Goal: Information Seeking & Learning: Learn about a topic

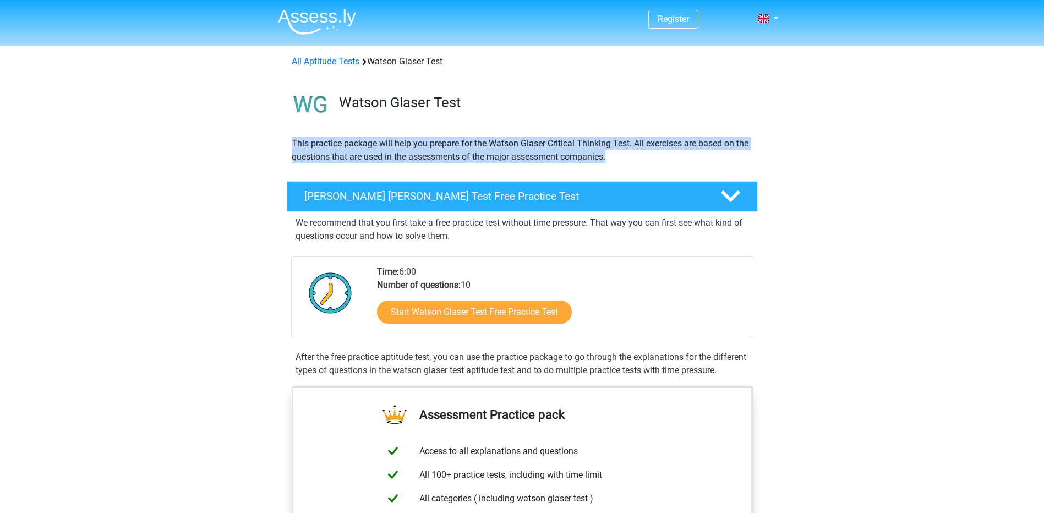
drag, startPoint x: 279, startPoint y: 136, endPoint x: 777, endPoint y: 156, distance: 498.1
click at [777, 156] on div "This practice package will help you prepare for the Watson Glaser Critical Thin…" at bounding box center [522, 154] width 523 height 35
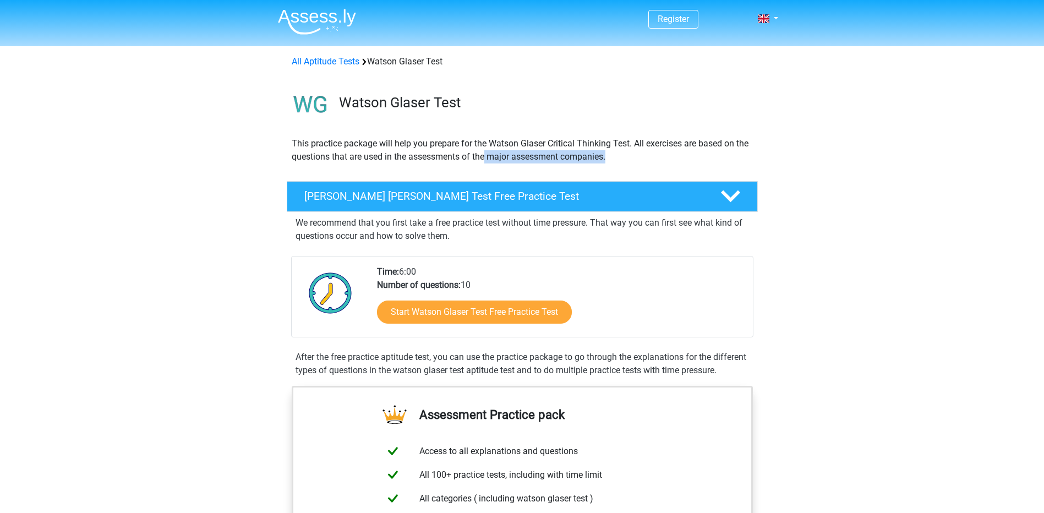
drag, startPoint x: 484, startPoint y: 154, endPoint x: 629, endPoint y: 166, distance: 145.3
click at [629, 166] on div "This practice package will help you prepare for the Watson Glaser Critical Thin…" at bounding box center [522, 154] width 470 height 35
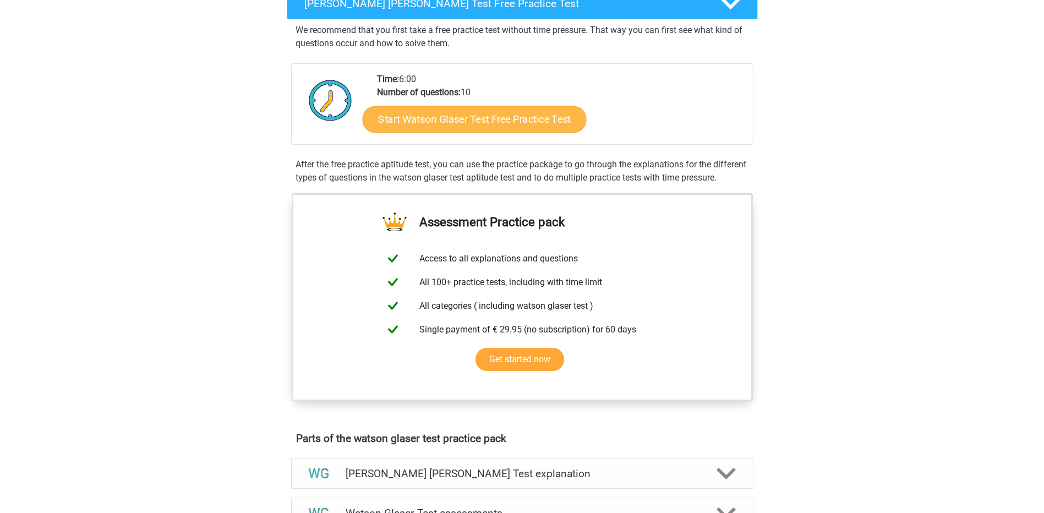
scroll to position [183, 0]
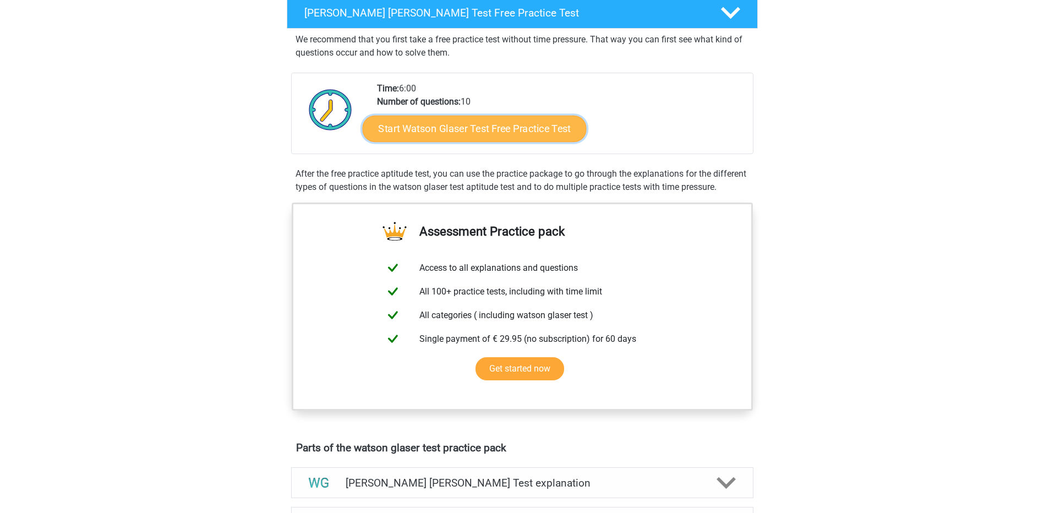
click at [492, 133] on link "Start Watson Glaser Test Free Practice Test" at bounding box center [474, 129] width 224 height 26
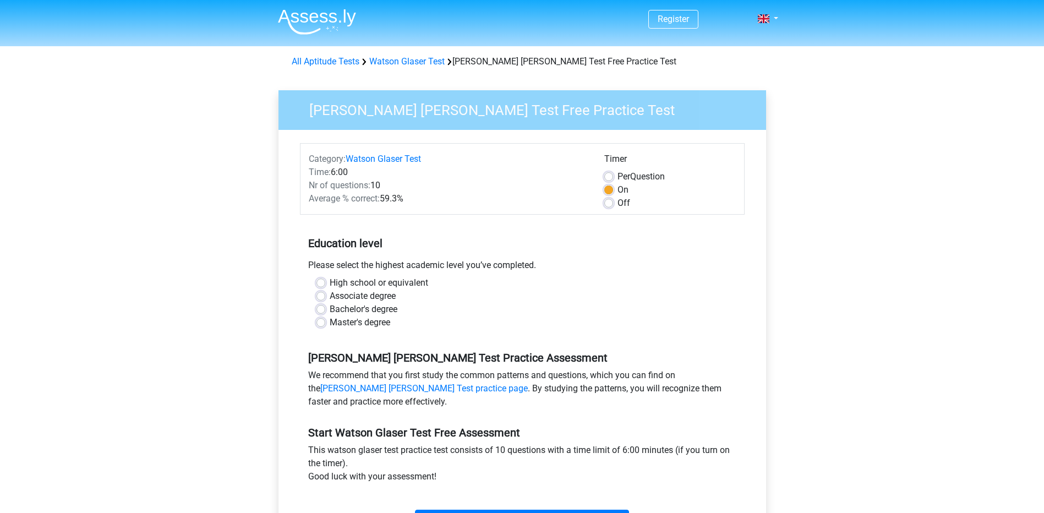
click at [330, 323] on label "Master's degree" at bounding box center [360, 322] width 61 height 13
click at [321, 323] on input "Master's degree" at bounding box center [321, 321] width 9 height 11
radio input "true"
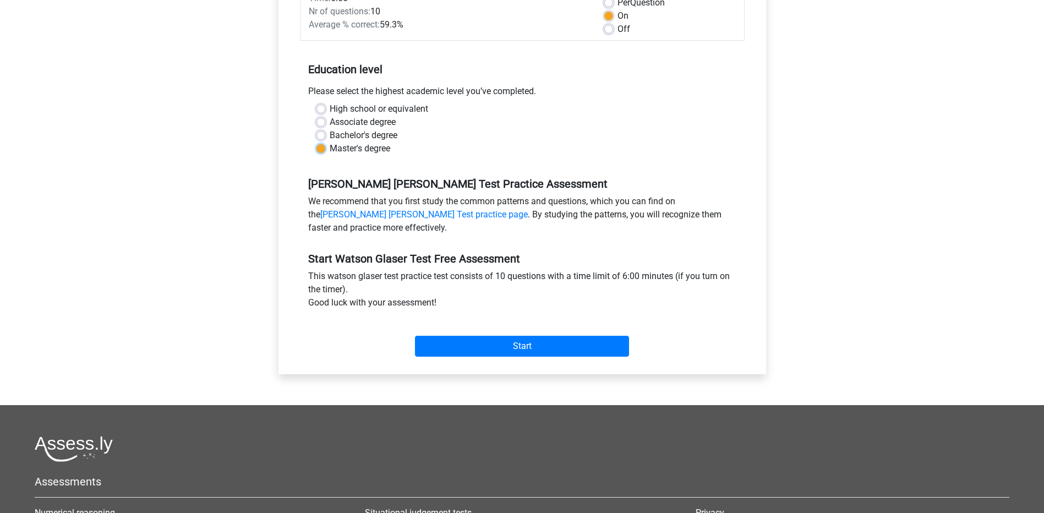
scroll to position [183, 0]
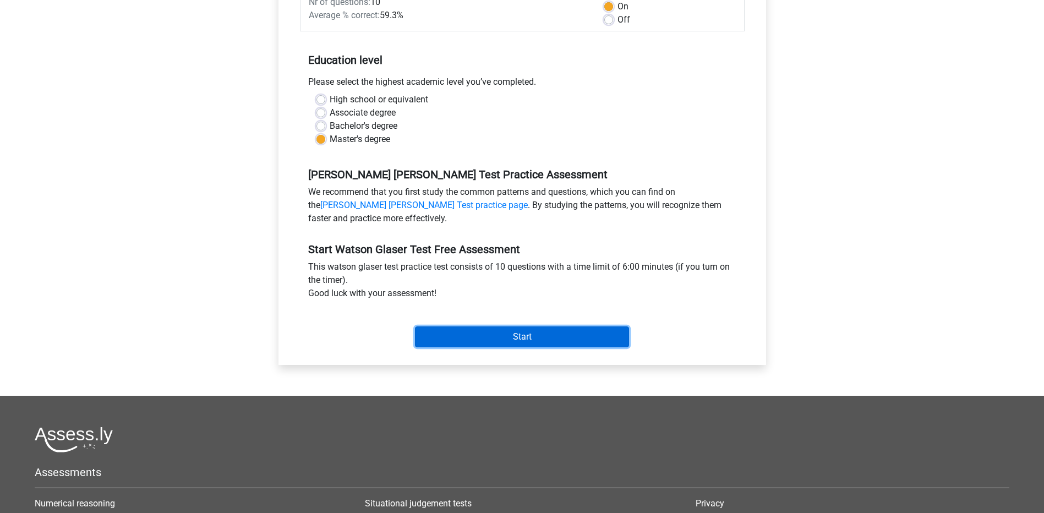
click at [554, 334] on input "Start" at bounding box center [522, 336] width 214 height 21
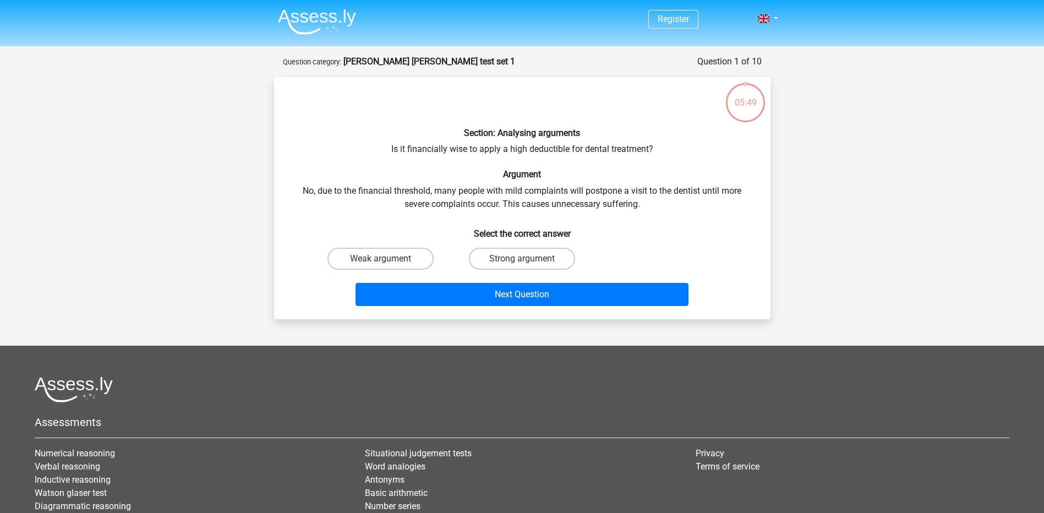
click at [736, 104] on div "05:49" at bounding box center [745, 96] width 41 height 28
click at [512, 261] on label "Strong argument" at bounding box center [522, 259] width 106 height 22
click at [522, 261] on input "Strong argument" at bounding box center [525, 262] width 7 height 7
radio input "true"
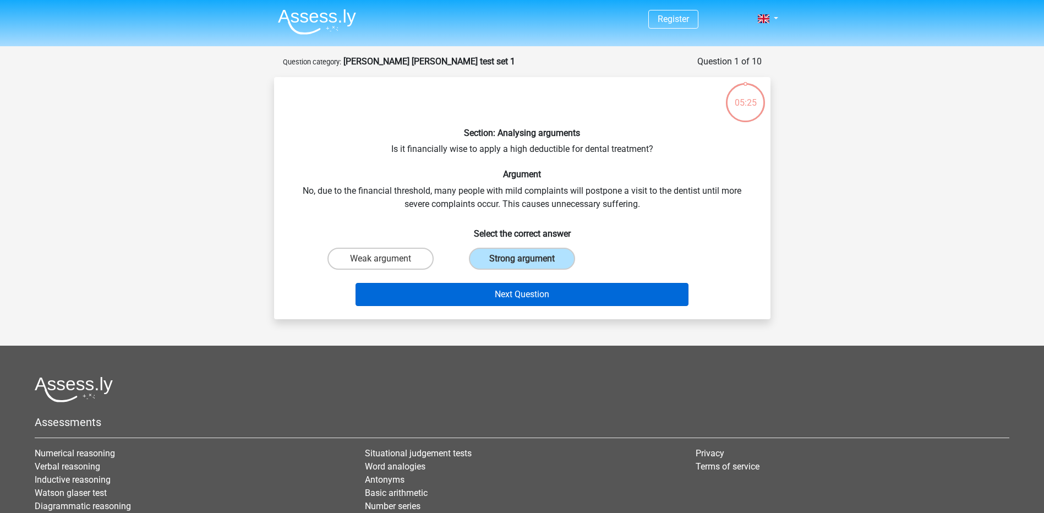
click at [506, 306] on div "Next Question" at bounding box center [522, 297] width 425 height 28
click at [509, 297] on button "Next Question" at bounding box center [522, 294] width 333 height 23
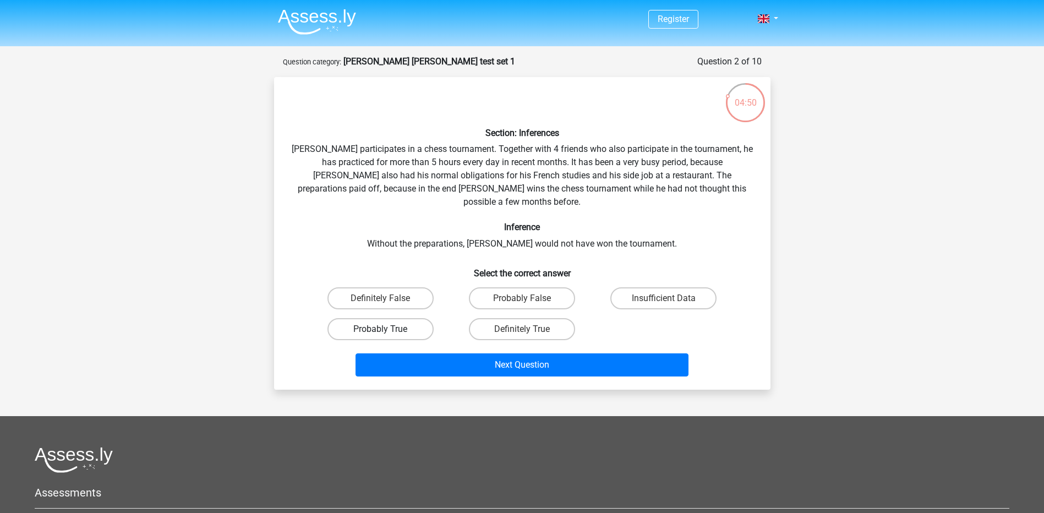
click at [418, 320] on label "Probably True" at bounding box center [381, 329] width 106 height 22
click at [388, 329] on input "Probably True" at bounding box center [383, 332] width 7 height 7
radio input "true"
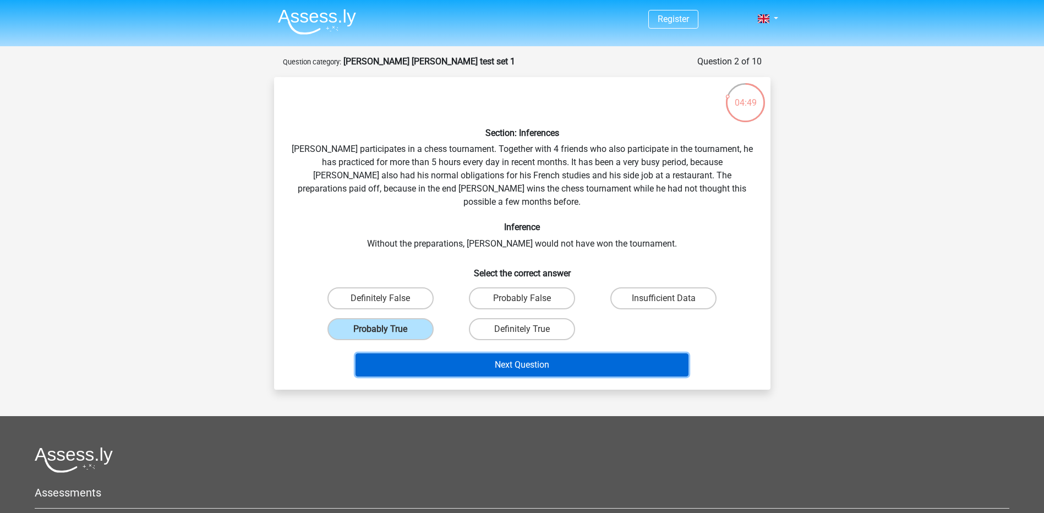
click at [432, 357] on button "Next Question" at bounding box center [522, 364] width 333 height 23
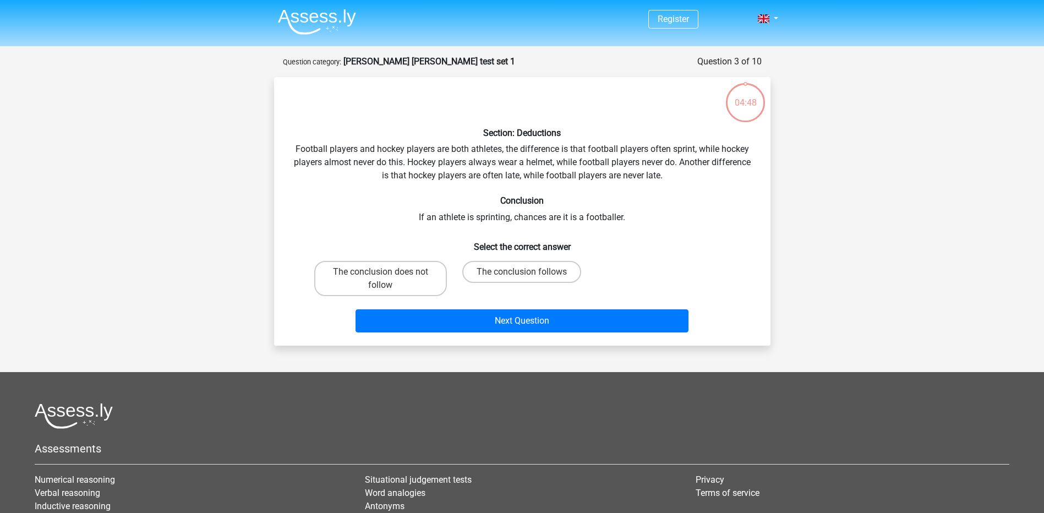
scroll to position [55, 0]
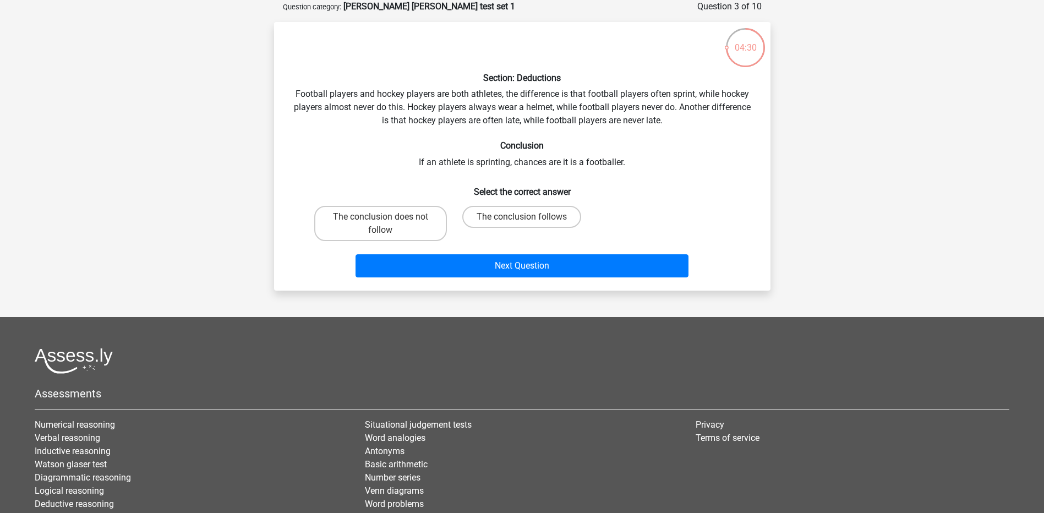
click at [313, 209] on div "The conclusion does not follow" at bounding box center [380, 223] width 141 height 44
click at [351, 231] on label "The conclusion does not follow" at bounding box center [380, 223] width 133 height 35
click at [380, 224] on input "The conclusion does not follow" at bounding box center [383, 220] width 7 height 7
radio input "true"
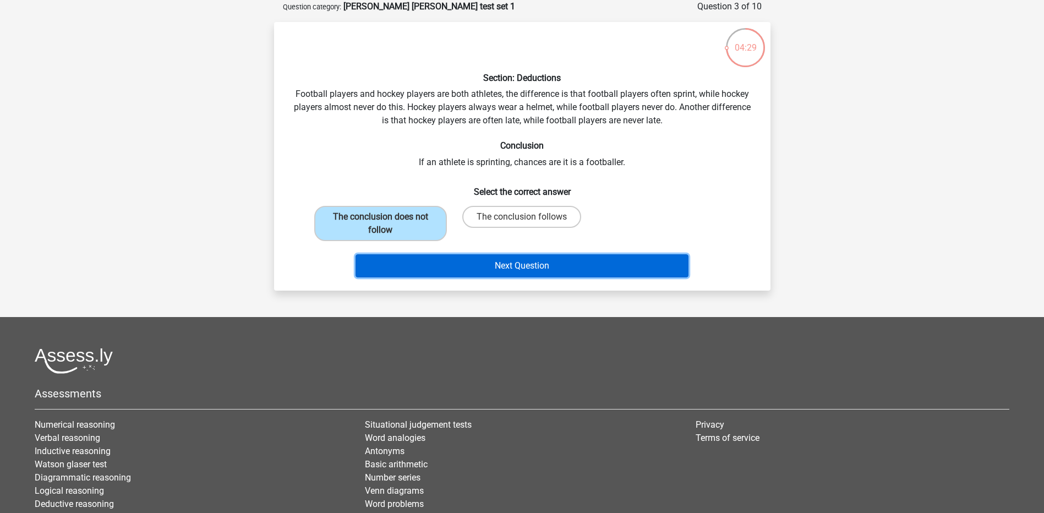
click at [397, 265] on button "Next Question" at bounding box center [522, 265] width 333 height 23
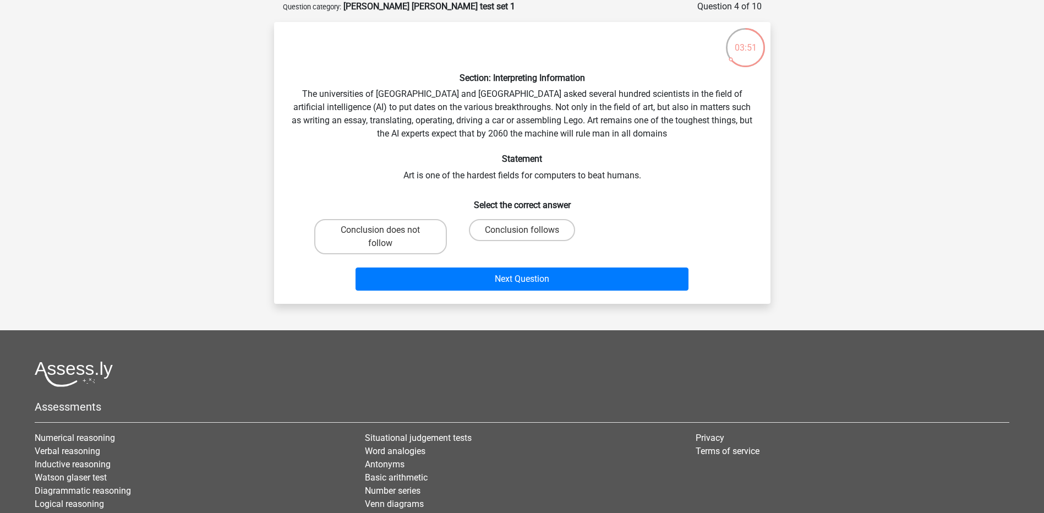
click at [524, 231] on input "Conclusion follows" at bounding box center [525, 233] width 7 height 7
radio input "true"
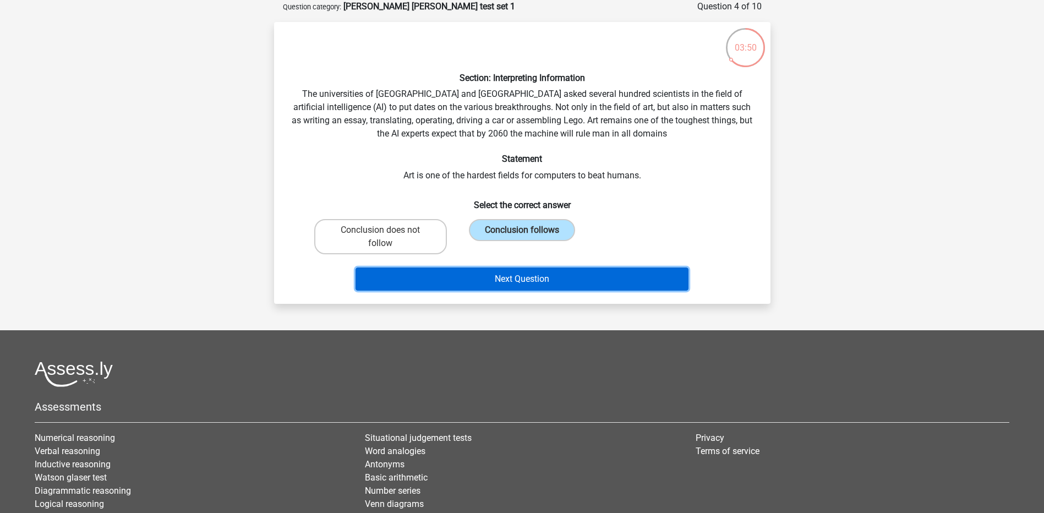
click at [515, 272] on button "Next Question" at bounding box center [522, 279] width 333 height 23
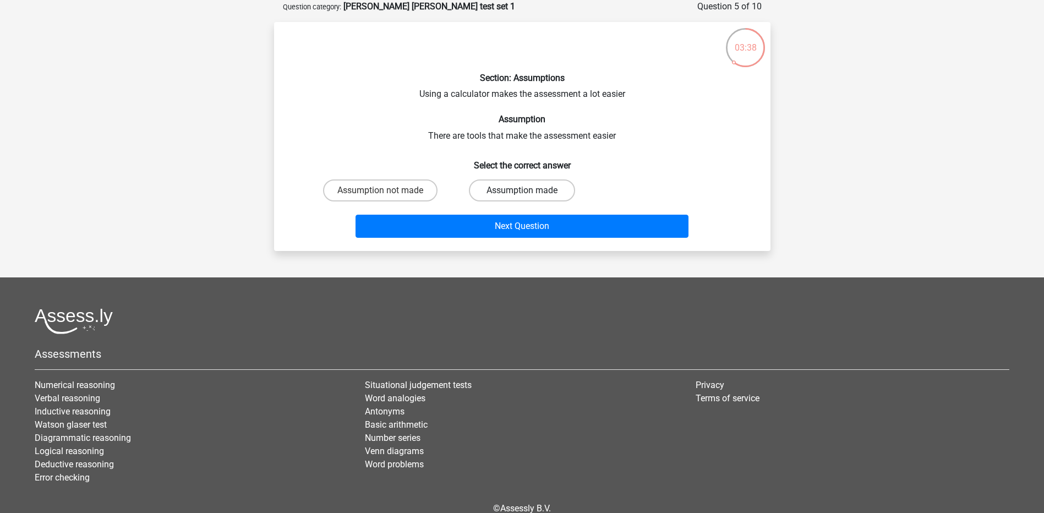
click at [498, 190] on label "Assumption made" at bounding box center [522, 190] width 106 height 22
click at [522, 190] on input "Assumption made" at bounding box center [525, 193] width 7 height 7
radio input "true"
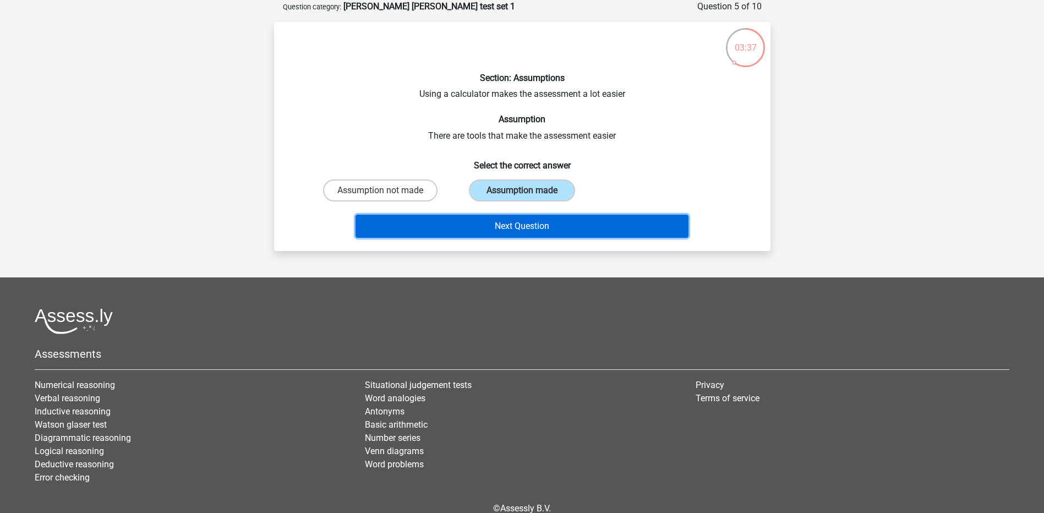
click at [497, 226] on button "Next Question" at bounding box center [522, 226] width 333 height 23
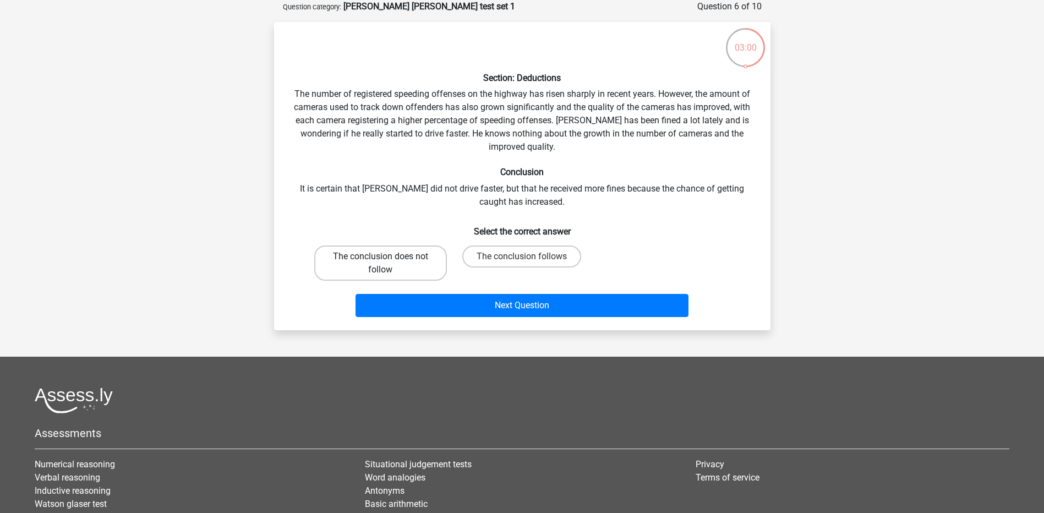
click at [382, 271] on label "The conclusion does not follow" at bounding box center [380, 263] width 133 height 35
click at [382, 264] on input "The conclusion does not follow" at bounding box center [383, 260] width 7 height 7
radio input "true"
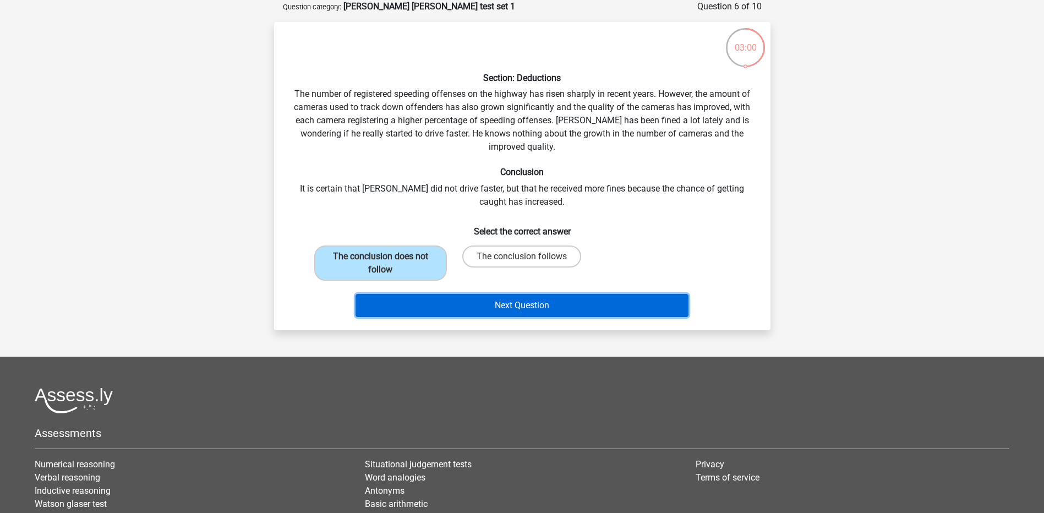
click at [412, 299] on button "Next Question" at bounding box center [522, 305] width 333 height 23
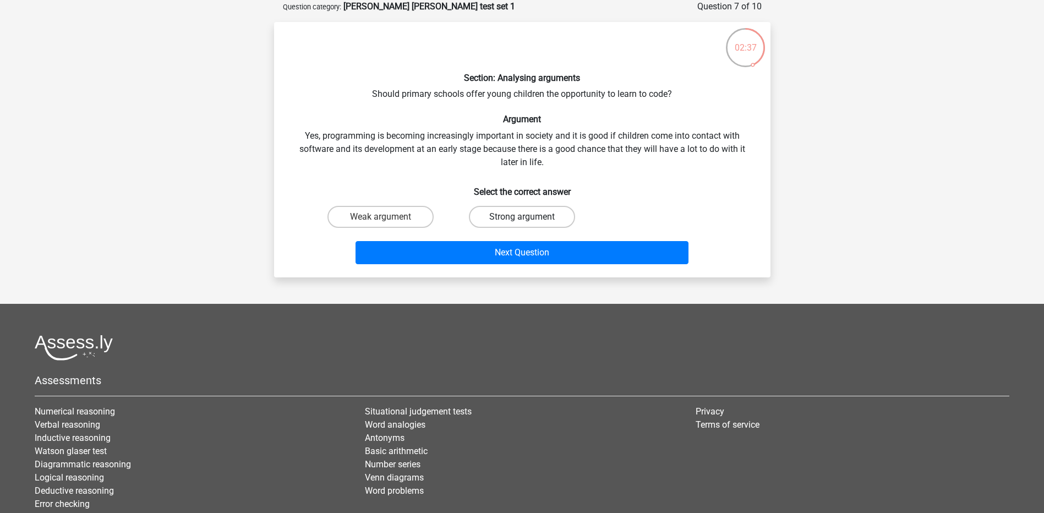
click at [493, 222] on label "Strong argument" at bounding box center [522, 217] width 106 height 22
click at [522, 222] on input "Strong argument" at bounding box center [525, 220] width 7 height 7
radio input "true"
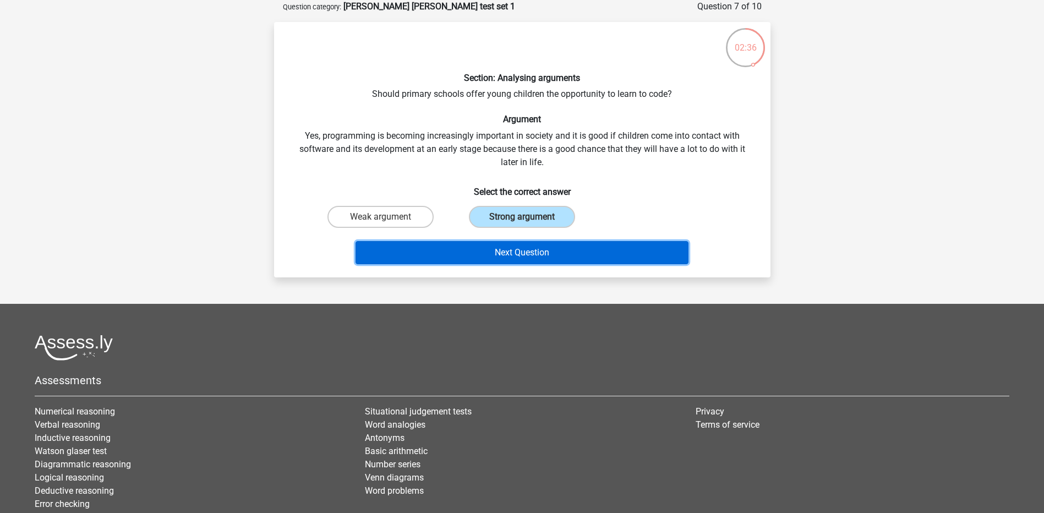
click at [506, 247] on button "Next Question" at bounding box center [522, 252] width 333 height 23
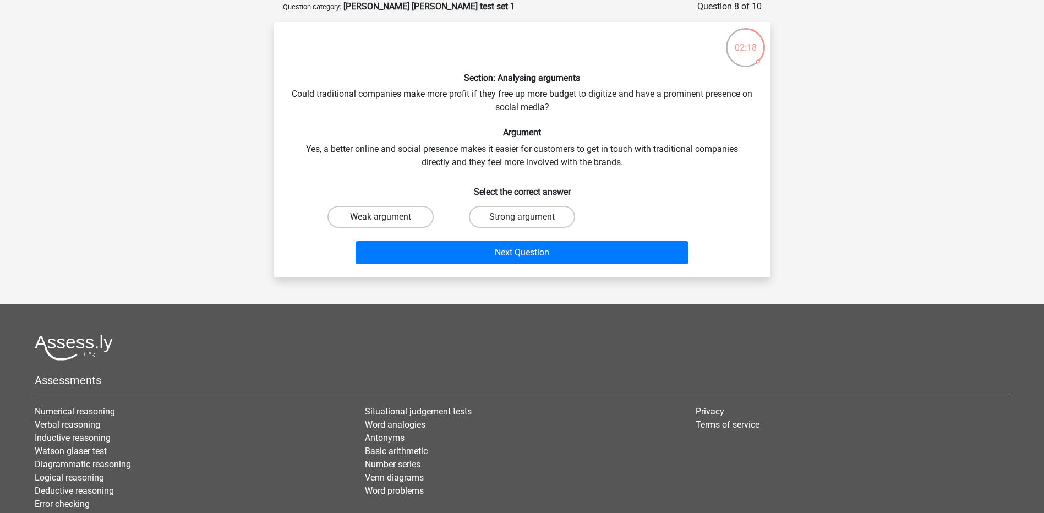
click at [375, 211] on label "Weak argument" at bounding box center [381, 217] width 106 height 22
click at [380, 217] on input "Weak argument" at bounding box center [383, 220] width 7 height 7
radio input "true"
click at [491, 217] on label "Strong argument" at bounding box center [522, 217] width 106 height 22
click at [522, 217] on input "Strong argument" at bounding box center [525, 220] width 7 height 7
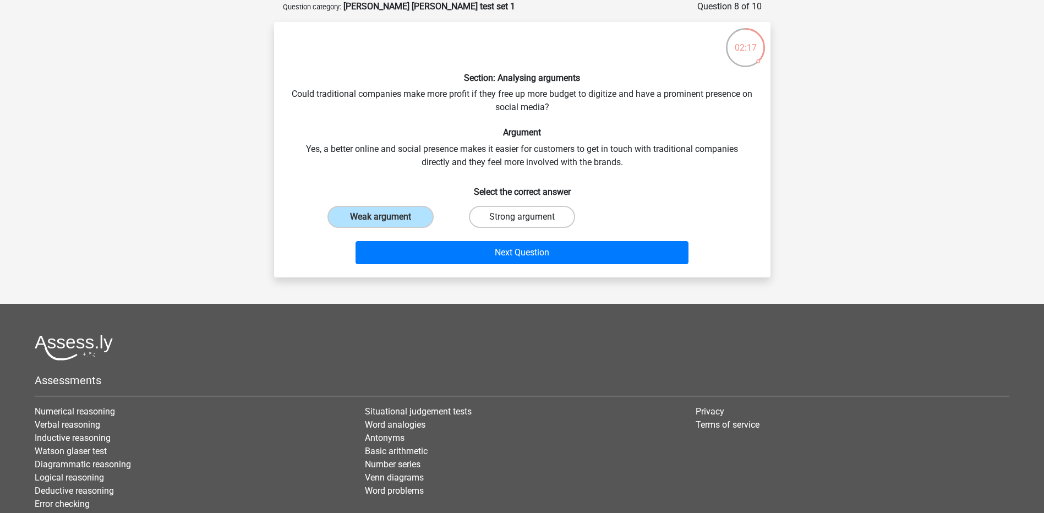
radio input "true"
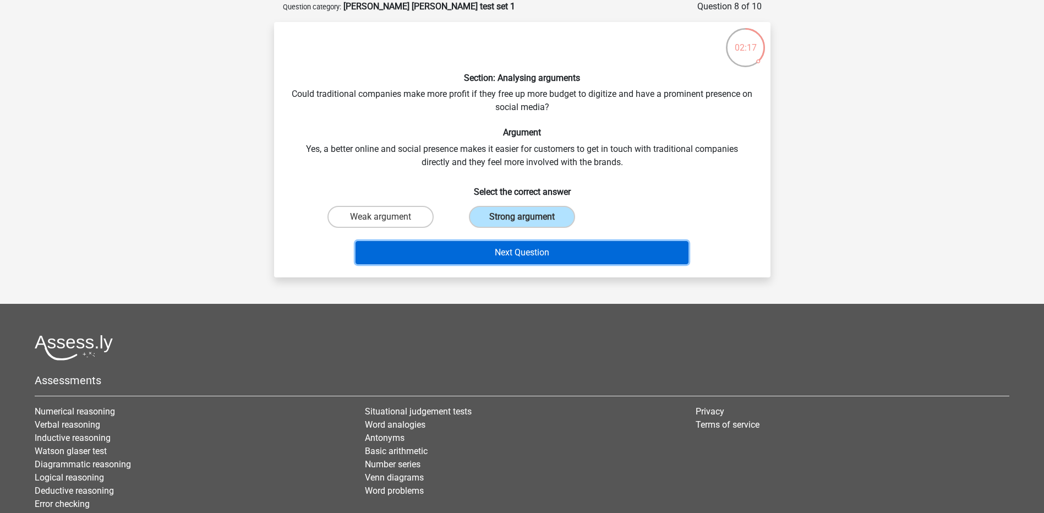
click at [499, 247] on button "Next Question" at bounding box center [522, 252] width 333 height 23
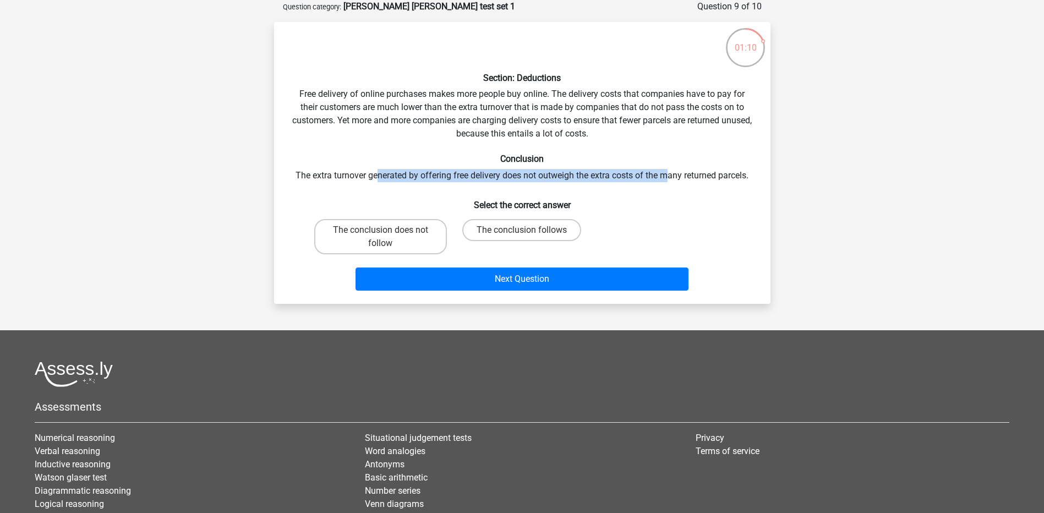
drag, startPoint x: 375, startPoint y: 172, endPoint x: 667, endPoint y: 172, distance: 291.2
click at [667, 172] on div "Section: Deductions Free delivery of online purchases makes more people buy onl…" at bounding box center [523, 163] width 488 height 264
drag, startPoint x: 667, startPoint y: 172, endPoint x: 664, endPoint y: 183, distance: 10.8
click at [664, 183] on div "Section: Deductions Free delivery of online purchases makes more people buy onl…" at bounding box center [523, 163] width 488 height 264
drag, startPoint x: 631, startPoint y: 174, endPoint x: 760, endPoint y: 175, distance: 129.4
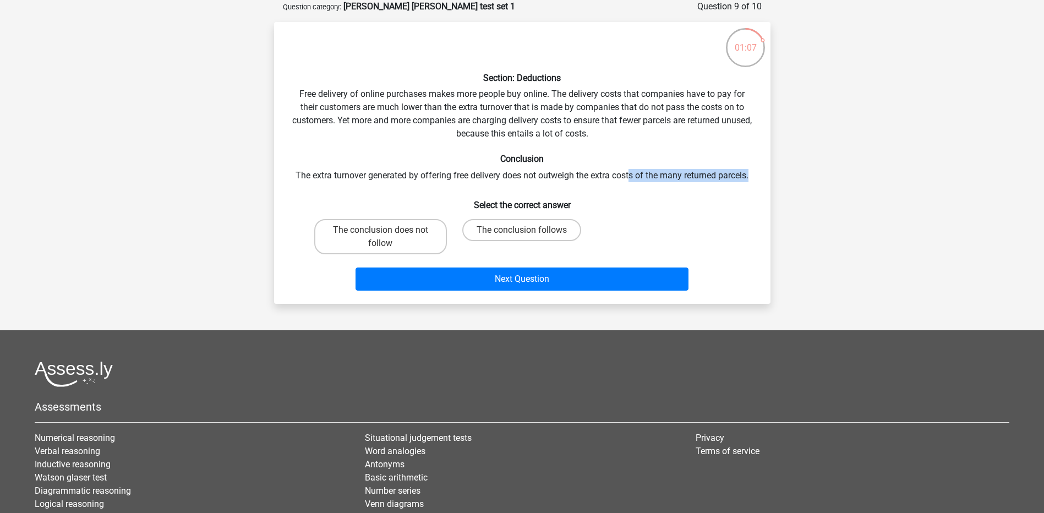
click at [760, 175] on div "Section: Deductions Free delivery of online purchases makes more people buy onl…" at bounding box center [523, 163] width 488 height 264
click at [513, 228] on label "The conclusion follows" at bounding box center [521, 230] width 119 height 22
click at [522, 230] on input "The conclusion follows" at bounding box center [525, 233] width 7 height 7
radio input "true"
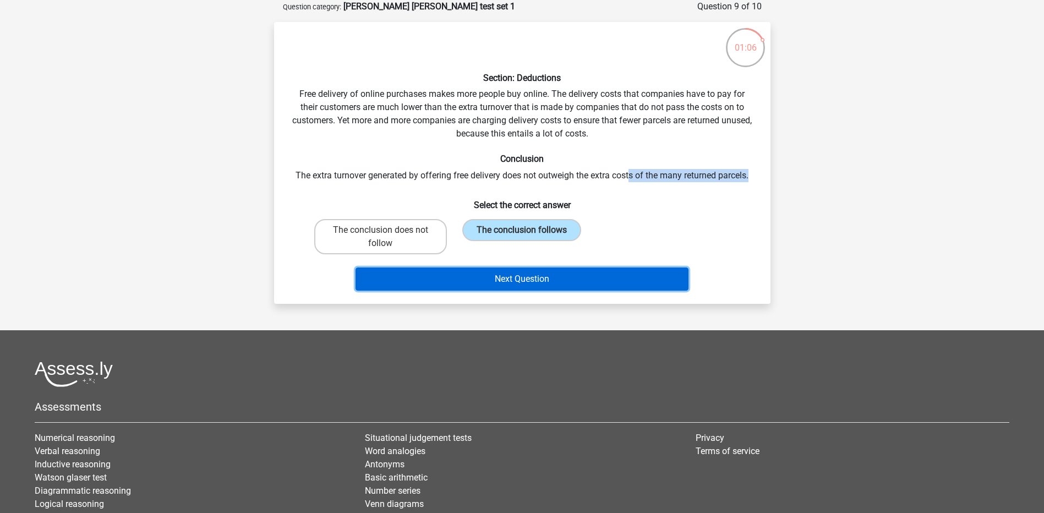
click at [519, 287] on button "Next Question" at bounding box center [522, 279] width 333 height 23
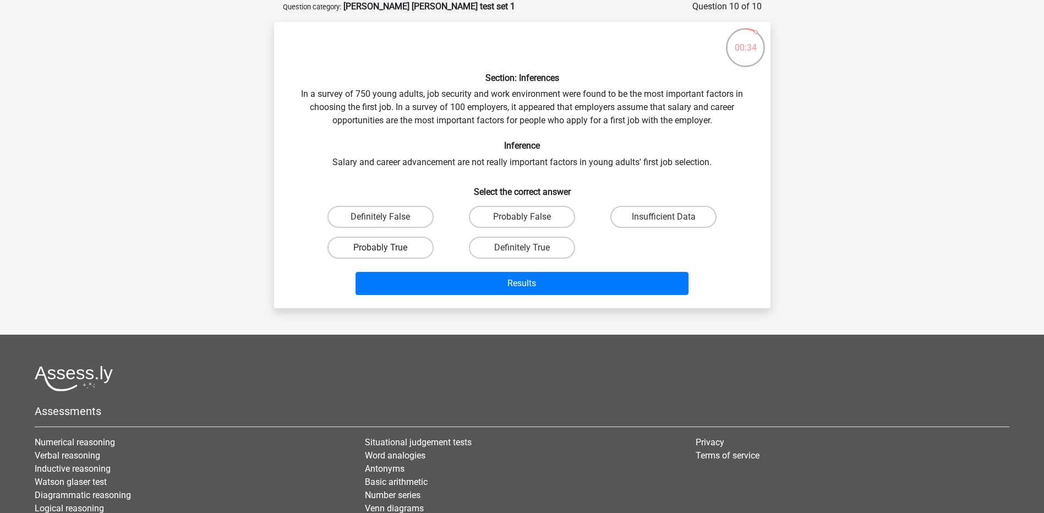
click at [377, 247] on label "Probably True" at bounding box center [381, 248] width 106 height 22
click at [380, 248] on input "Probably True" at bounding box center [383, 251] width 7 height 7
radio input "true"
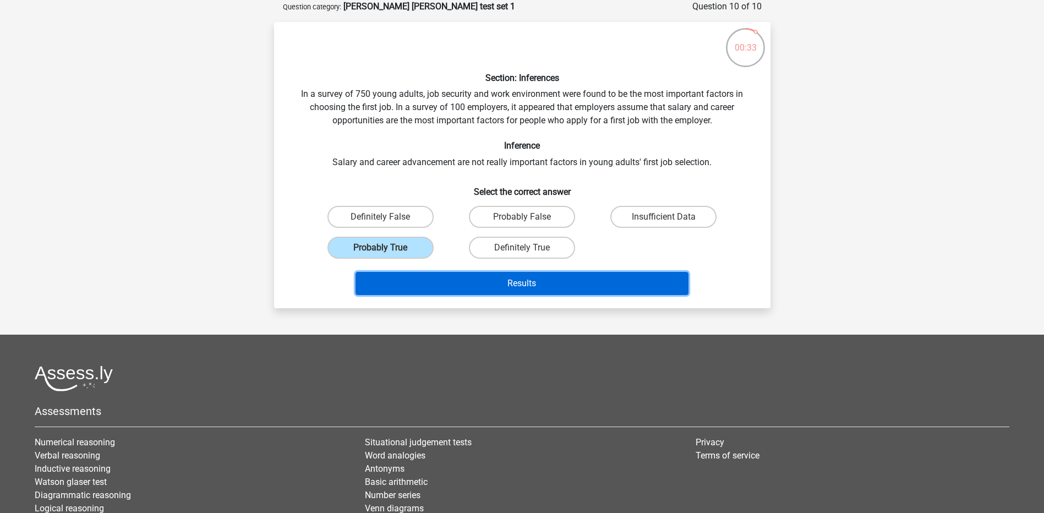
click at [458, 285] on button "Results" at bounding box center [522, 283] width 333 height 23
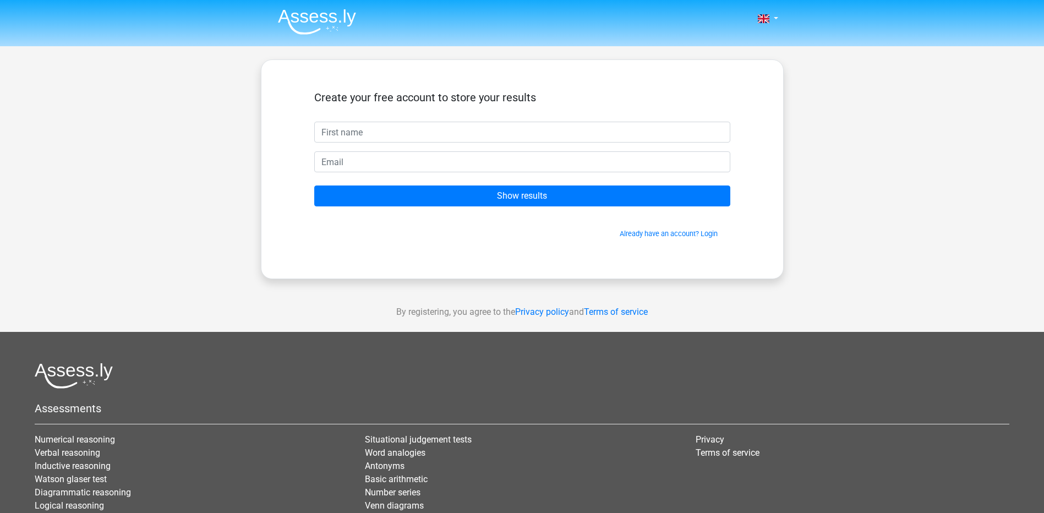
click at [440, 138] on input "text" at bounding box center [522, 132] width 416 height 21
type input "Liana"
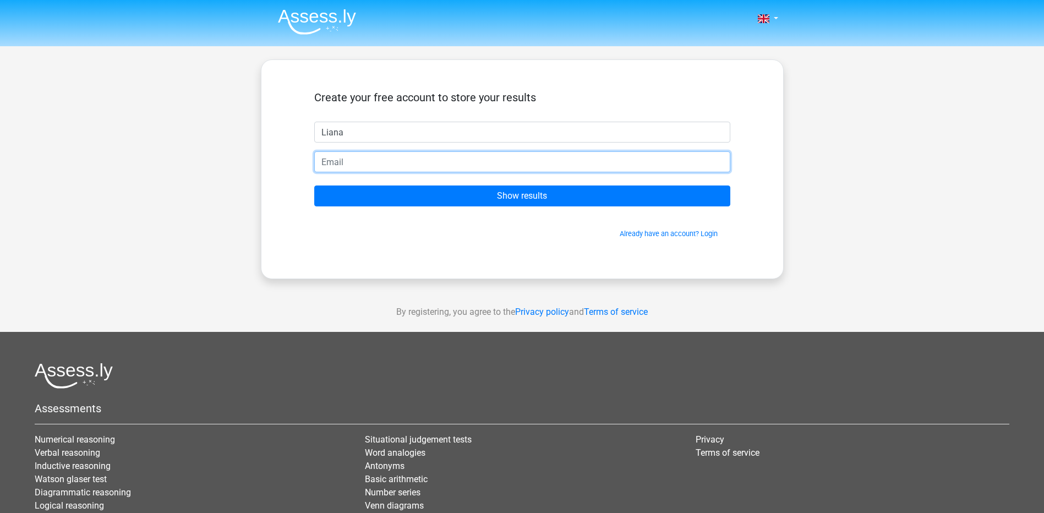
click at [423, 159] on input "email" at bounding box center [522, 161] width 416 height 21
type input "liana_vanderhagen@hotmail.com"
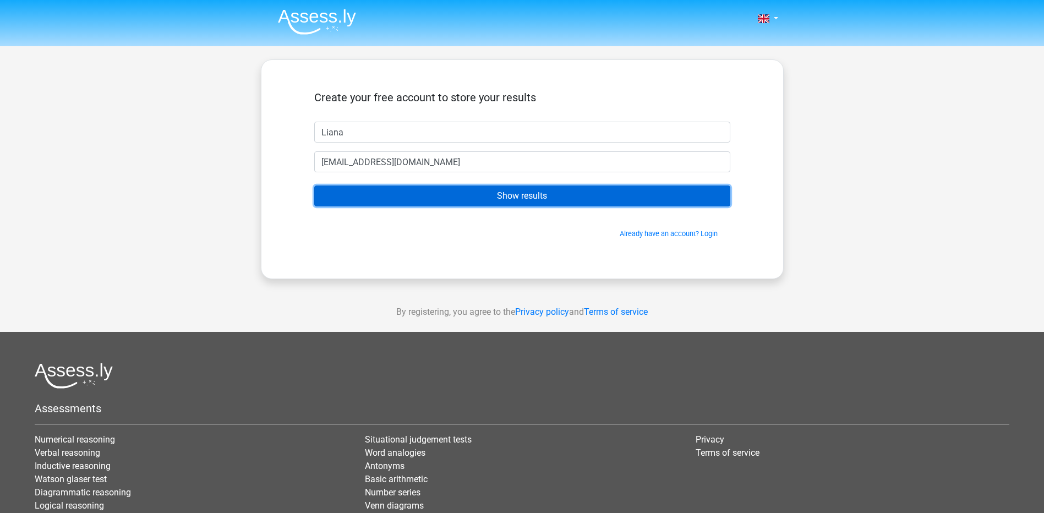
click at [443, 195] on input "Show results" at bounding box center [522, 196] width 416 height 21
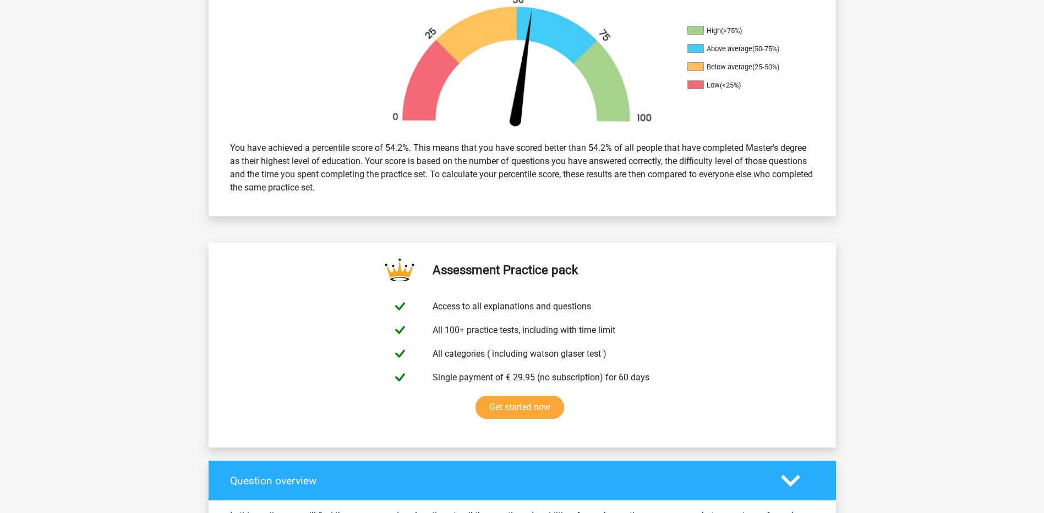
scroll to position [367, 0]
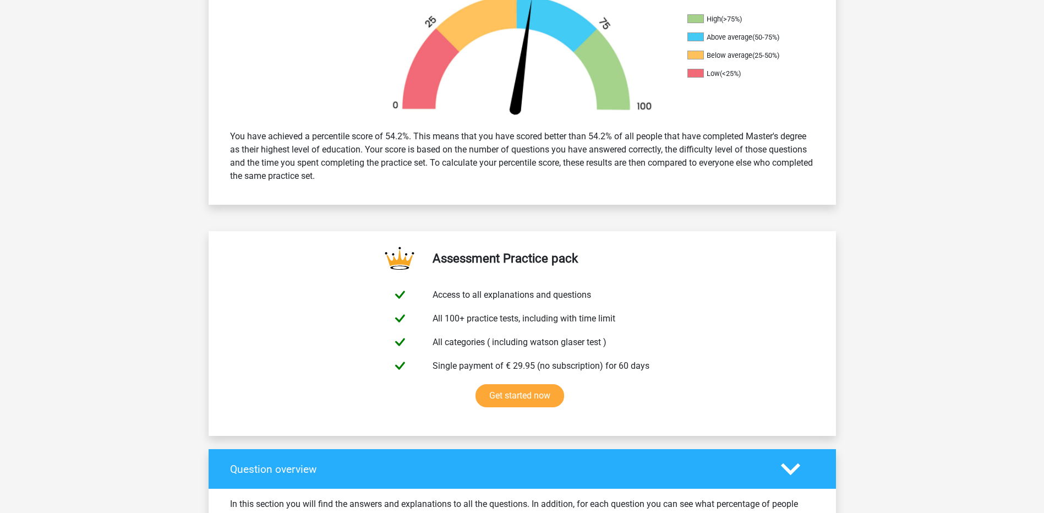
drag, startPoint x: 380, startPoint y: 134, endPoint x: 830, endPoint y: 184, distance: 452.6
click at [830, 184] on div "You have achieved a percentile score of 54.2%. This means that you have scored …" at bounding box center [523, 156] width 628 height 70
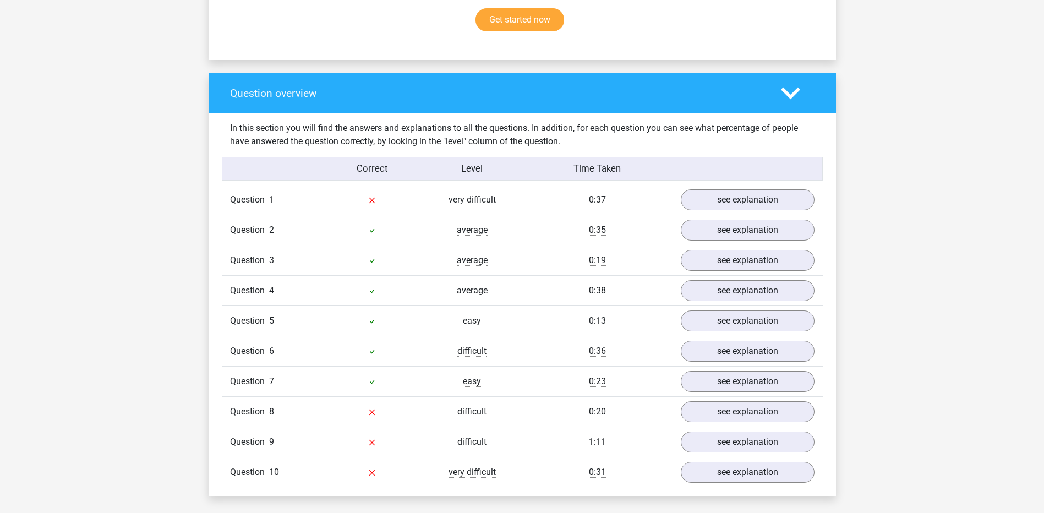
scroll to position [734, 0]
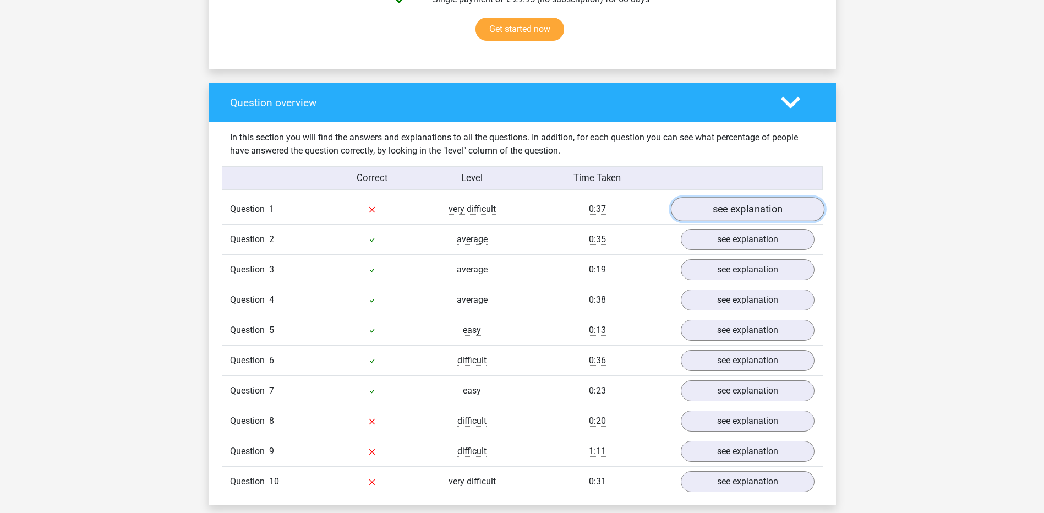
click at [737, 209] on link "see explanation" at bounding box center [748, 210] width 154 height 24
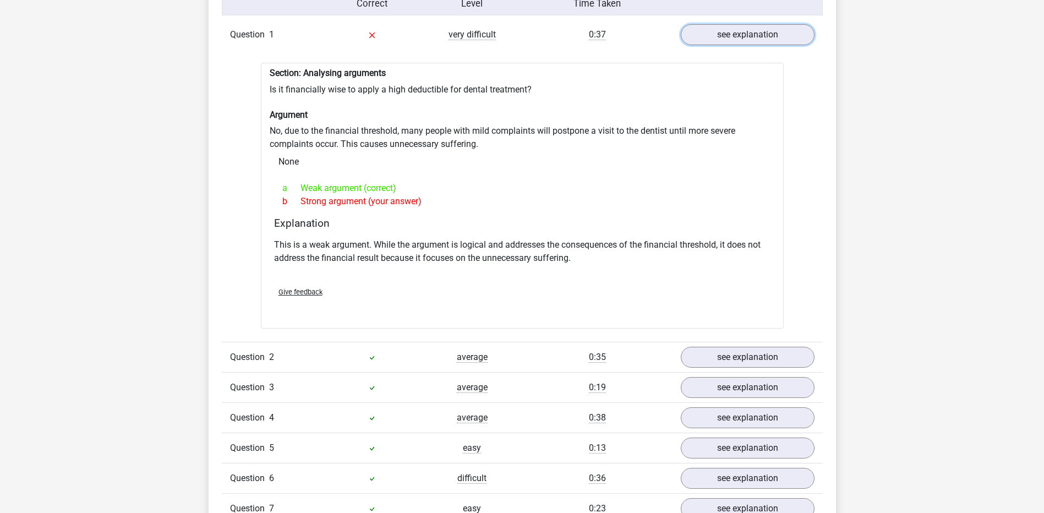
scroll to position [918, 0]
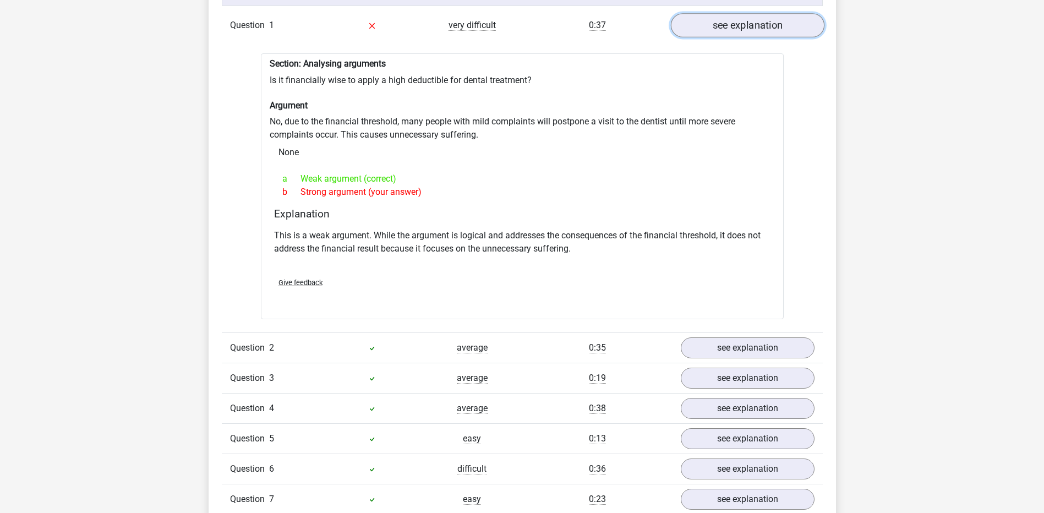
click at [731, 35] on link "see explanation" at bounding box center [748, 26] width 154 height 24
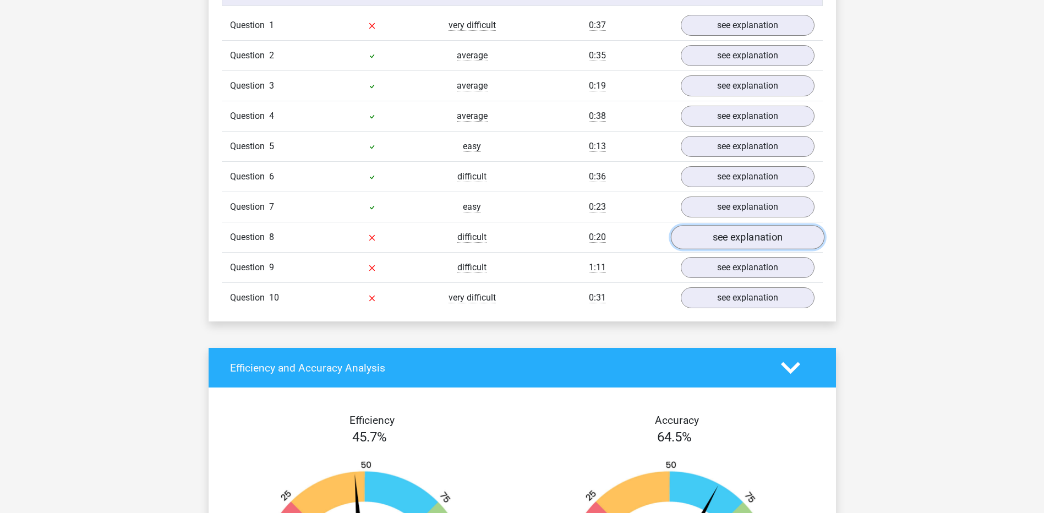
click at [737, 241] on link "see explanation" at bounding box center [748, 238] width 154 height 24
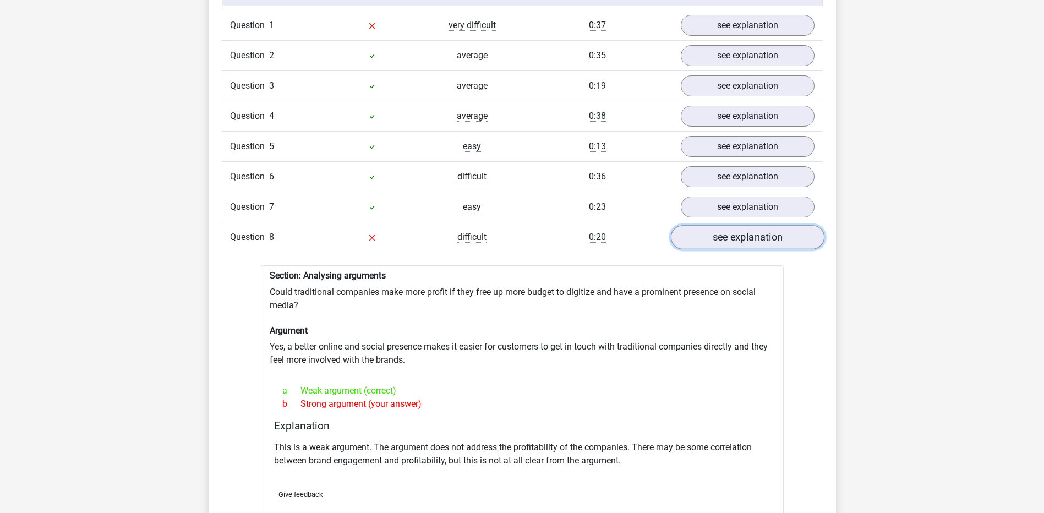
click at [738, 241] on link "see explanation" at bounding box center [748, 238] width 154 height 24
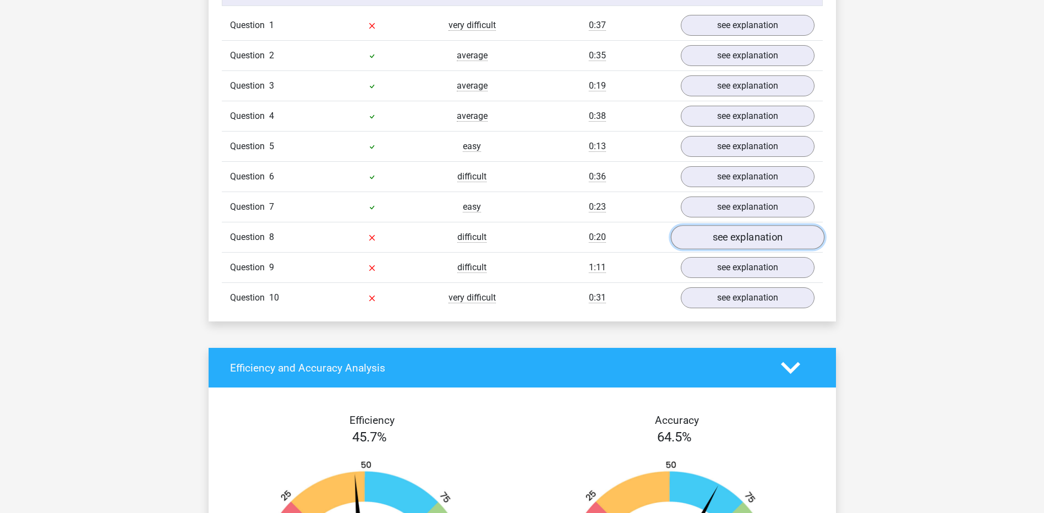
click at [736, 239] on link "see explanation" at bounding box center [748, 238] width 154 height 24
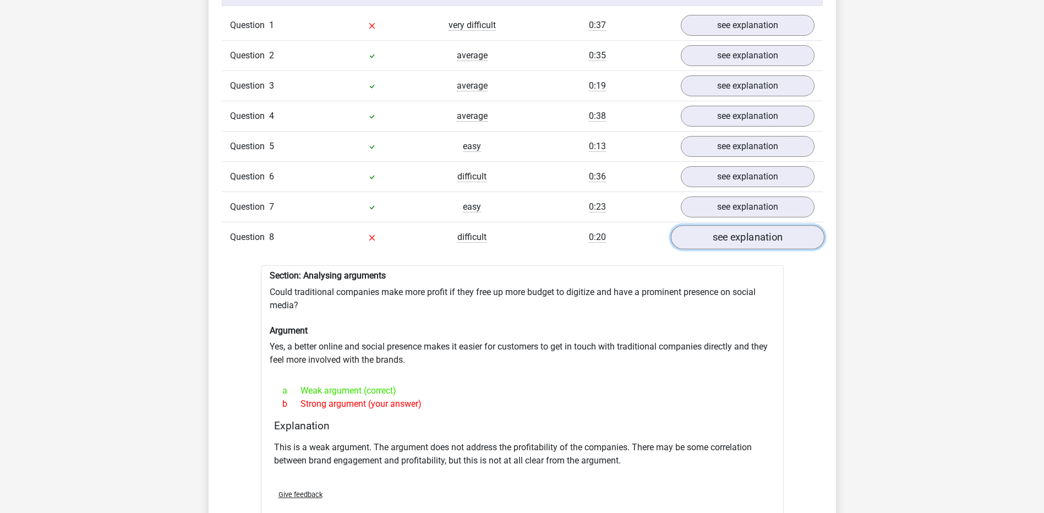
click at [736, 239] on link "see explanation" at bounding box center [748, 238] width 154 height 24
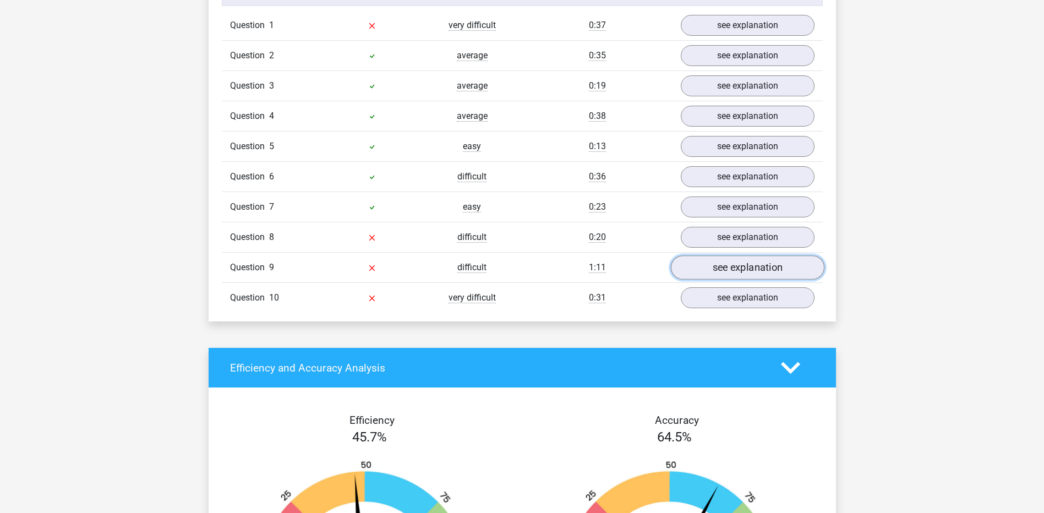
click at [747, 270] on link "see explanation" at bounding box center [748, 268] width 154 height 24
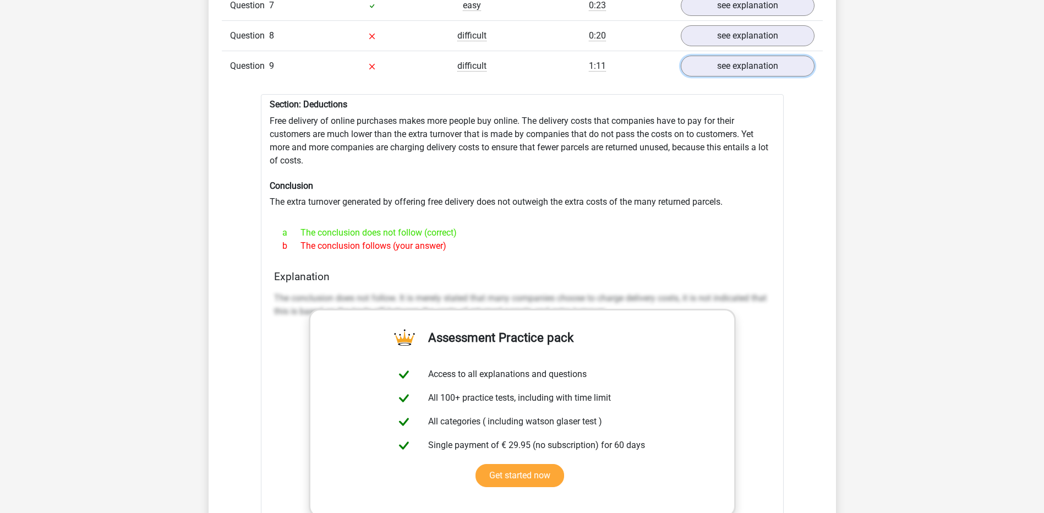
scroll to position [1101, 0]
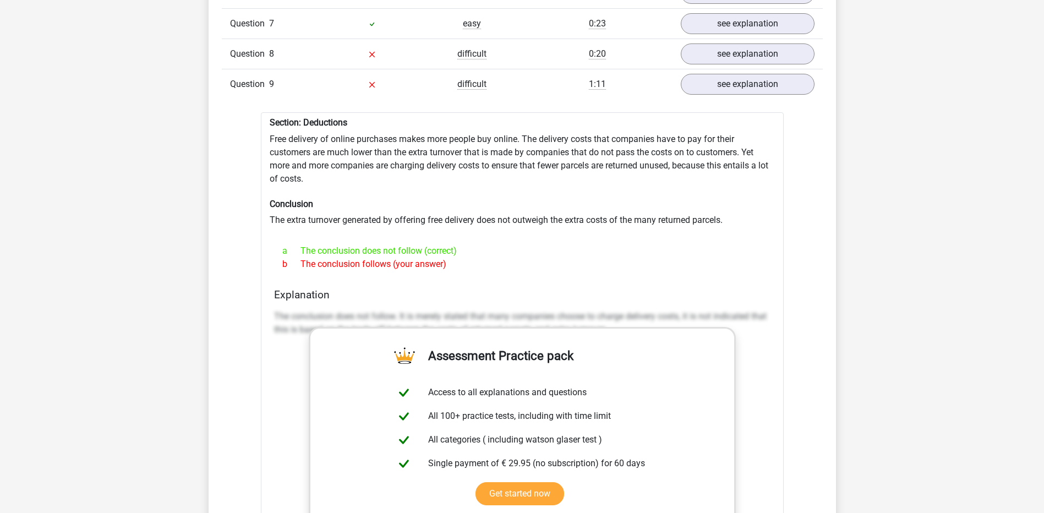
drag, startPoint x: 451, startPoint y: 268, endPoint x: 236, endPoint y: 117, distance: 262.5
click at [236, 117] on div "Question 1 very difficult 0:37 see explanation Section: Analysing arguments Is …" at bounding box center [522, 278] width 585 height 903
copy div "Section: Deductions Free delivery of online purchases makes more people buy onl…"
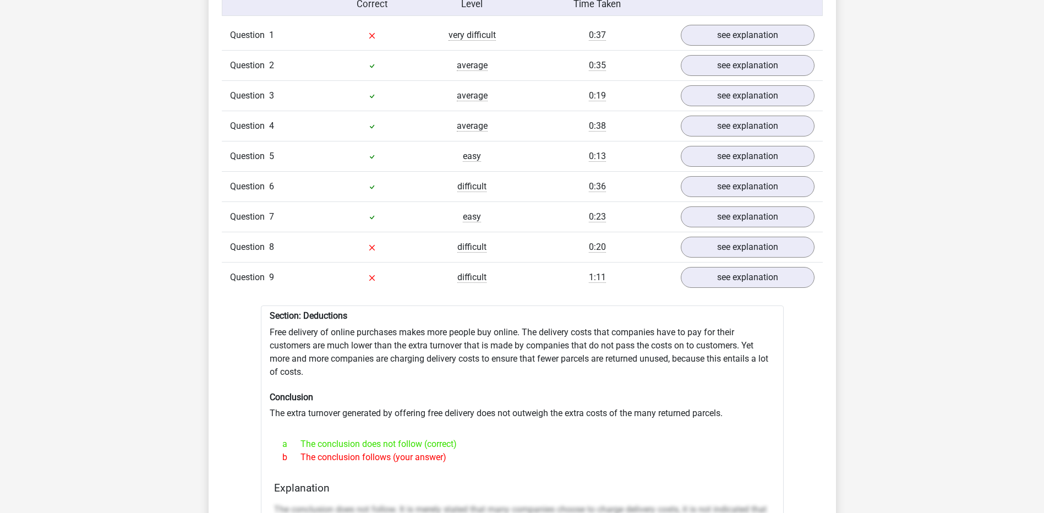
scroll to position [918, 0]
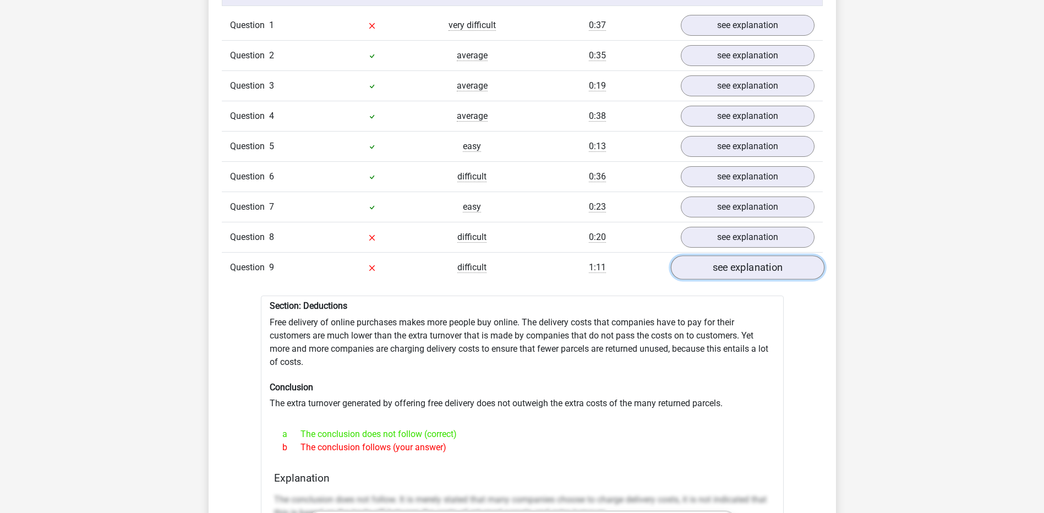
click at [768, 273] on link "see explanation" at bounding box center [748, 268] width 154 height 24
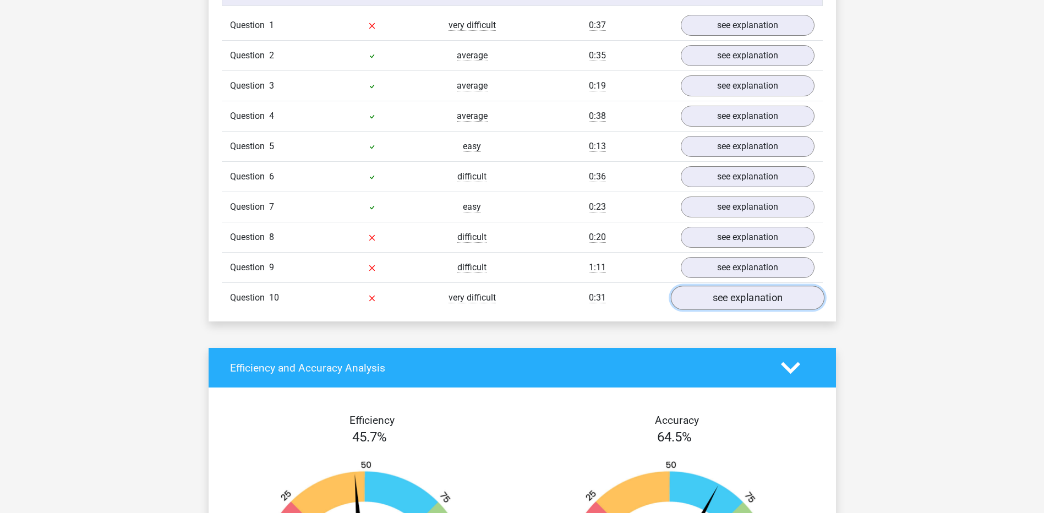
click at [756, 292] on link "see explanation" at bounding box center [748, 298] width 154 height 24
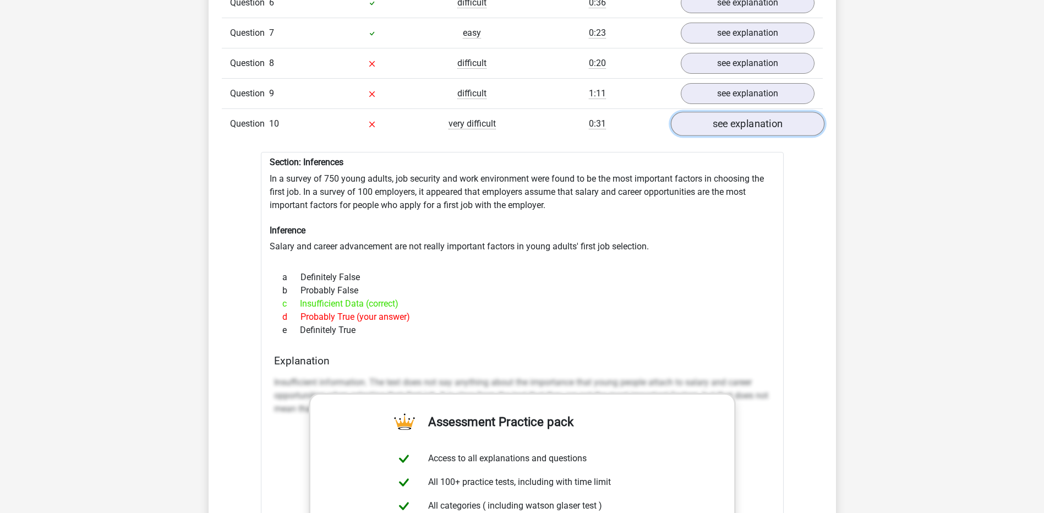
scroll to position [1101, 0]
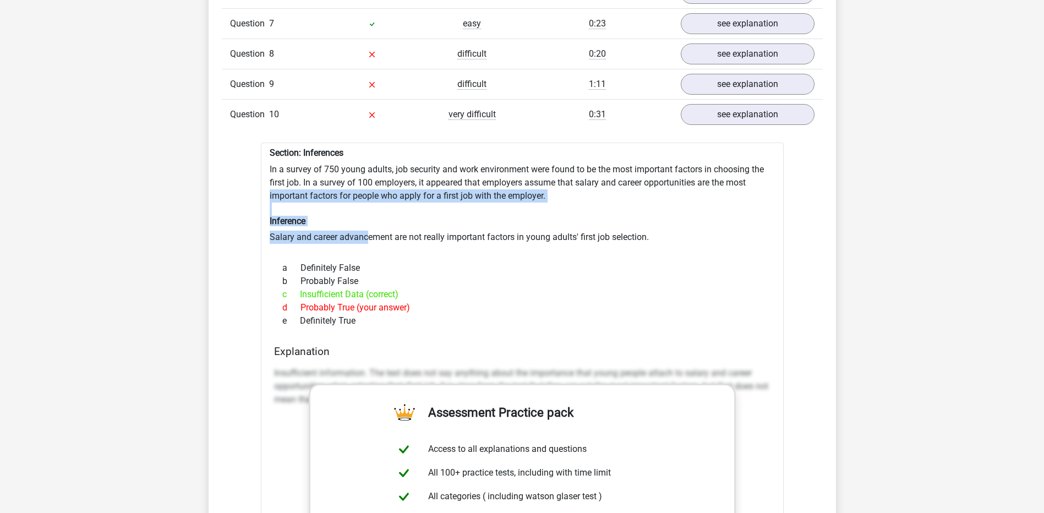
drag, startPoint x: 368, startPoint y: 240, endPoint x: 236, endPoint y: 201, distance: 137.8
click at [236, 201] on div "Question 1 very difficult 0:37 see explanation Section: Analysing arguments Is …" at bounding box center [522, 285] width 585 height 916
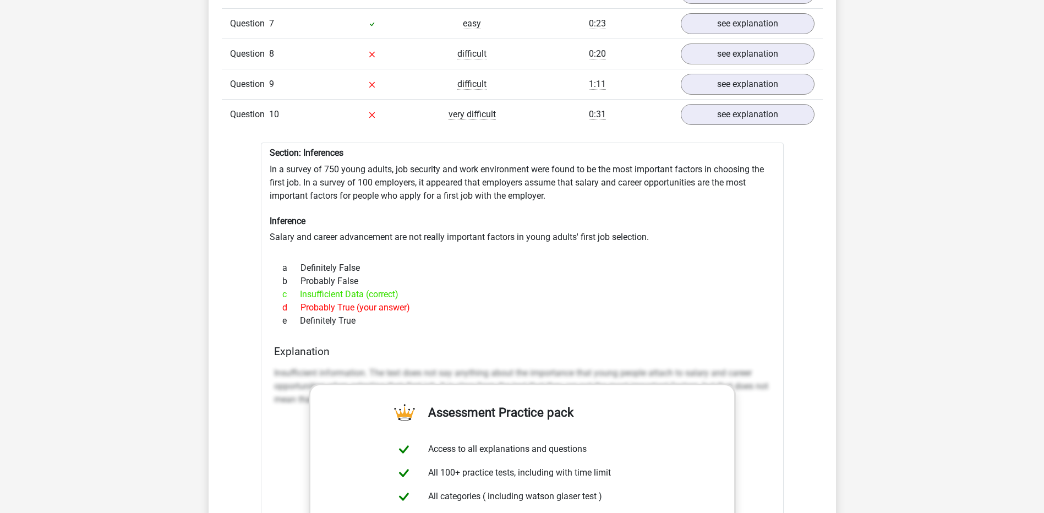
click at [361, 331] on div "a Definitely False b Probably False c Insufficient Data (correct) d Probably Tr…" at bounding box center [522, 294] width 497 height 75
drag, startPoint x: 360, startPoint y: 325, endPoint x: 235, endPoint y: 152, distance: 212.9
click at [235, 152] on div "Question 1 very difficult 0:37 see explanation Section: Analysing arguments Is …" at bounding box center [522, 285] width 585 height 916
copy div "Section: Inferences In a survey of 750 young adults, job security and work envi…"
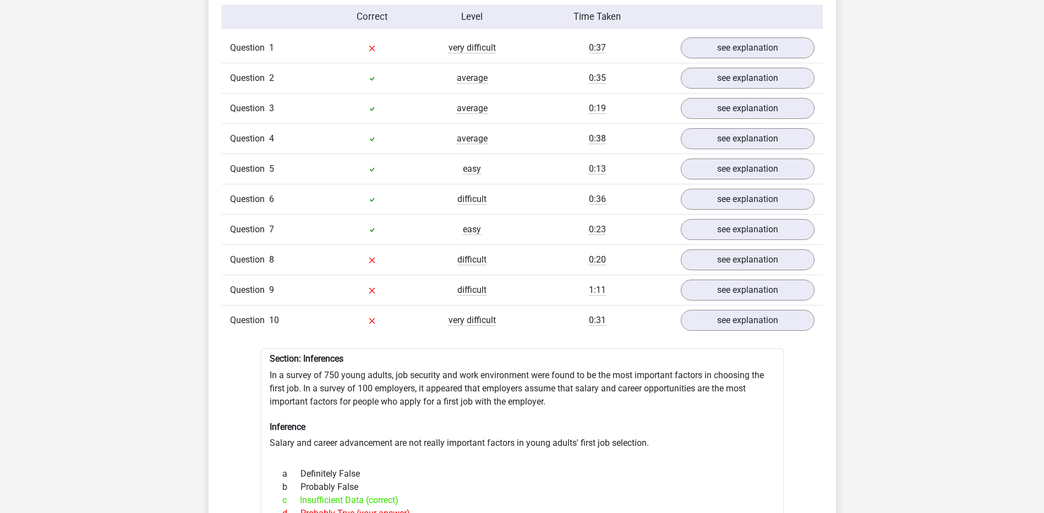
scroll to position [820, 0]
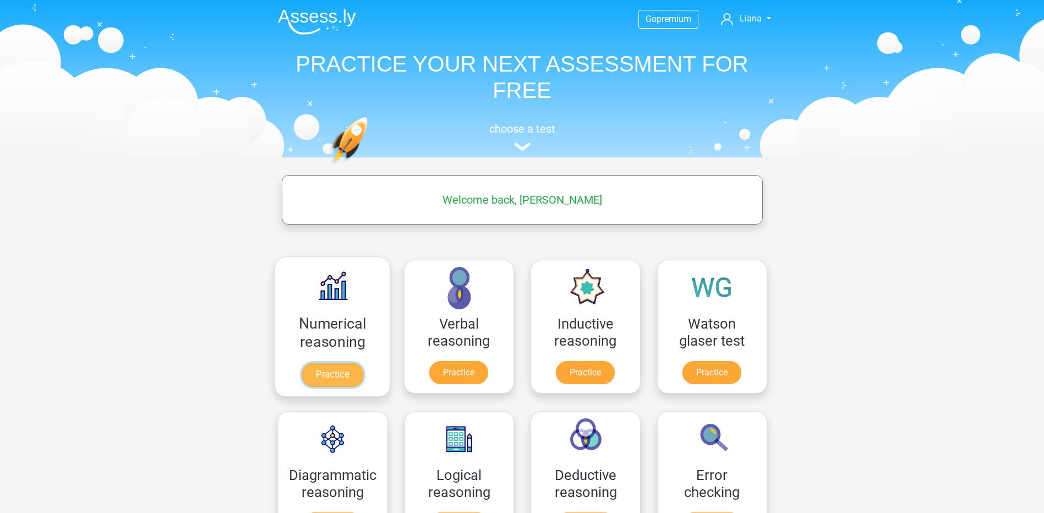
click at [325, 378] on link "Practice" at bounding box center [332, 375] width 62 height 24
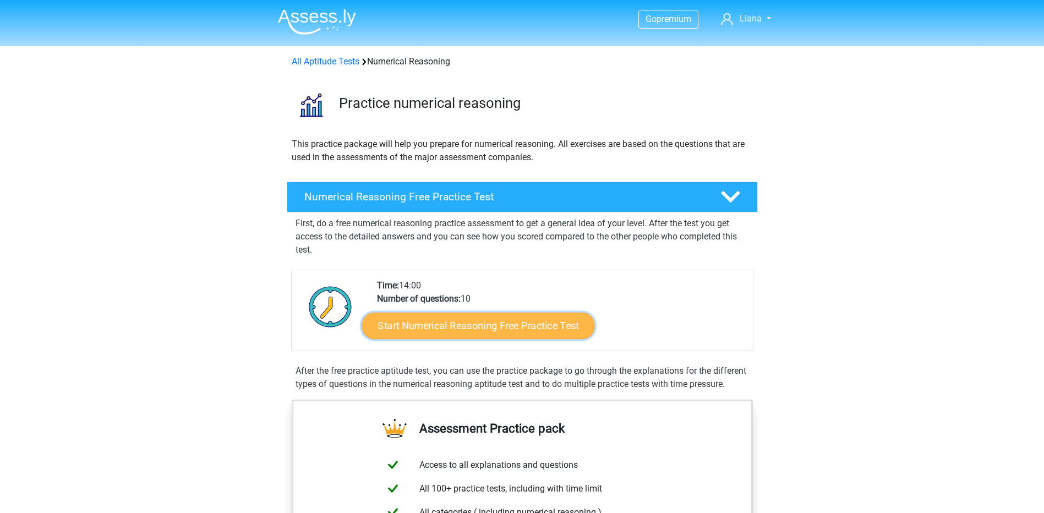
click at [518, 335] on link "Start Numerical Reasoning Free Practice Test" at bounding box center [478, 325] width 233 height 26
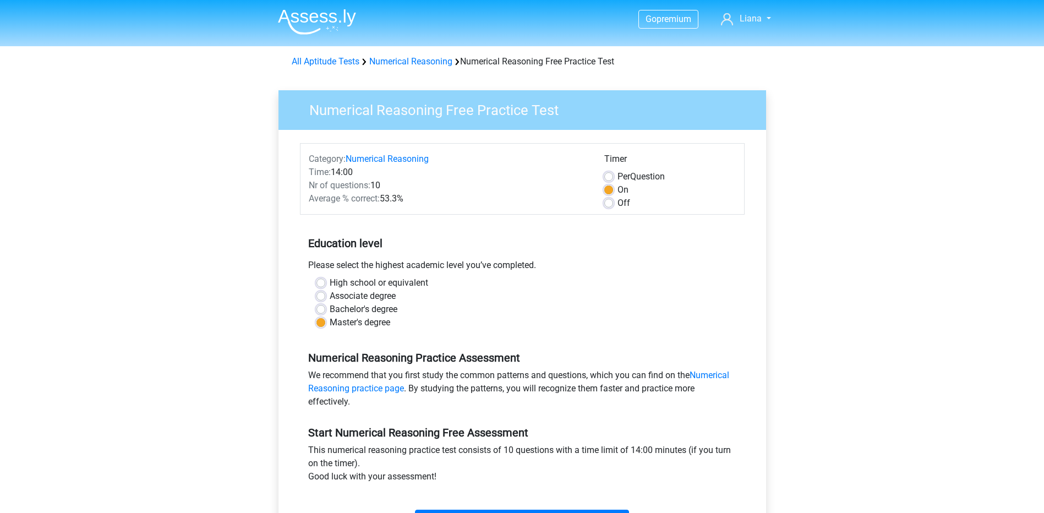
scroll to position [357, 0]
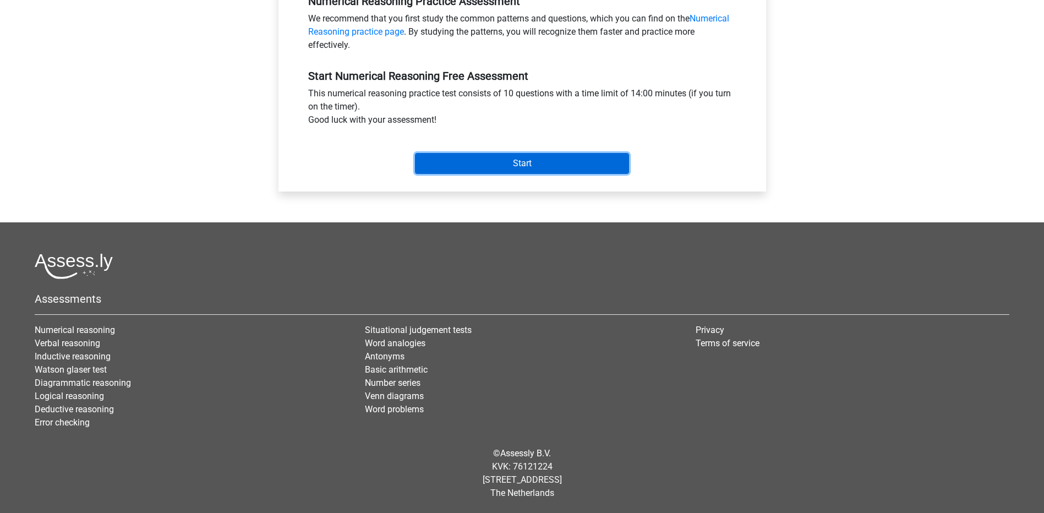
click at [577, 173] on input "Start" at bounding box center [522, 163] width 214 height 21
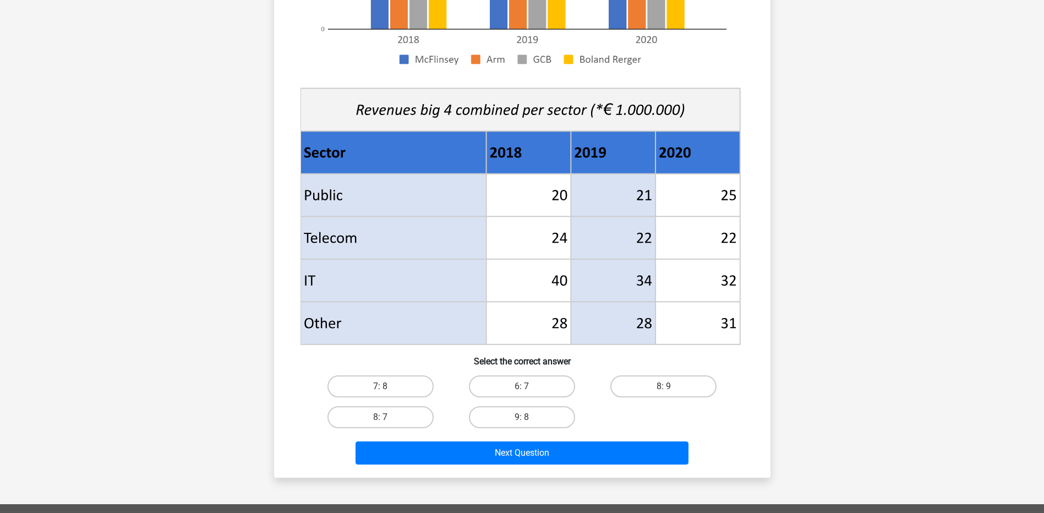
scroll to position [367, 0]
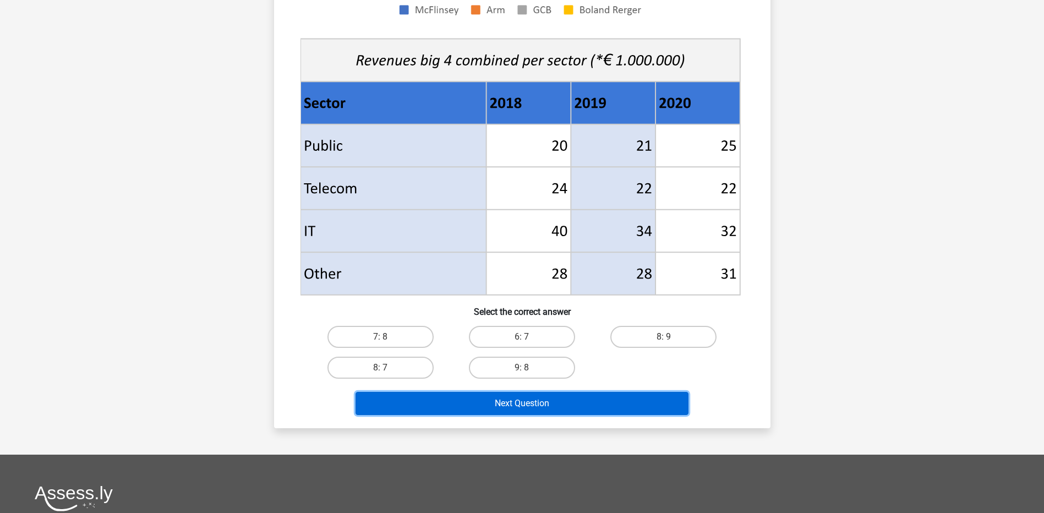
click at [595, 404] on button "Next Question" at bounding box center [522, 403] width 333 height 23
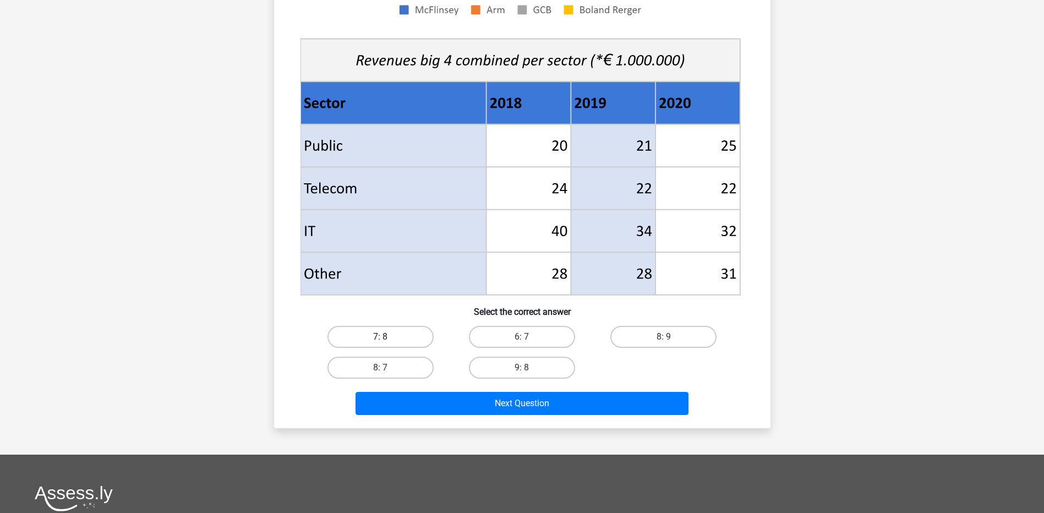
click at [408, 328] on label "7: 8" at bounding box center [381, 337] width 106 height 22
click at [388, 337] on input "7: 8" at bounding box center [383, 340] width 7 height 7
radio input "true"
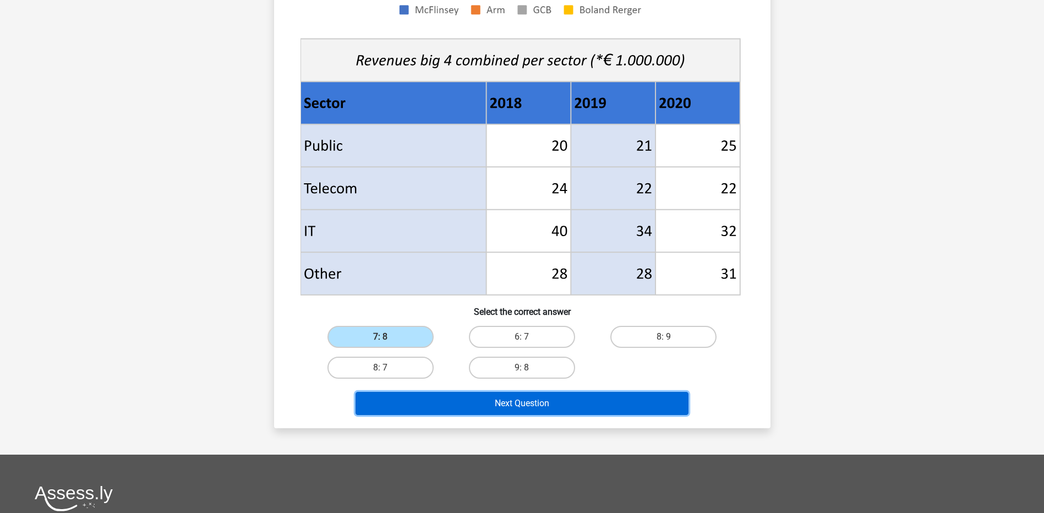
click at [435, 407] on button "Next Question" at bounding box center [522, 403] width 333 height 23
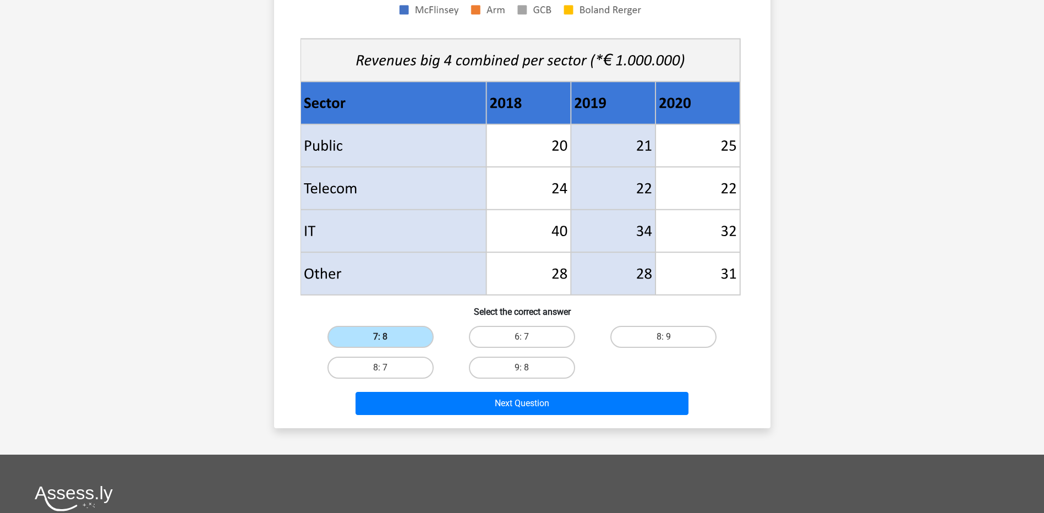
click at [421, 329] on label "7: 8" at bounding box center [381, 337] width 106 height 22
click at [388, 337] on input "7: 8" at bounding box center [383, 340] width 7 height 7
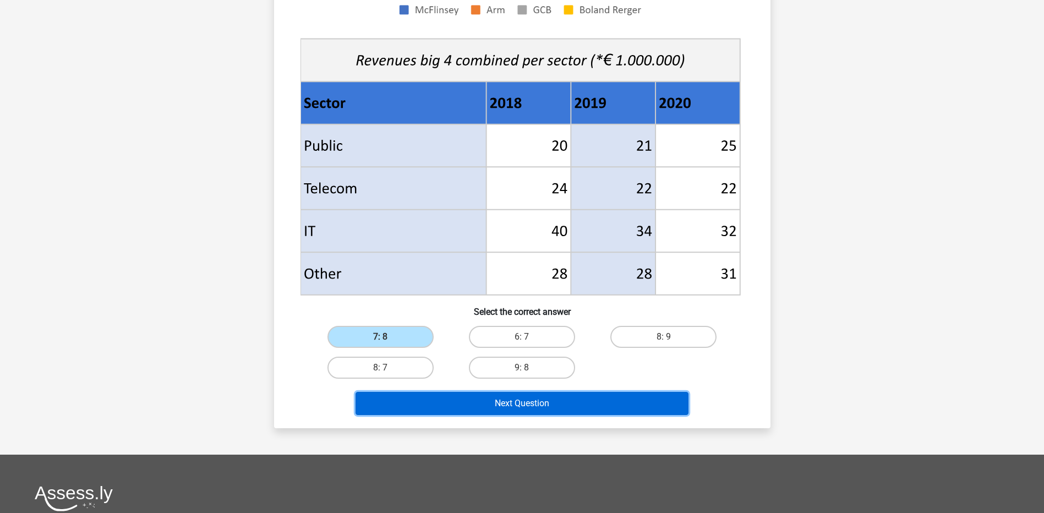
click at [434, 401] on button "Next Question" at bounding box center [522, 403] width 333 height 23
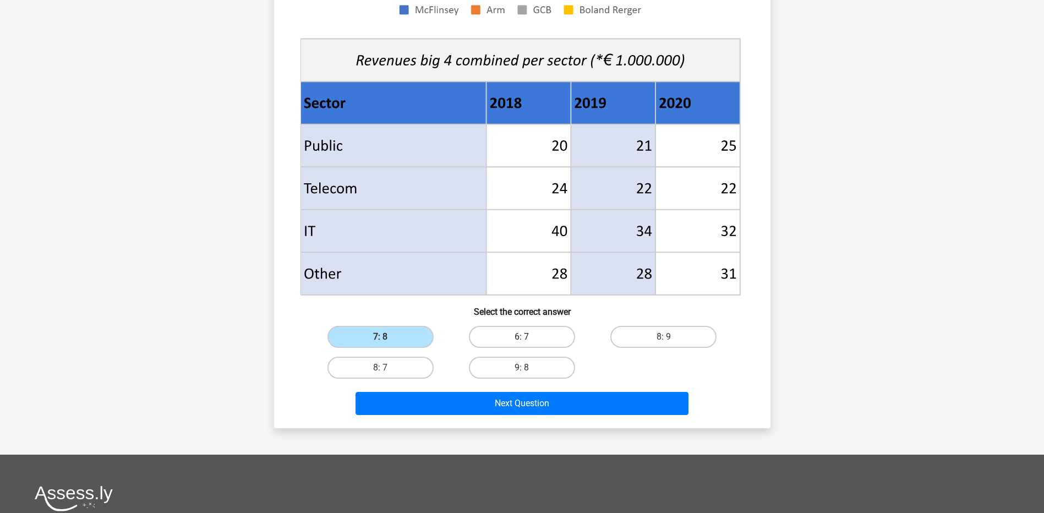
click at [524, 330] on label "6: 7" at bounding box center [522, 337] width 106 height 22
click at [524, 337] on input "6: 7" at bounding box center [525, 340] width 7 height 7
radio input "true"
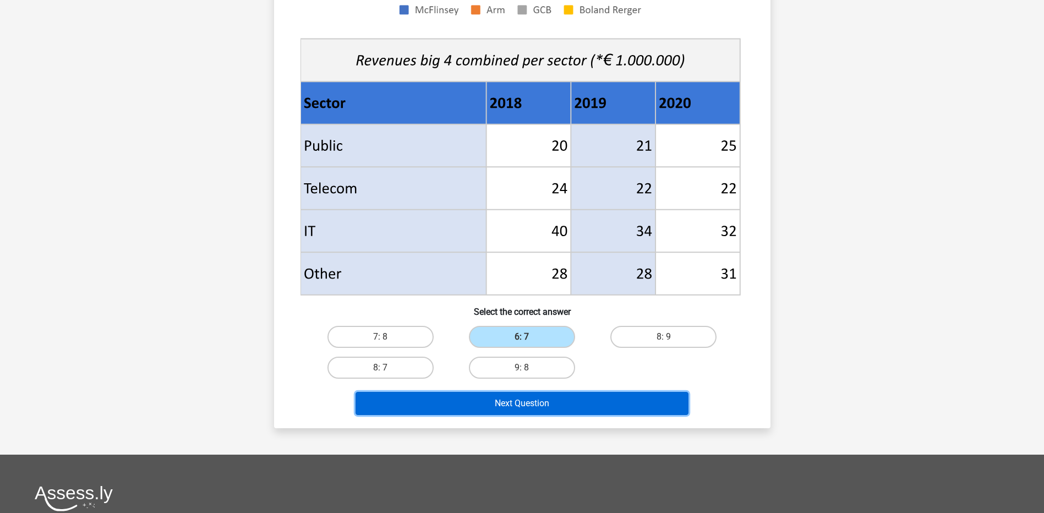
click at [497, 406] on button "Next Question" at bounding box center [522, 403] width 333 height 23
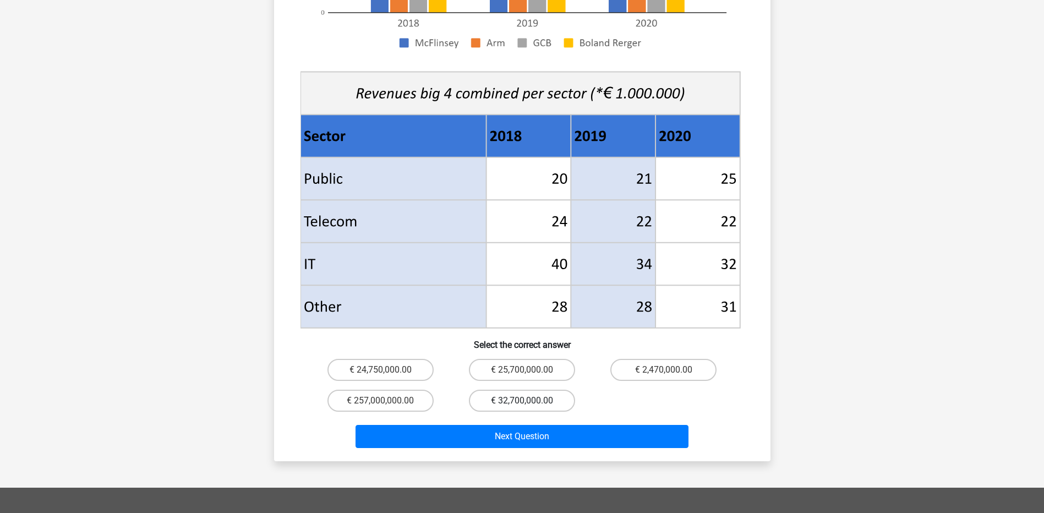
click at [520, 390] on label "€ 32,700,000.00" at bounding box center [522, 401] width 106 height 22
click at [522, 401] on input "€ 32,700,000.00" at bounding box center [525, 404] width 7 height 7
radio input "true"
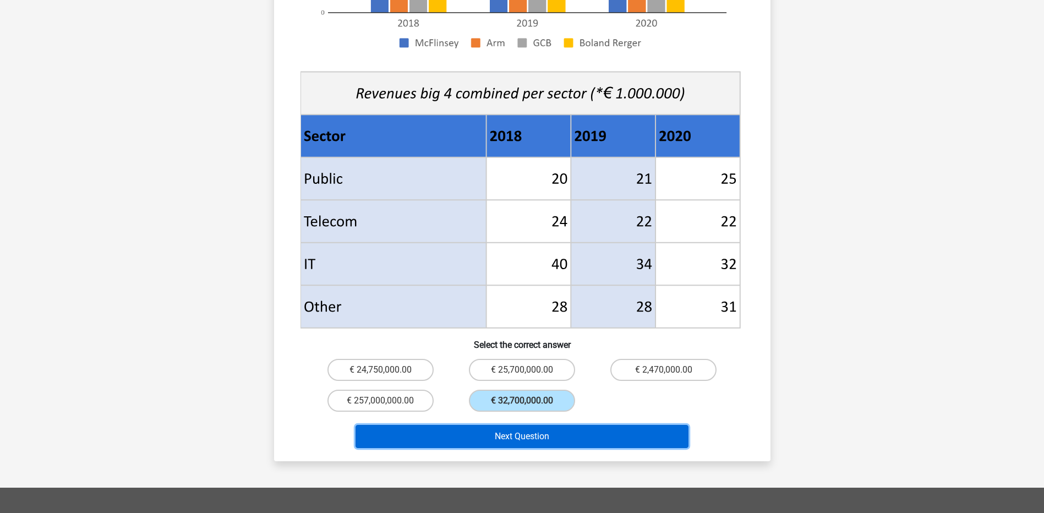
click at [548, 425] on button "Next Question" at bounding box center [522, 436] width 333 height 23
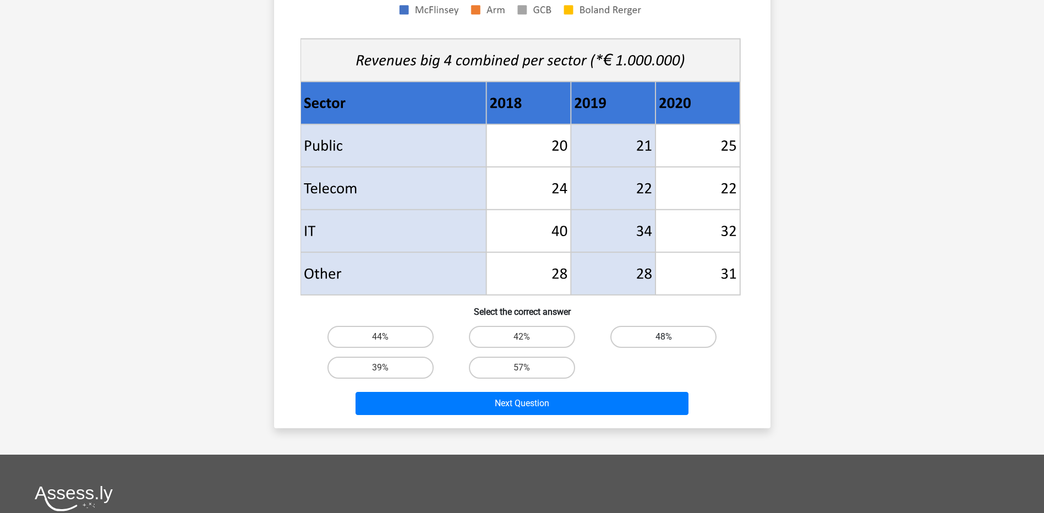
click at [661, 341] on label "48%" at bounding box center [664, 337] width 106 height 22
click at [664, 341] on input "48%" at bounding box center [667, 340] width 7 height 7
radio input "true"
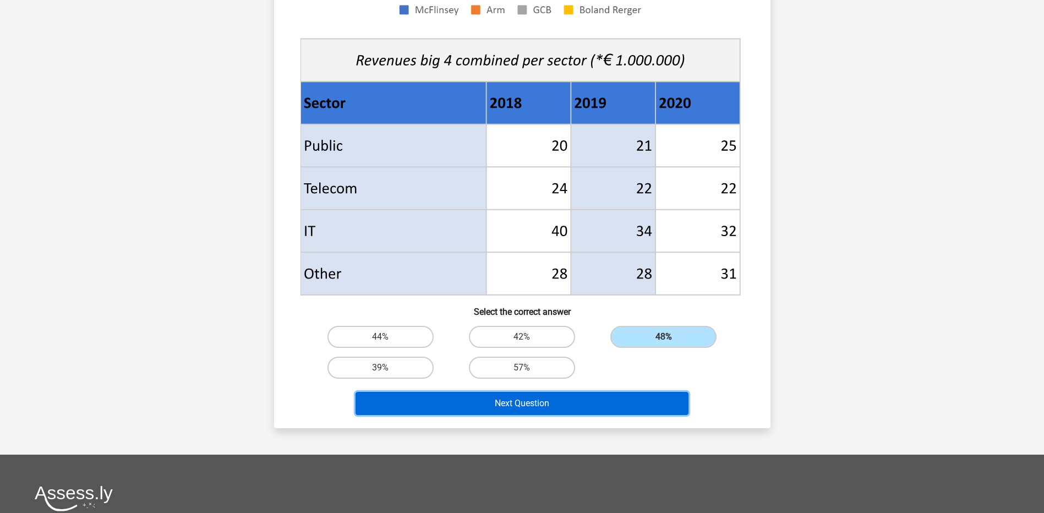
click at [628, 400] on button "Next Question" at bounding box center [522, 403] width 333 height 23
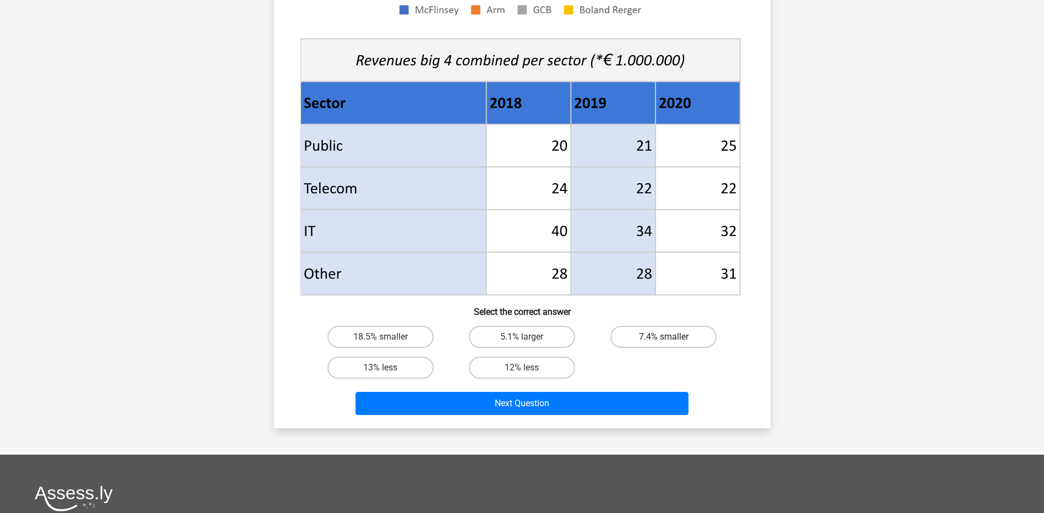
click at [685, 336] on label "7.4% smaller" at bounding box center [664, 337] width 106 height 22
click at [671, 337] on input "7.4% smaller" at bounding box center [667, 340] width 7 height 7
radio input "true"
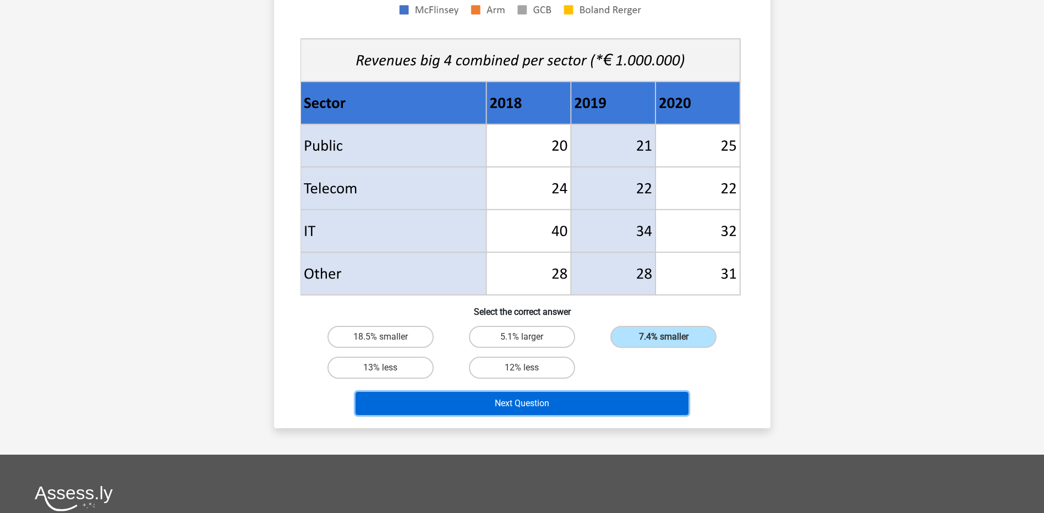
click at [648, 397] on button "Next Question" at bounding box center [522, 403] width 333 height 23
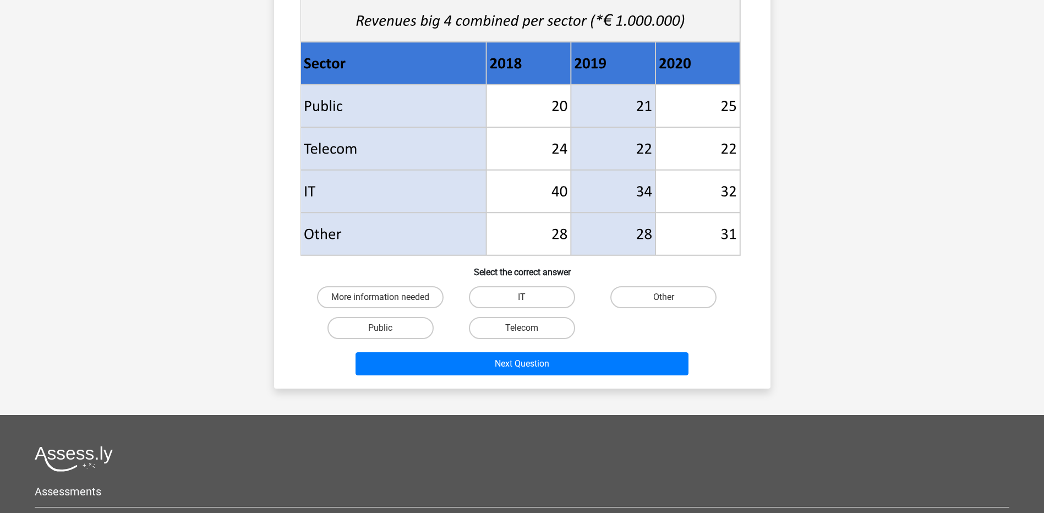
scroll to position [416, 0]
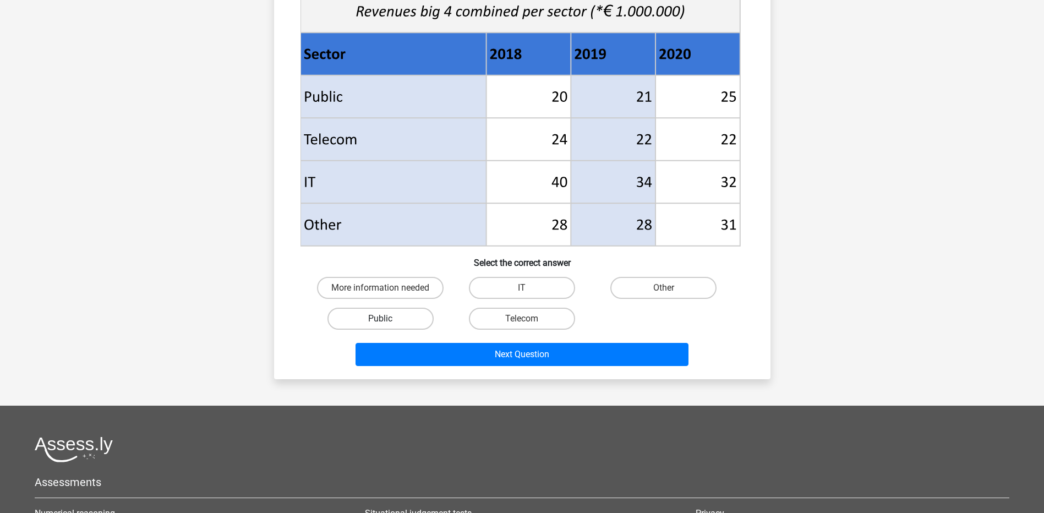
click at [395, 323] on label "Public" at bounding box center [381, 319] width 106 height 22
click at [388, 323] on input "Public" at bounding box center [383, 322] width 7 height 7
radio input "true"
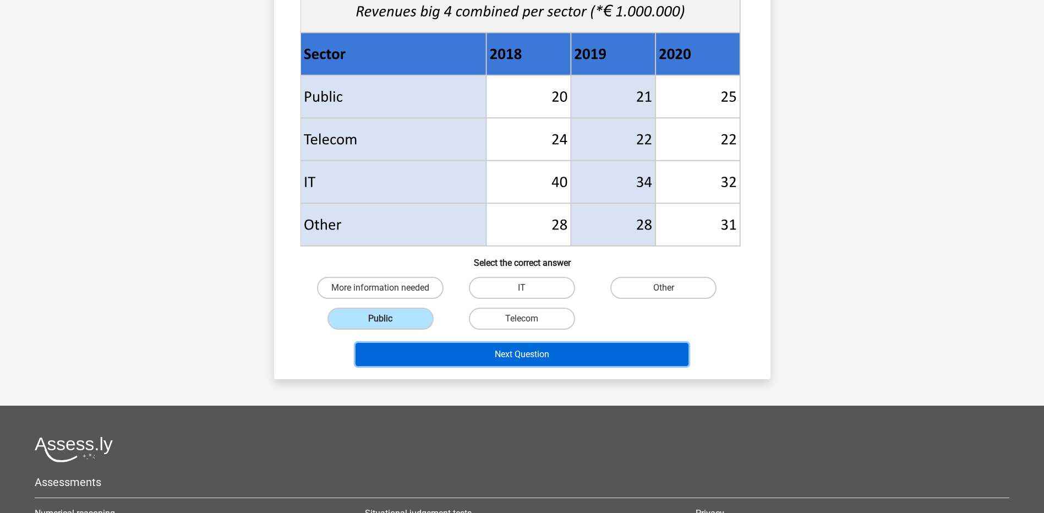
click at [418, 359] on button "Next Question" at bounding box center [522, 354] width 333 height 23
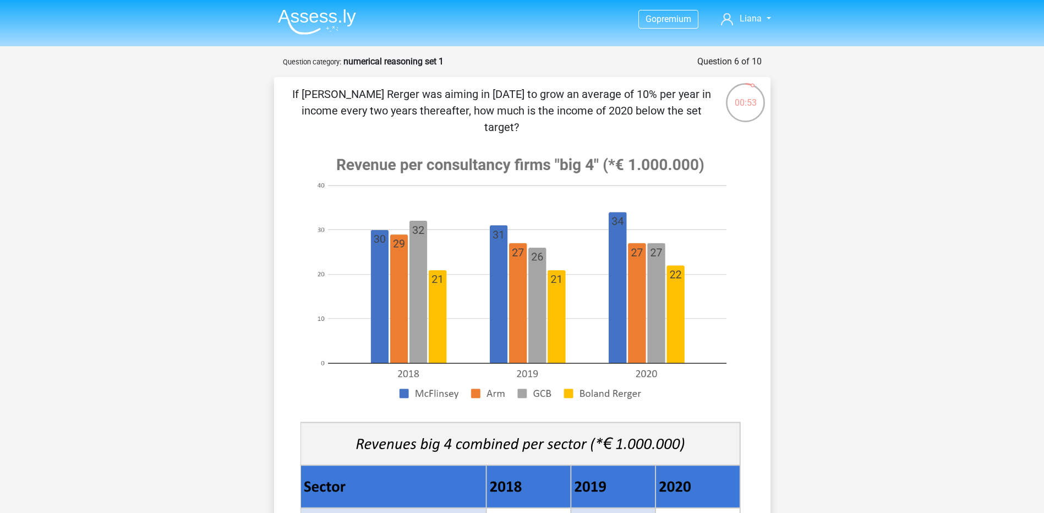
scroll to position [600, 0]
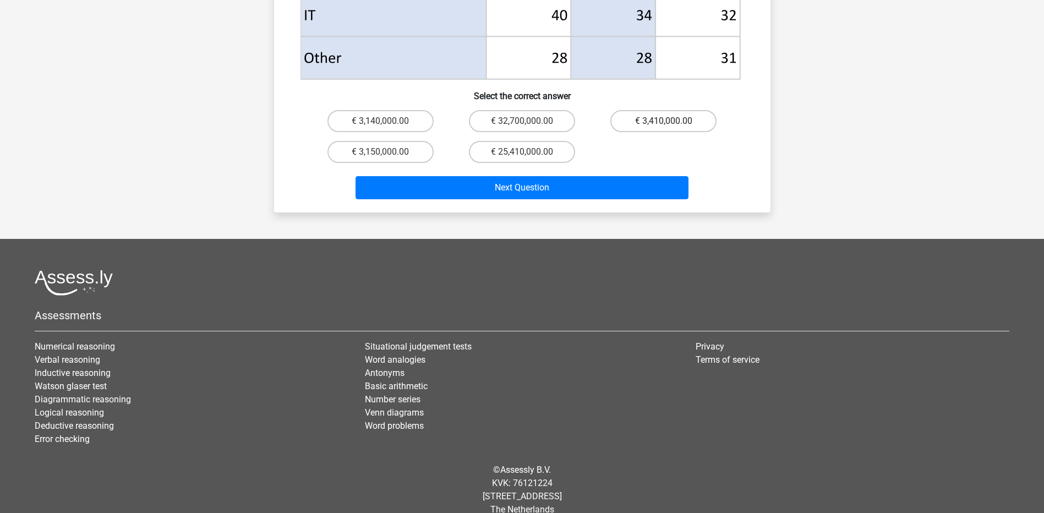
click at [688, 110] on label "€ 3,410,000.00" at bounding box center [664, 121] width 106 height 22
click at [671, 121] on input "€ 3,410,000.00" at bounding box center [667, 124] width 7 height 7
radio input "true"
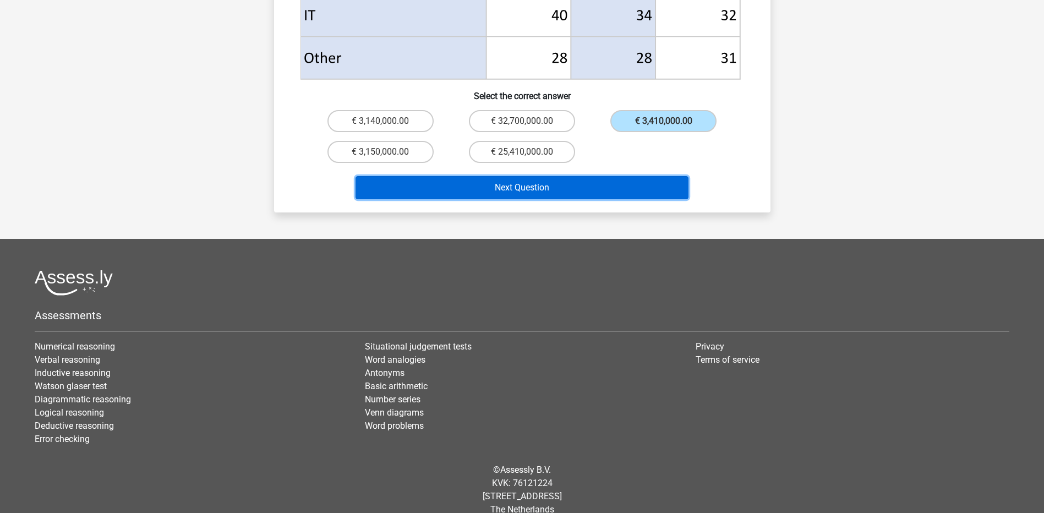
click at [619, 176] on button "Next Question" at bounding box center [522, 187] width 333 height 23
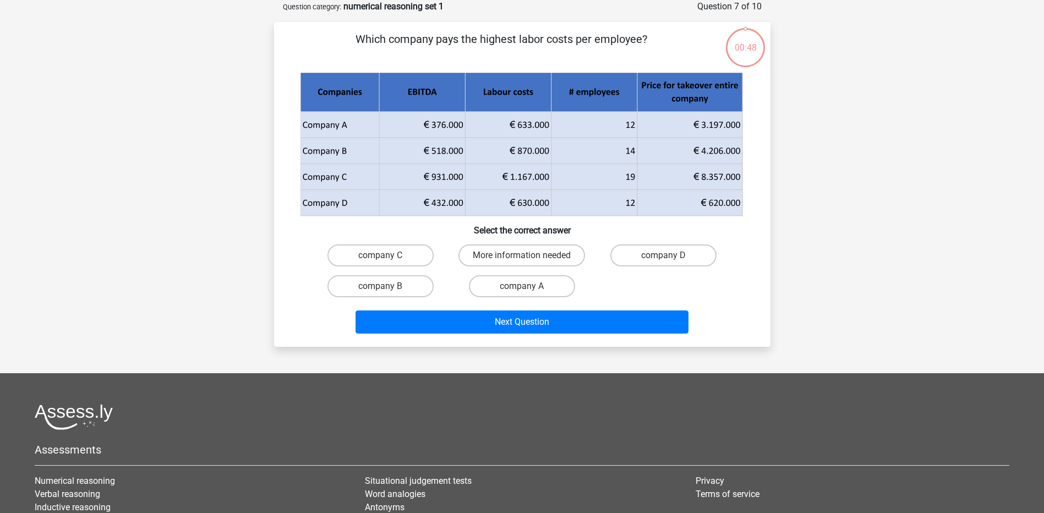
scroll to position [0, 0]
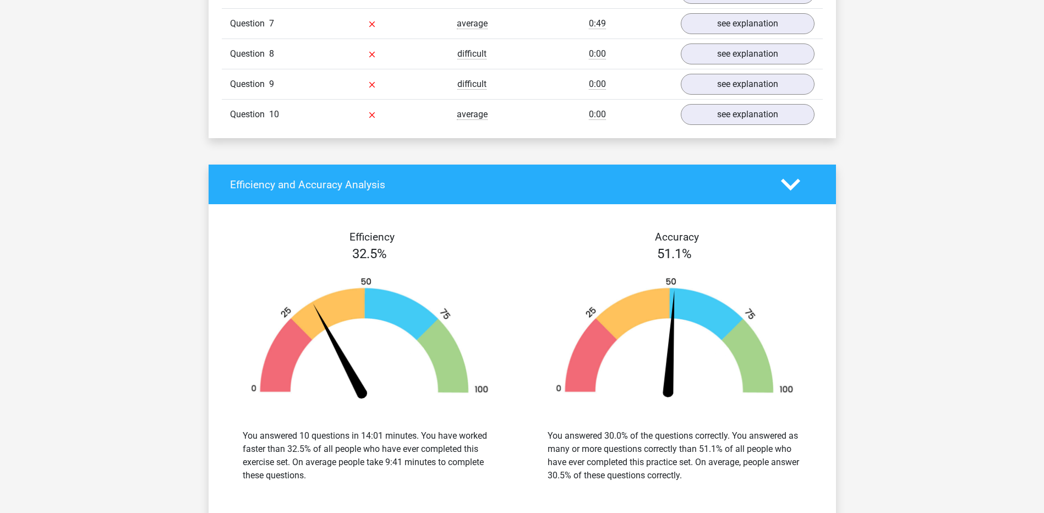
scroll to position [918, 0]
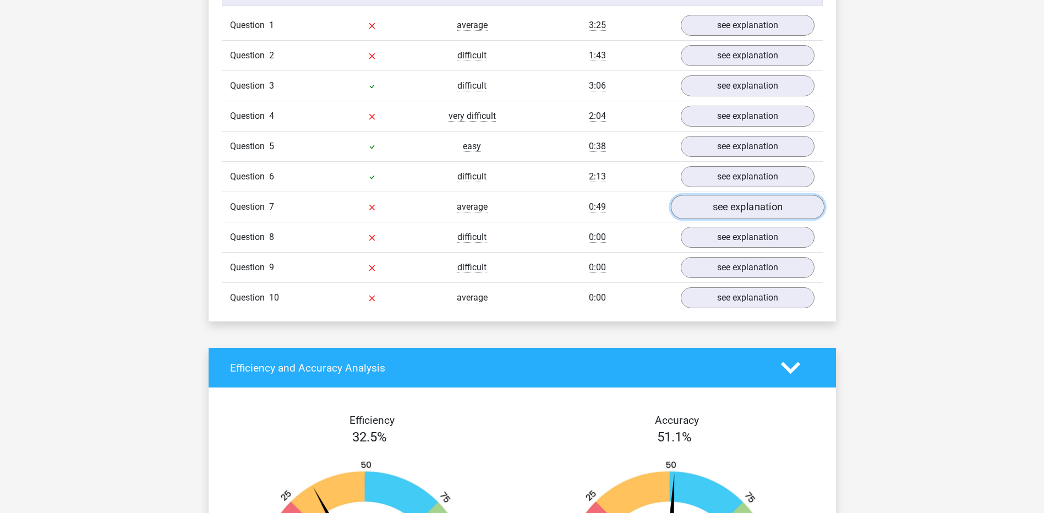
click at [708, 203] on link "see explanation" at bounding box center [748, 207] width 154 height 24
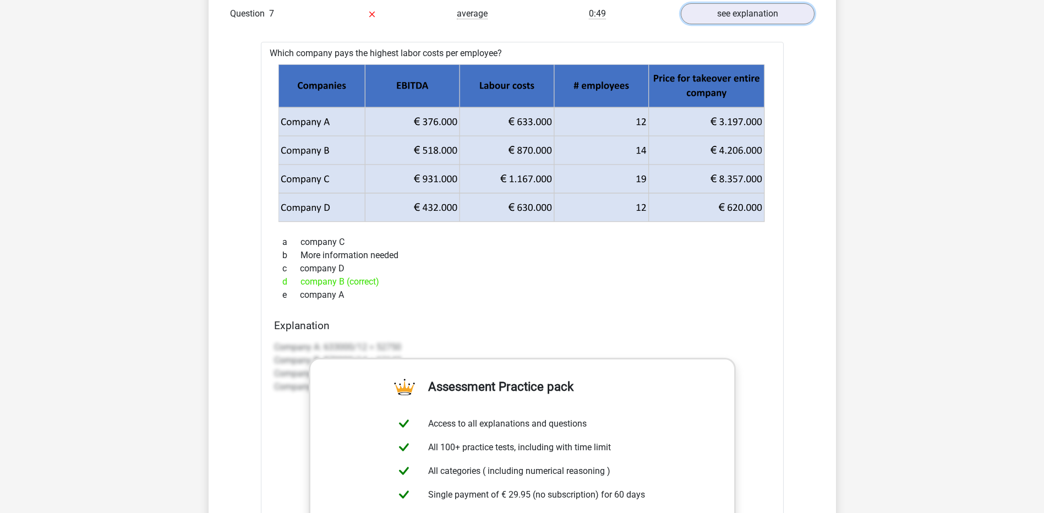
scroll to position [1101, 0]
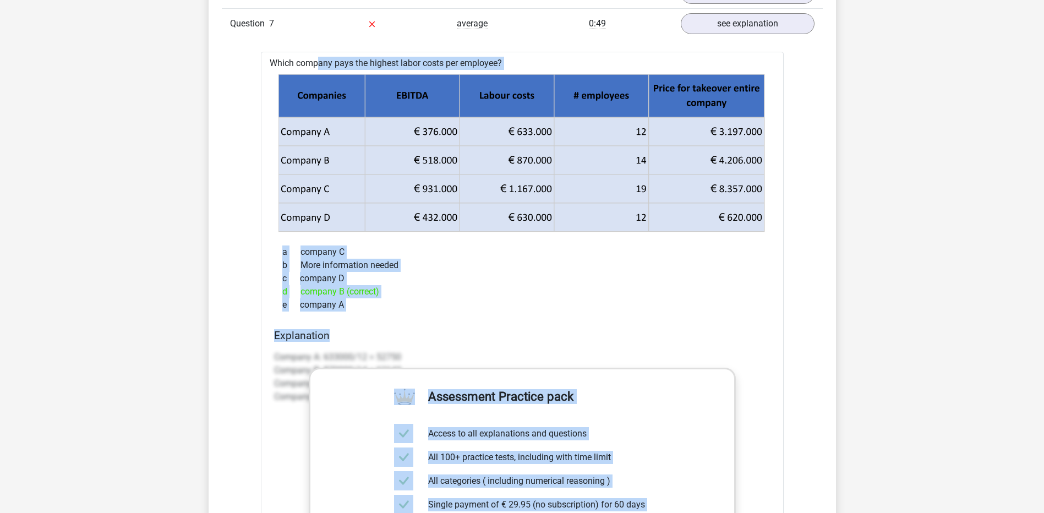
drag, startPoint x: 391, startPoint y: 321, endPoint x: 280, endPoint y: 66, distance: 278.8
click at [280, 66] on div "Which company pays the highest labor costs per employee? a company C b More inf…" at bounding box center [522, 390] width 523 height 676
click at [639, 218] on icon at bounding box center [554, 217] width 189 height 29
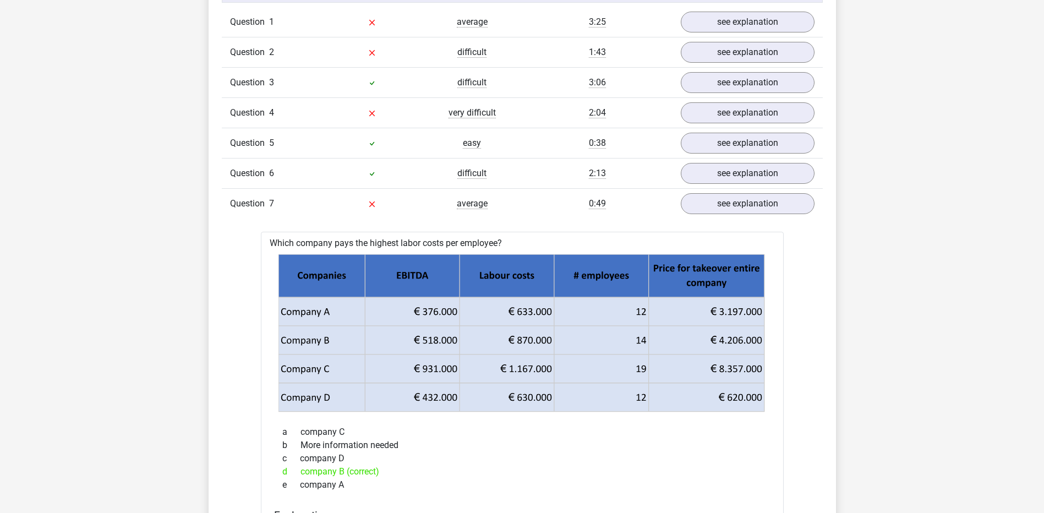
scroll to position [918, 0]
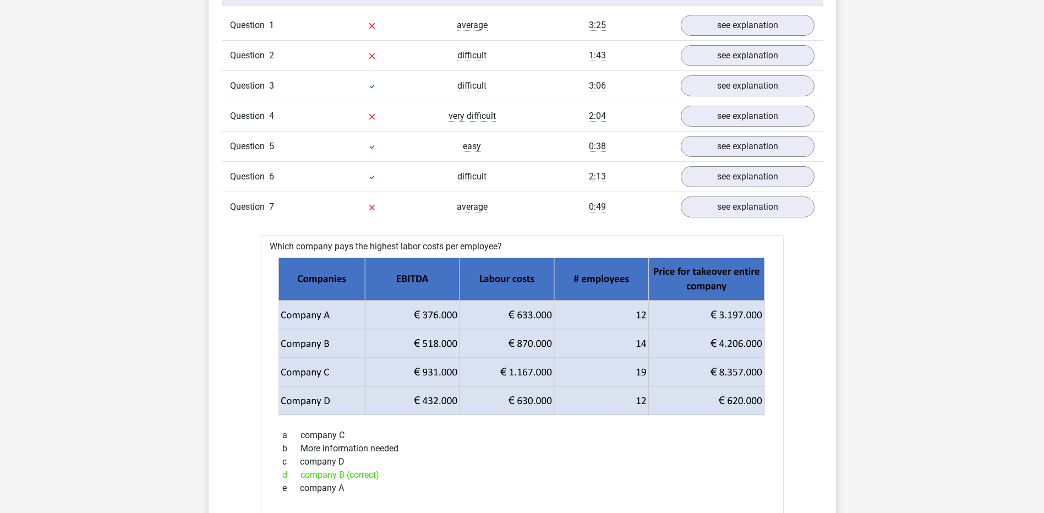
drag, startPoint x: 347, startPoint y: 493, endPoint x: 230, endPoint y: 243, distance: 276.3
click at [230, 243] on div "Question 1 average 3:25 see explanation What is the ratio of McFlinsey's income…" at bounding box center [522, 512] width 585 height 1004
copy div "Which company pays the highest labor costs per employee? a company C b More inf…"
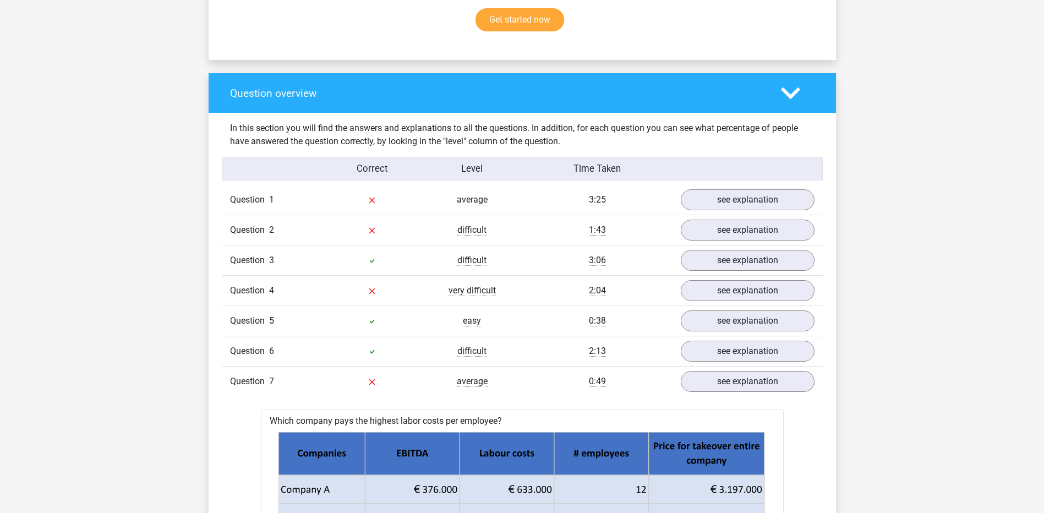
scroll to position [734, 0]
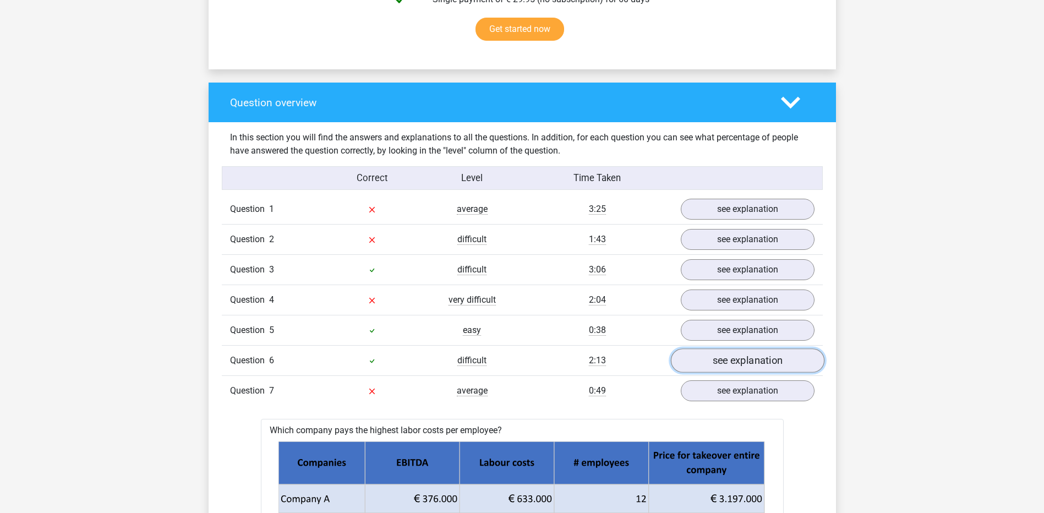
click at [733, 366] on link "see explanation" at bounding box center [748, 361] width 154 height 24
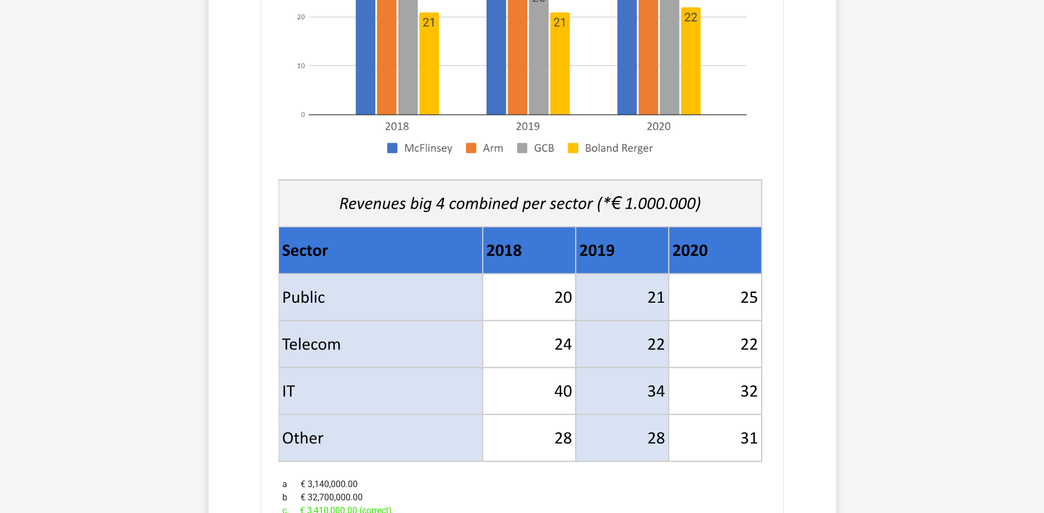
scroll to position [918, 0]
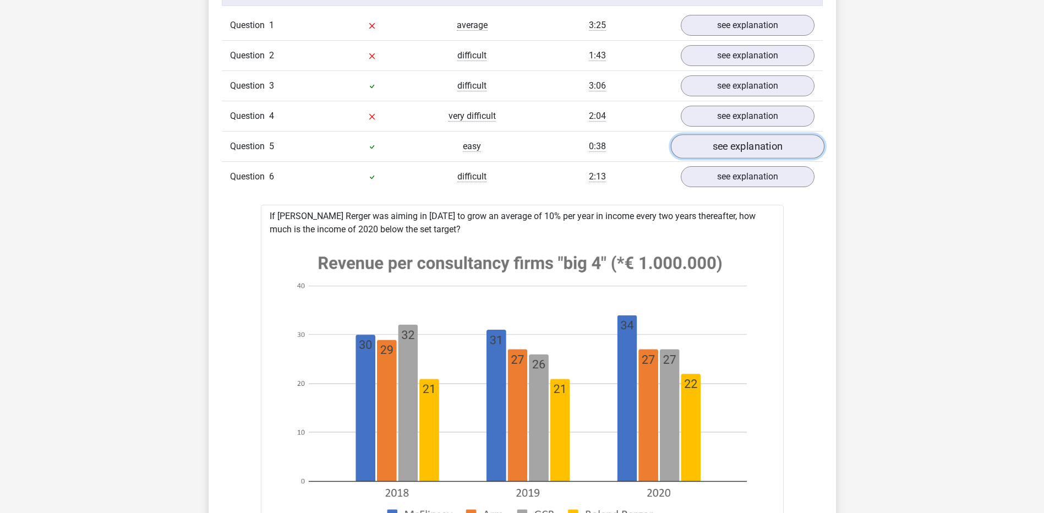
click at [722, 143] on link "see explanation" at bounding box center [748, 147] width 154 height 24
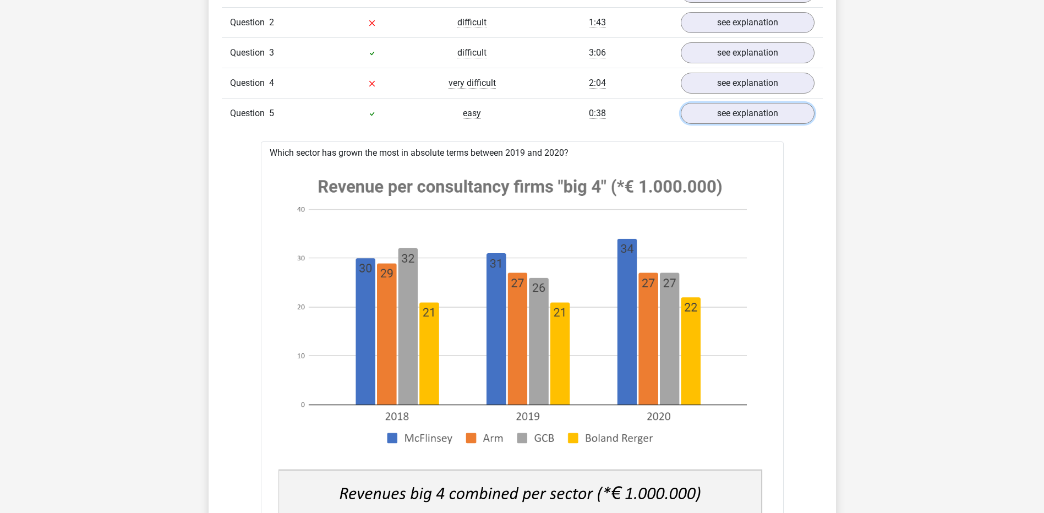
scroll to position [734, 0]
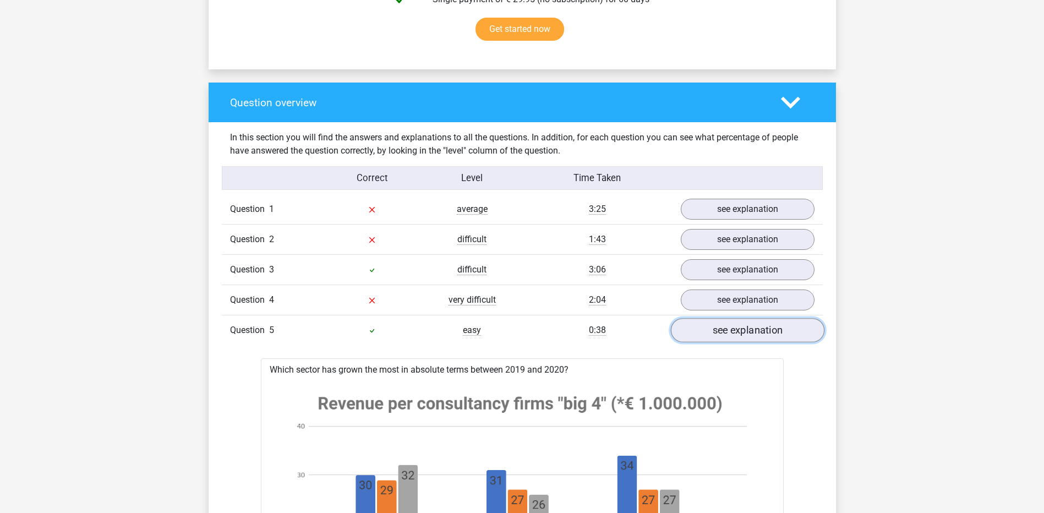
click at [704, 331] on link "see explanation" at bounding box center [748, 331] width 154 height 24
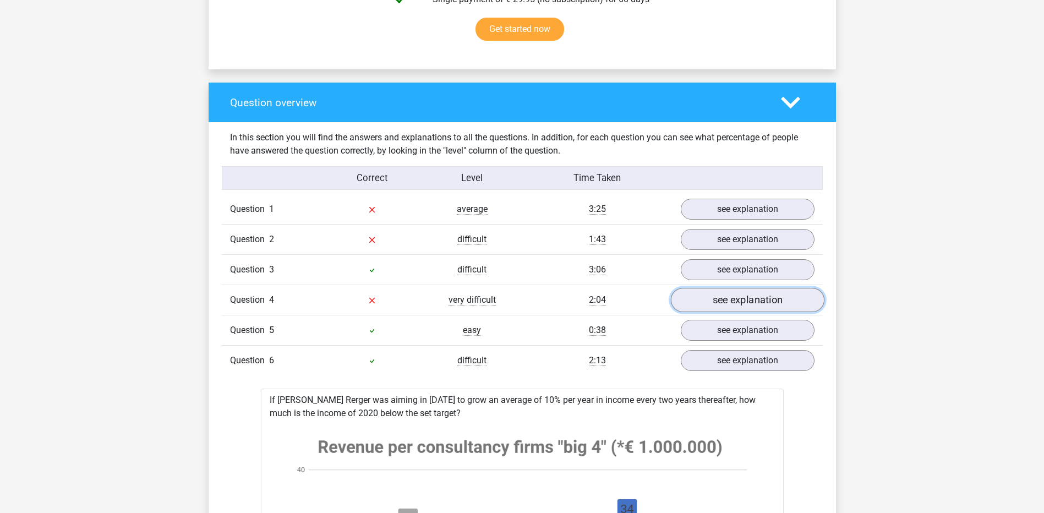
click at [722, 301] on link "see explanation" at bounding box center [748, 300] width 154 height 24
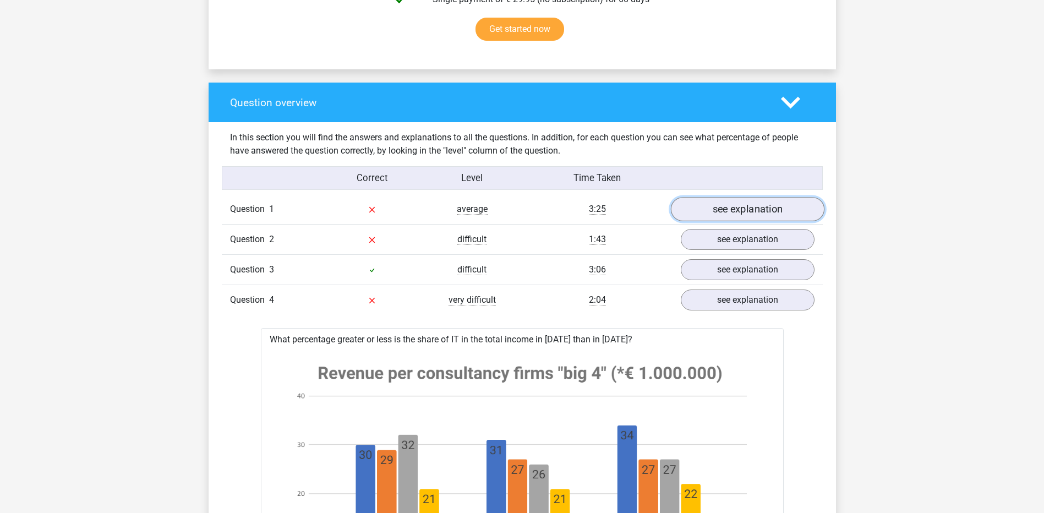
click at [729, 218] on link "see explanation" at bounding box center [748, 210] width 154 height 24
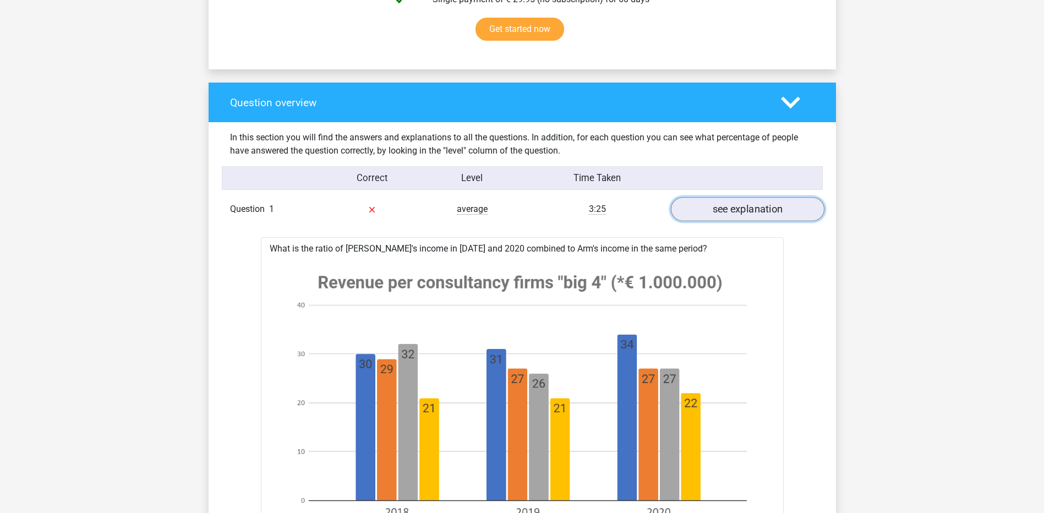
click at [768, 216] on link "see explanation" at bounding box center [748, 210] width 154 height 24
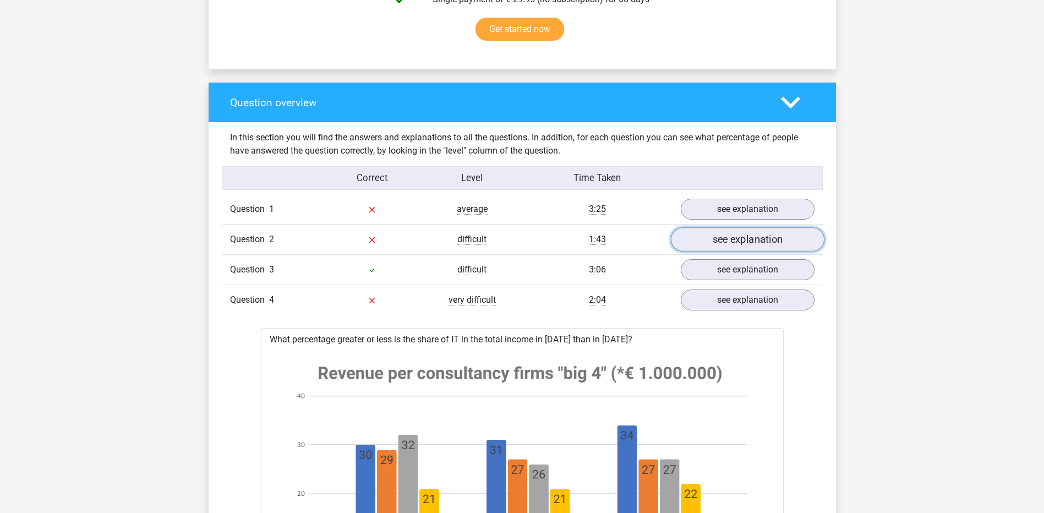
click at [734, 241] on link "see explanation" at bounding box center [748, 240] width 154 height 24
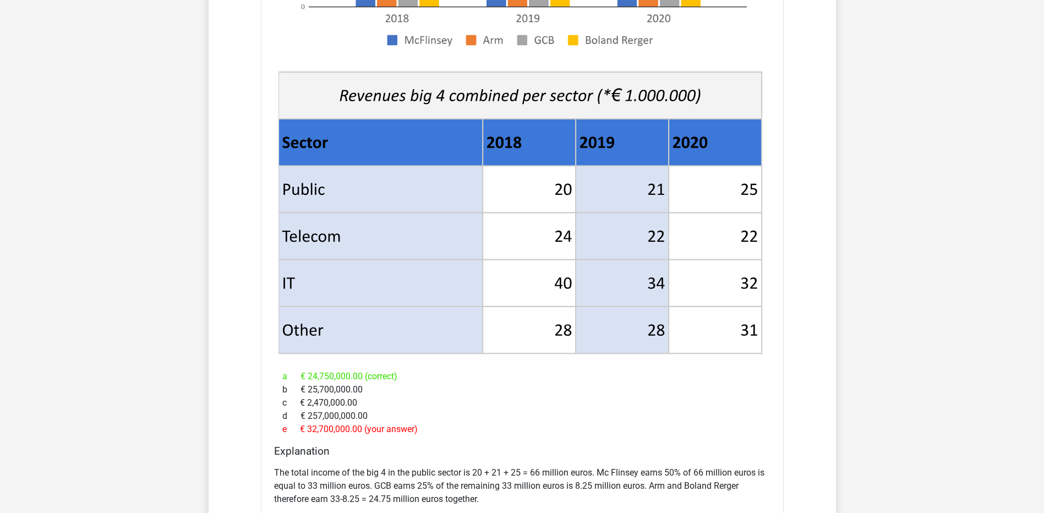
scroll to position [918, 0]
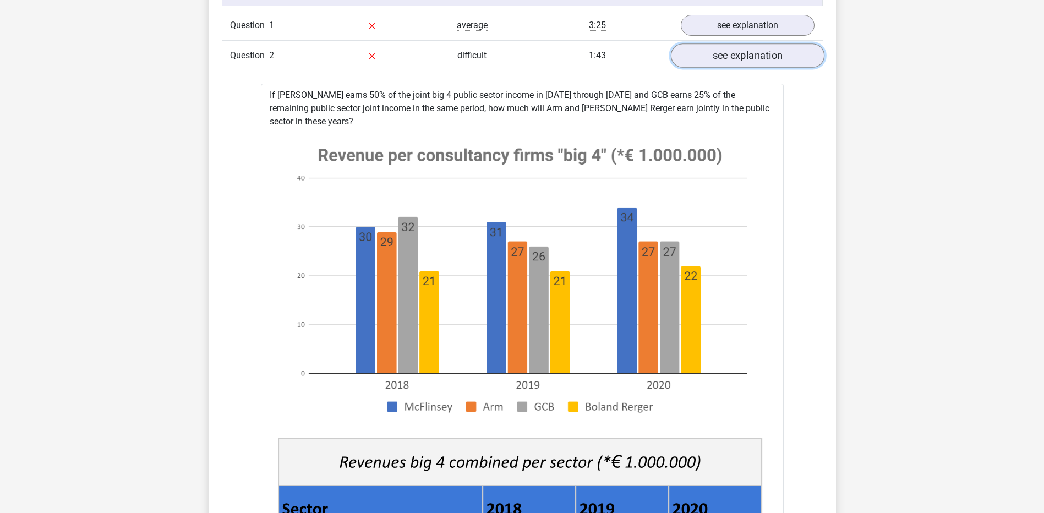
click at [747, 52] on link "see explanation" at bounding box center [748, 56] width 154 height 24
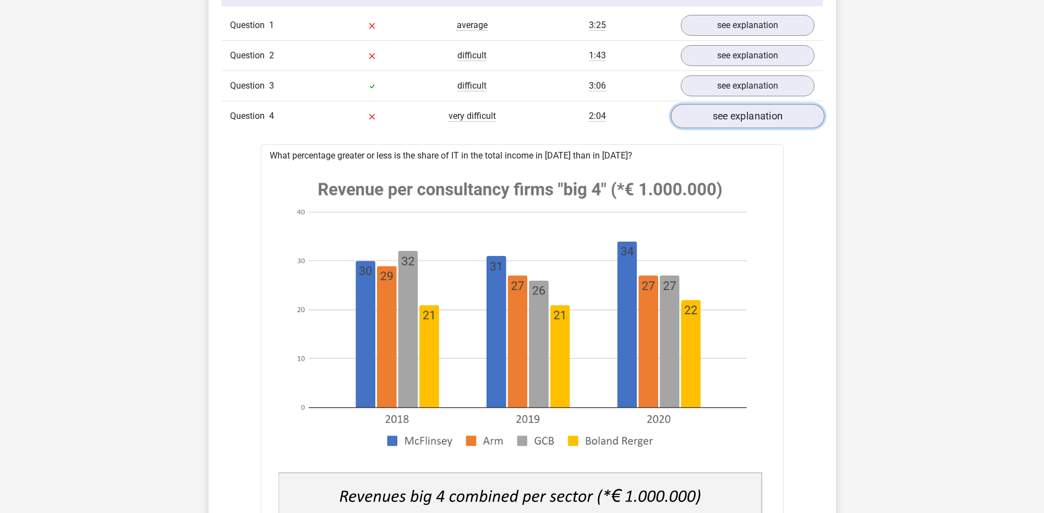
click at [738, 121] on link "see explanation" at bounding box center [748, 117] width 154 height 24
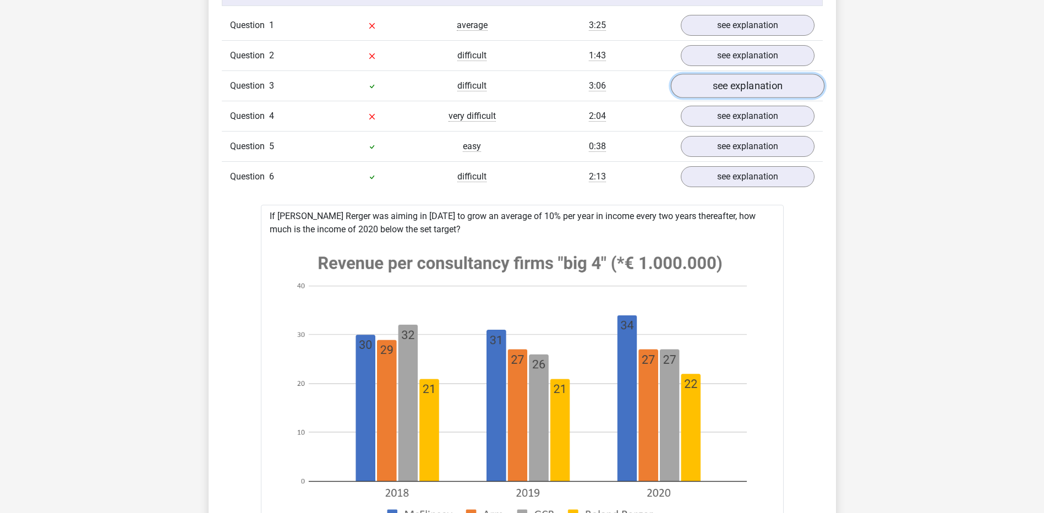
click at [737, 85] on link "see explanation" at bounding box center [748, 86] width 154 height 24
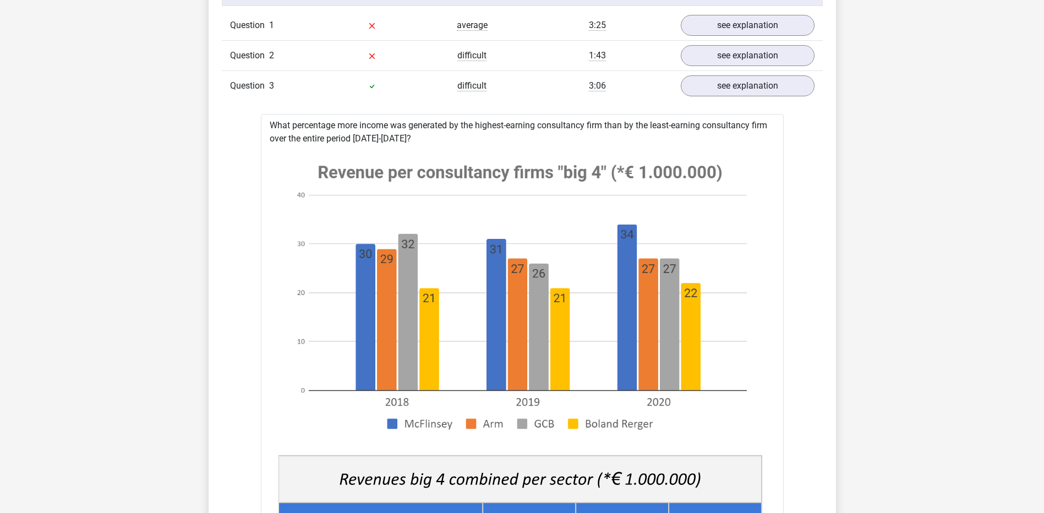
drag, startPoint x: 264, startPoint y: 124, endPoint x: 446, endPoint y: 133, distance: 182.5
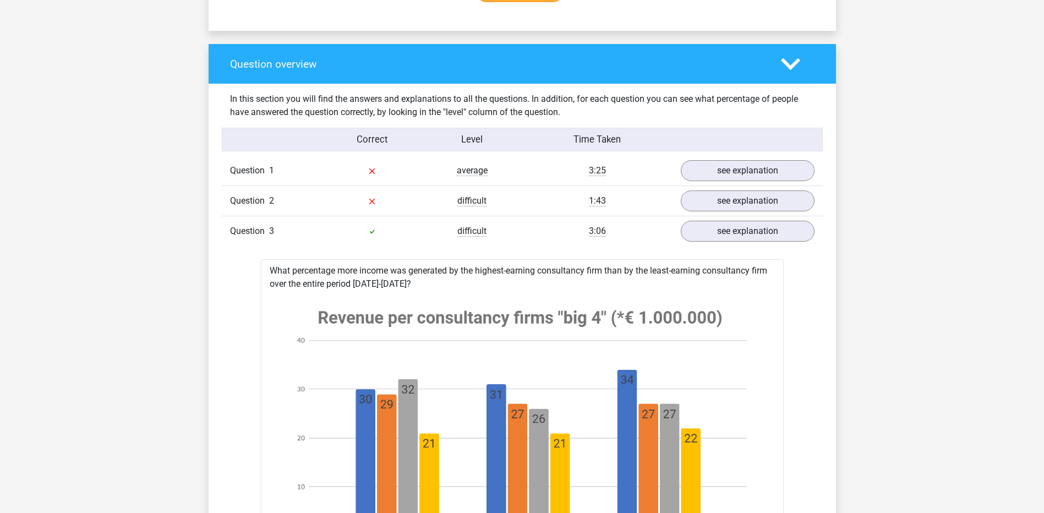
scroll to position [734, 0]
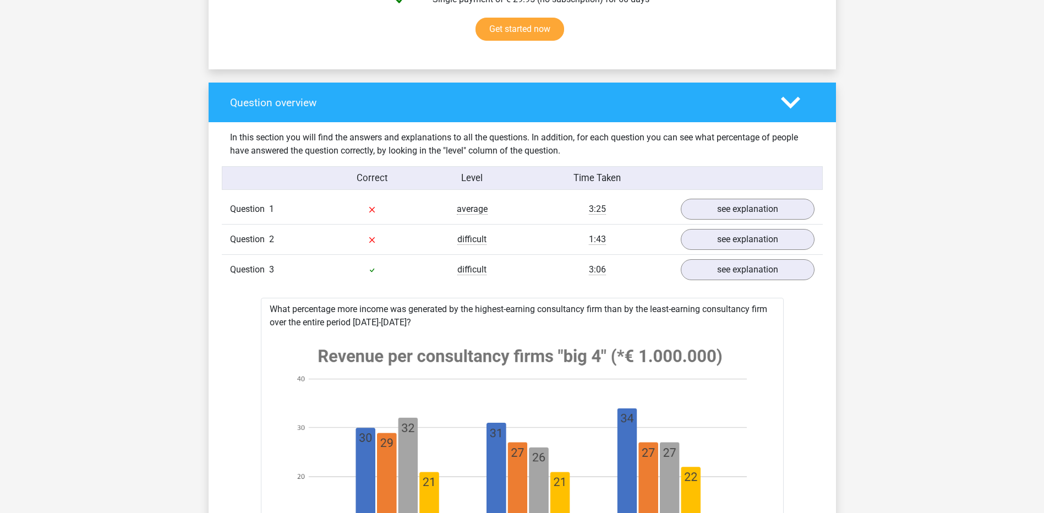
copy div "What percentage more income was generated by the highest-earning consultancy fi…"
click at [782, 265] on link "see explanation" at bounding box center [748, 270] width 154 height 24
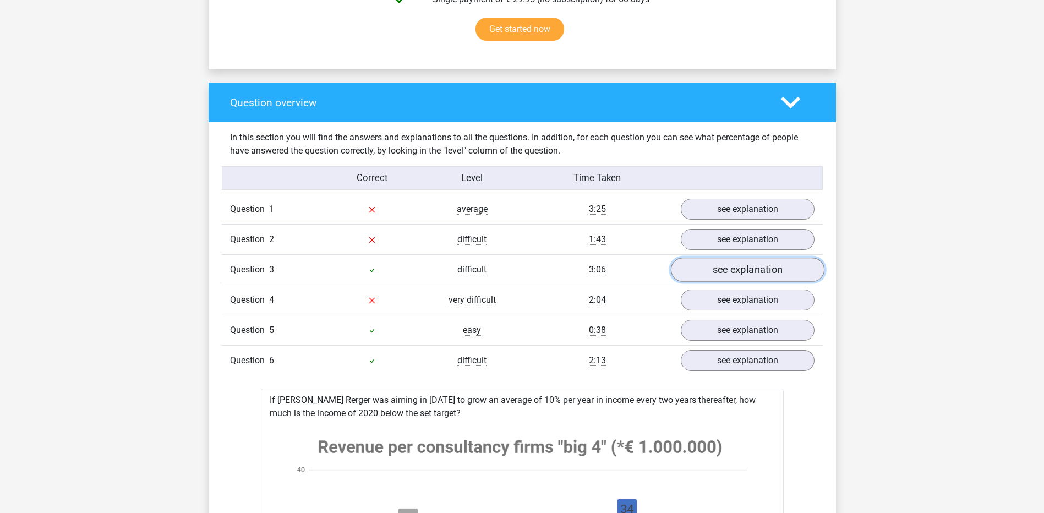
scroll to position [918, 0]
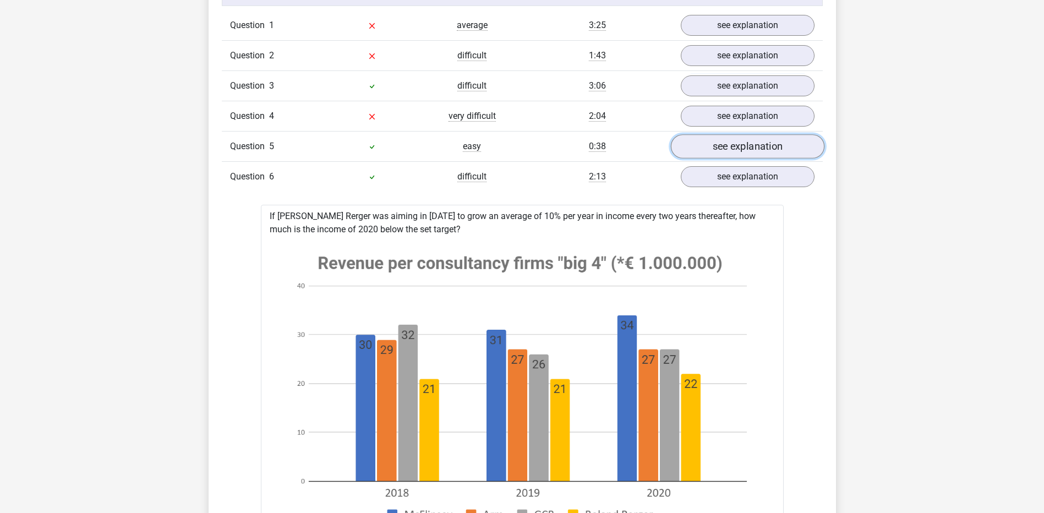
click at [715, 157] on link "see explanation" at bounding box center [748, 147] width 154 height 24
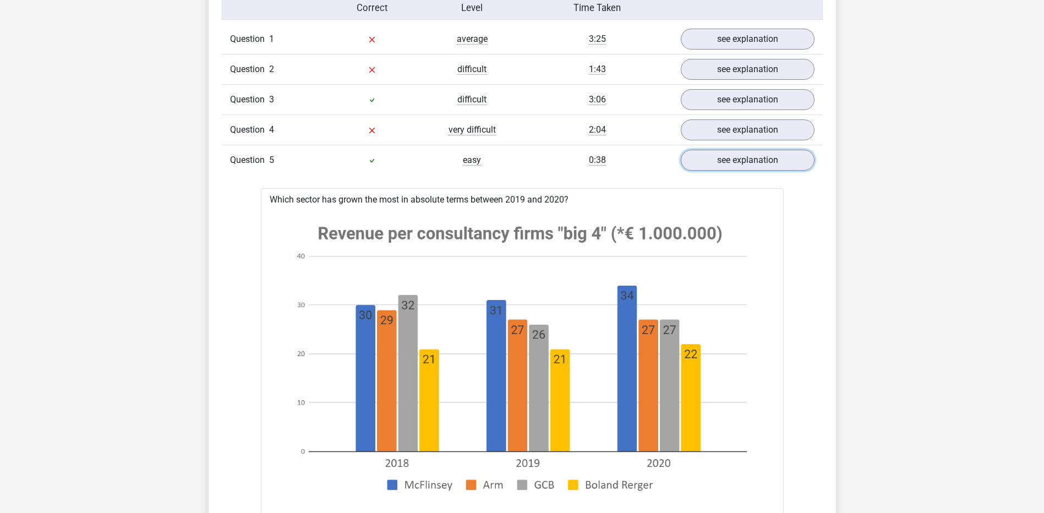
scroll to position [734, 0]
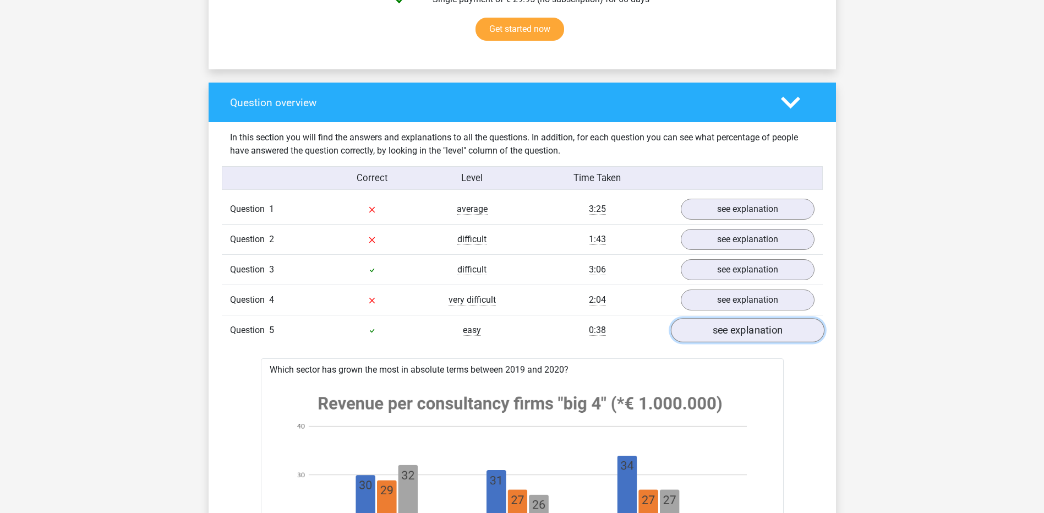
click at [716, 320] on link "see explanation" at bounding box center [748, 331] width 154 height 24
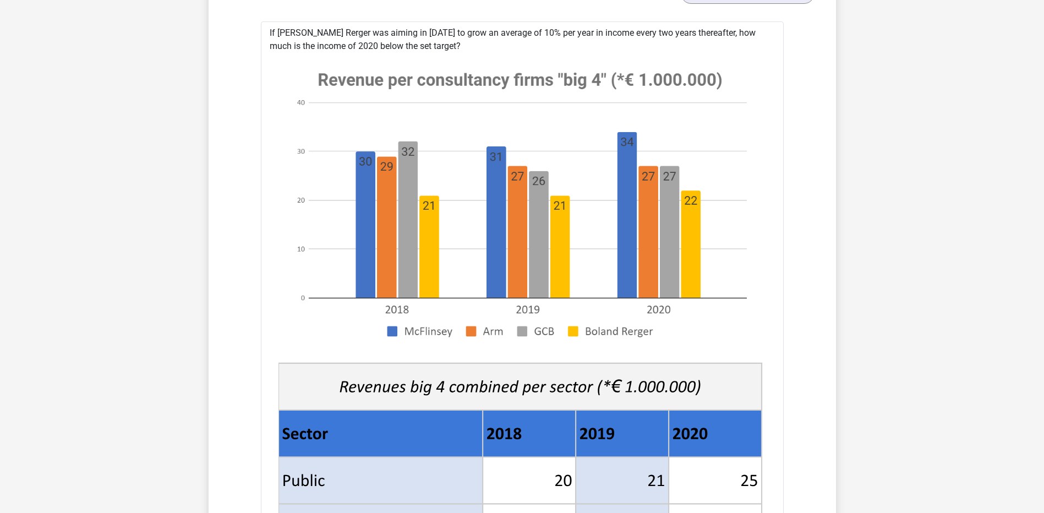
scroll to position [918, 0]
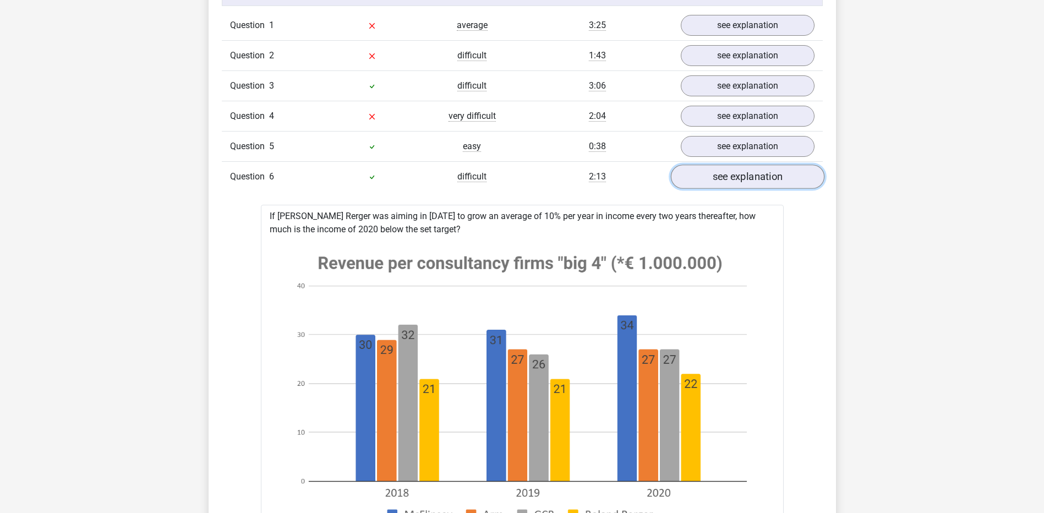
click at [756, 184] on link "see explanation" at bounding box center [748, 177] width 154 height 24
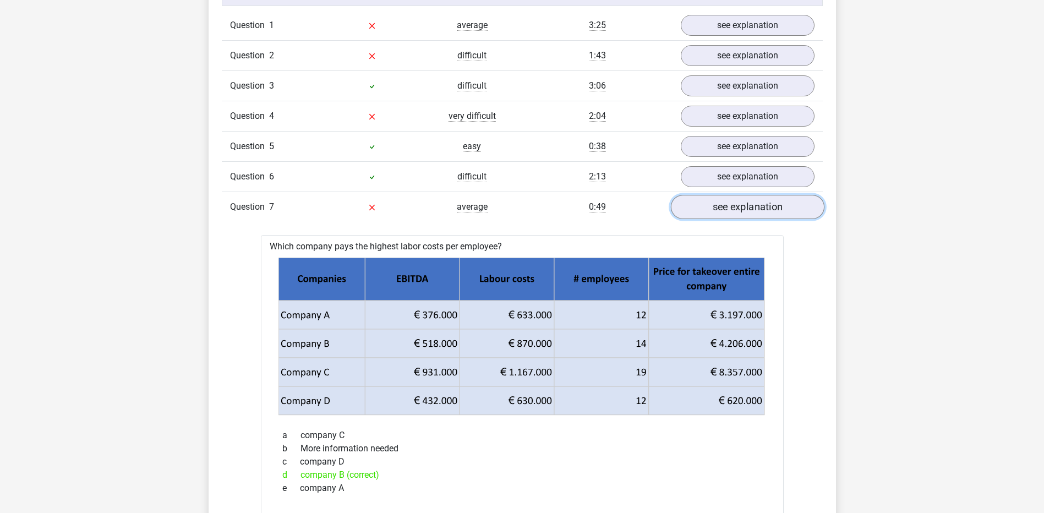
click at [756, 208] on link "see explanation" at bounding box center [748, 207] width 154 height 24
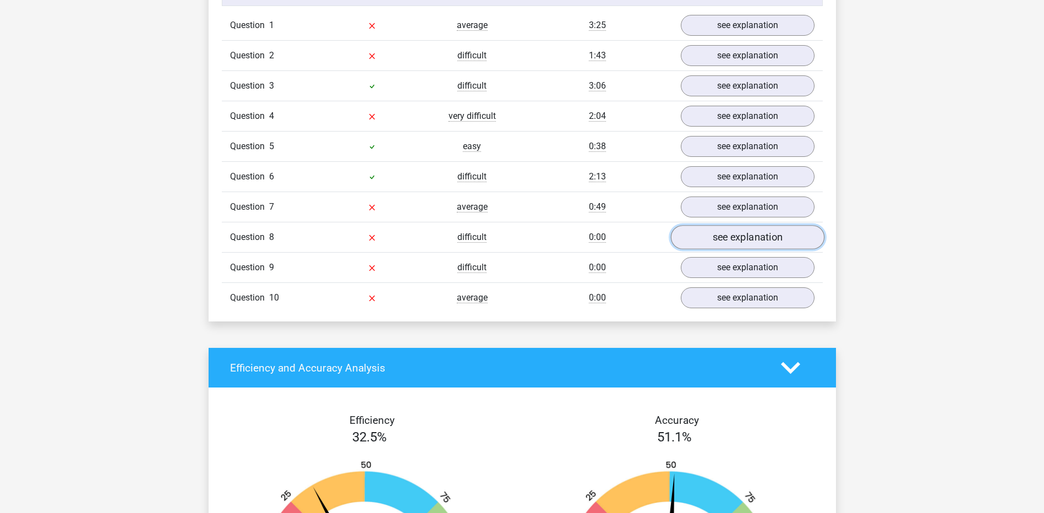
click at [751, 244] on link "see explanation" at bounding box center [748, 238] width 154 height 24
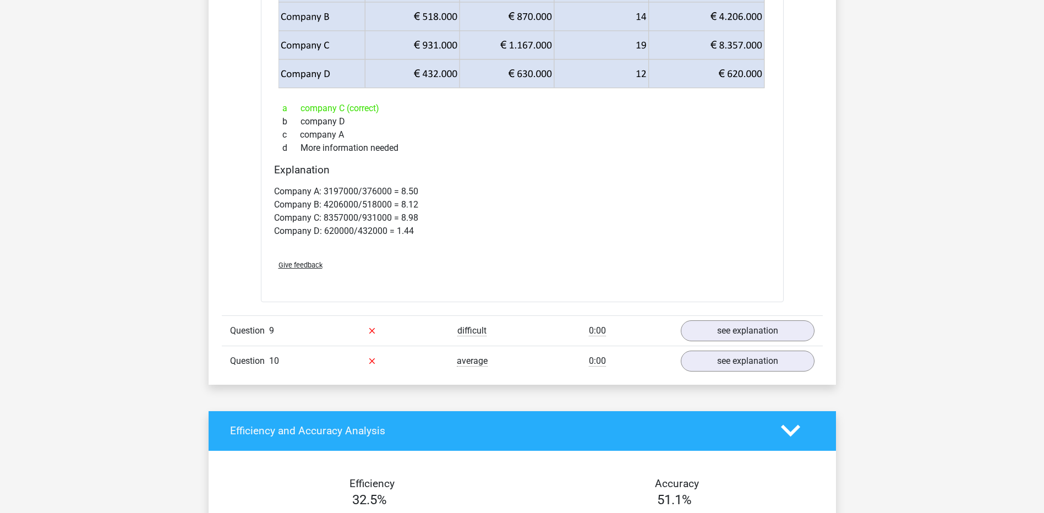
scroll to position [1284, 0]
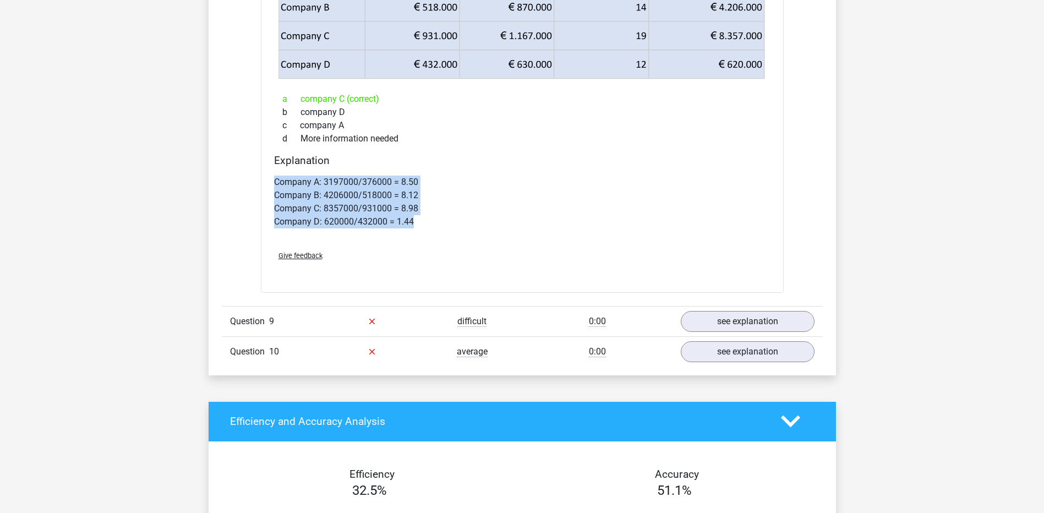
drag, startPoint x: 438, startPoint y: 230, endPoint x: 225, endPoint y: 172, distance: 220.6
copy p "Company A: 3197000/376000 = 8.50 Company B: 4206000/518000 = 8.12 Company C: 83…"
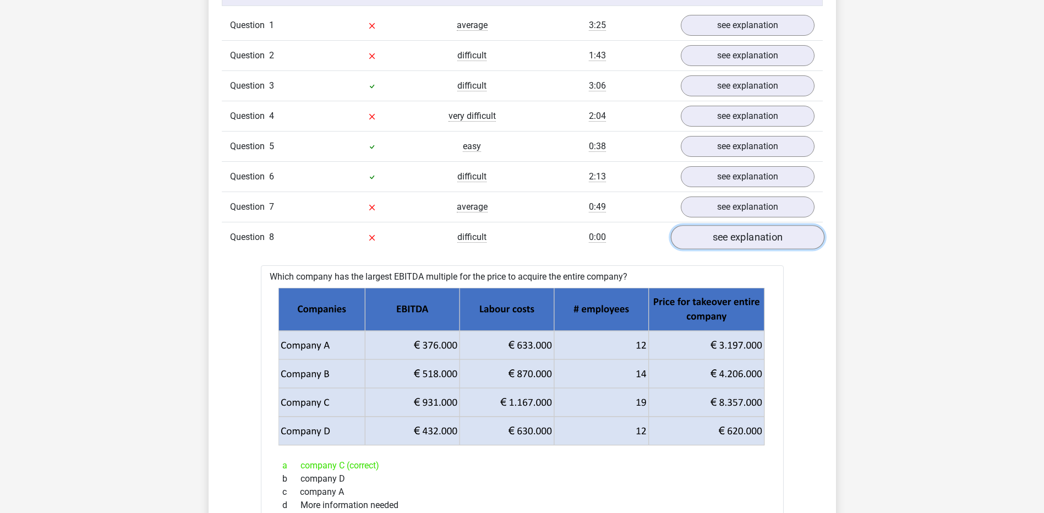
click at [732, 248] on link "see explanation" at bounding box center [748, 238] width 154 height 24
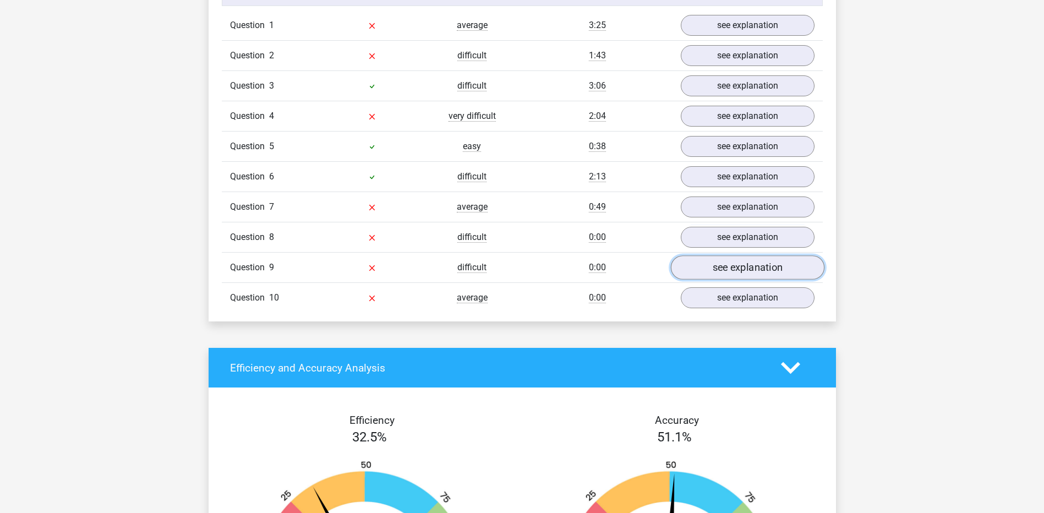
click at [728, 275] on link "see explanation" at bounding box center [748, 268] width 154 height 24
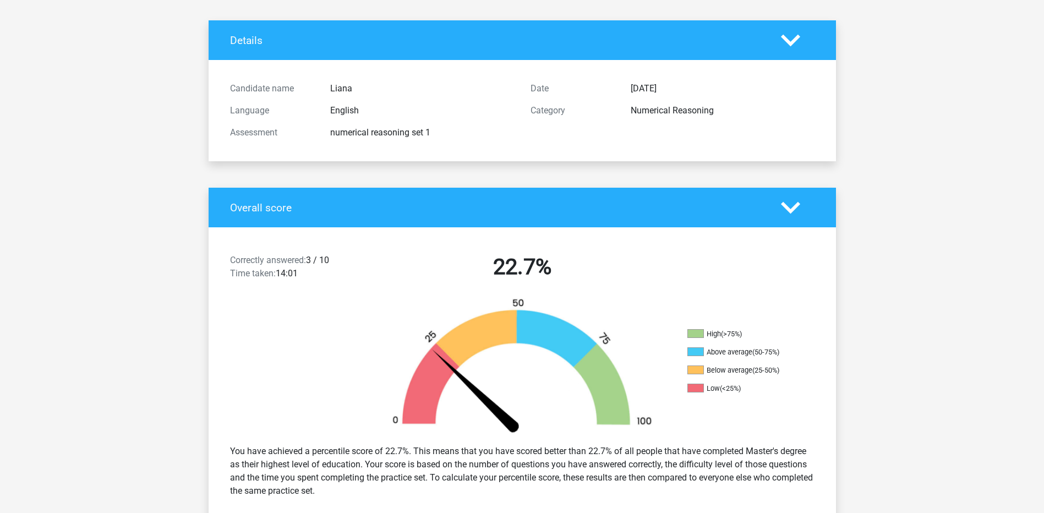
scroll to position [0, 0]
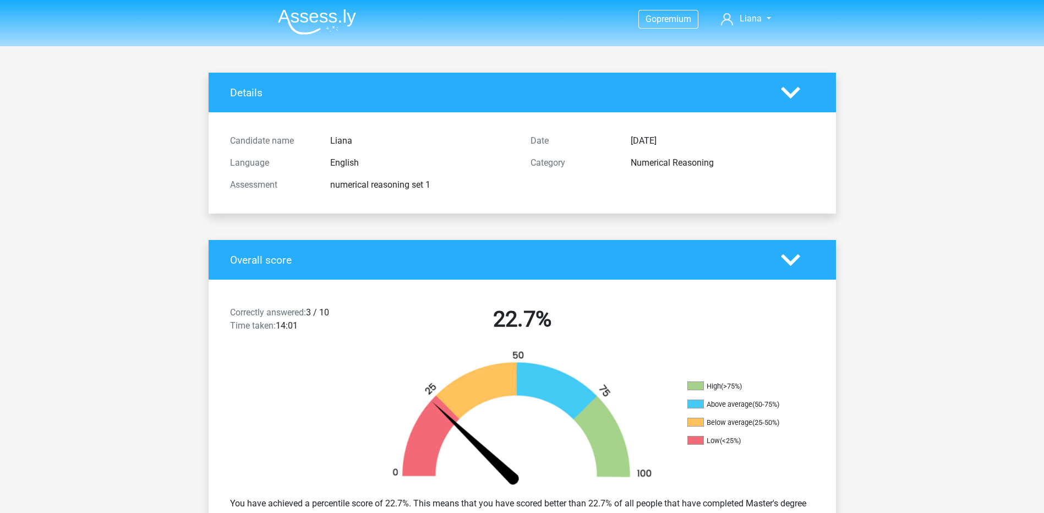
click at [297, 17] on img at bounding box center [317, 22] width 78 height 26
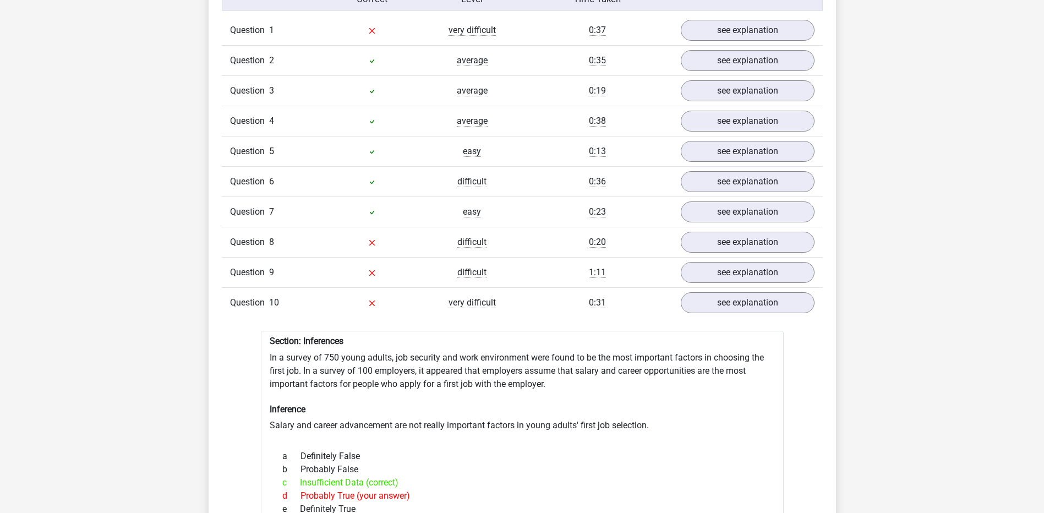
scroll to position [820, 0]
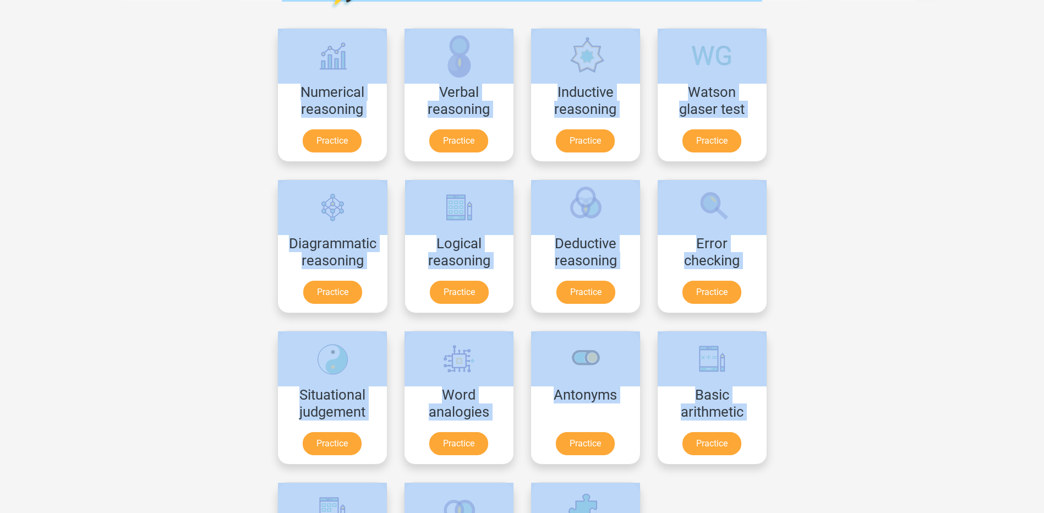
scroll to position [402, 0]
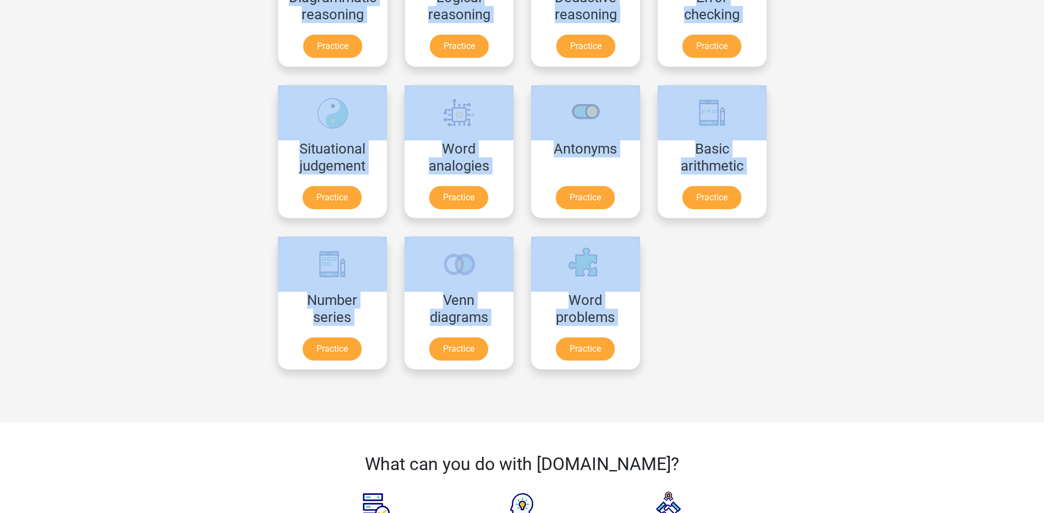
drag, startPoint x: 266, startPoint y: 156, endPoint x: 699, endPoint y: 312, distance: 459.4
click at [699, 312] on div "Go premium [GEOGRAPHIC_DATA] [EMAIL_ADDRESS][DOMAIN_NAME]" at bounding box center [522, 298] width 1044 height 1401
copy div "Numerical reasoning Practice Verbal reasoning Practice Inductive reasoning Prac…"
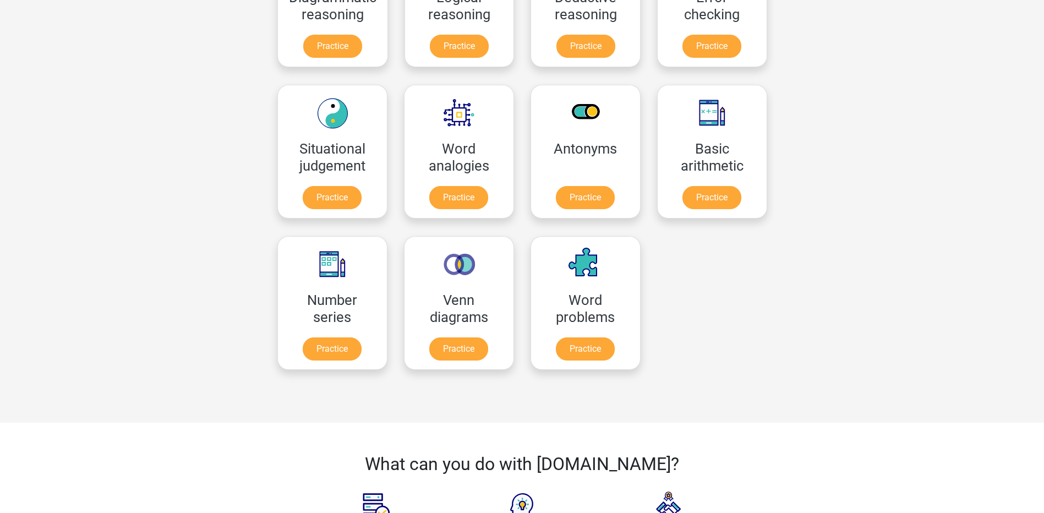
click at [1019, 380] on div "Go premium Liana liana_vanderhagen@hotmail.com" at bounding box center [522, 298] width 1044 height 1401
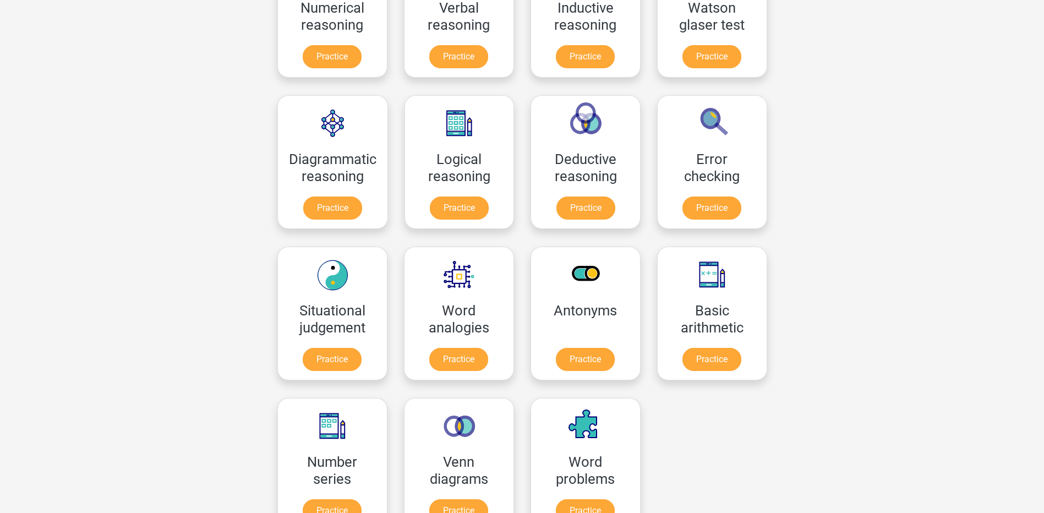
scroll to position [219, 0]
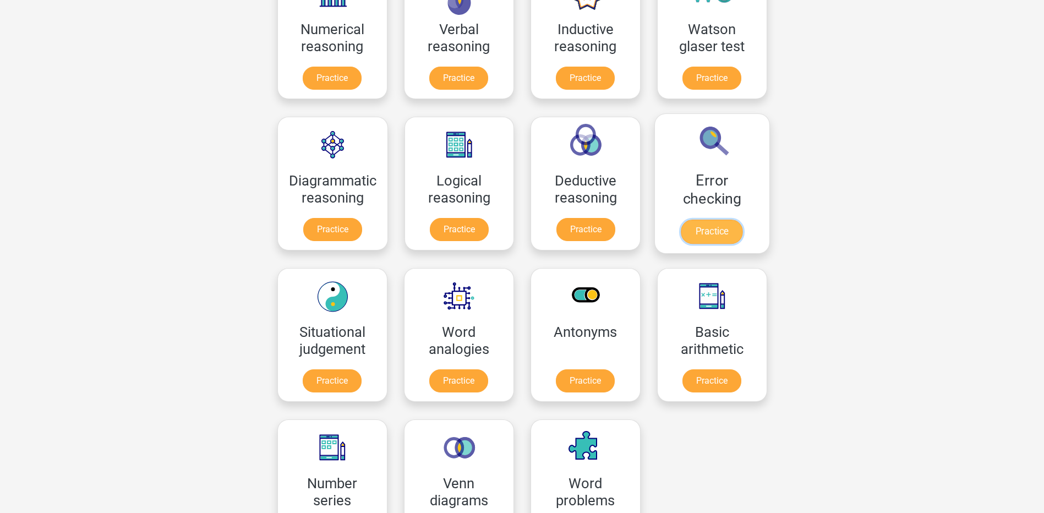
click at [698, 230] on link "Practice" at bounding box center [712, 232] width 62 height 24
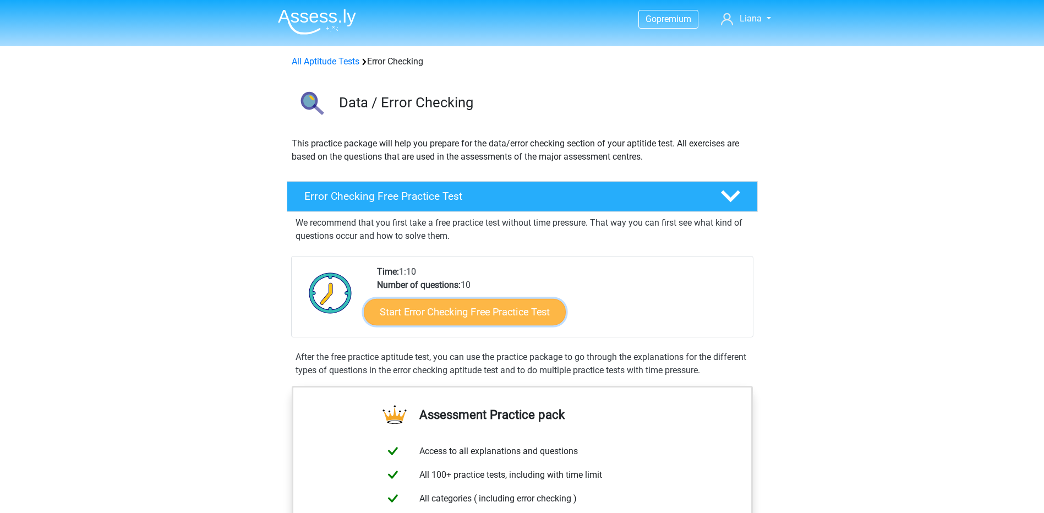
click at [501, 308] on link "Start Error Checking Free Practice Test" at bounding box center [465, 312] width 202 height 26
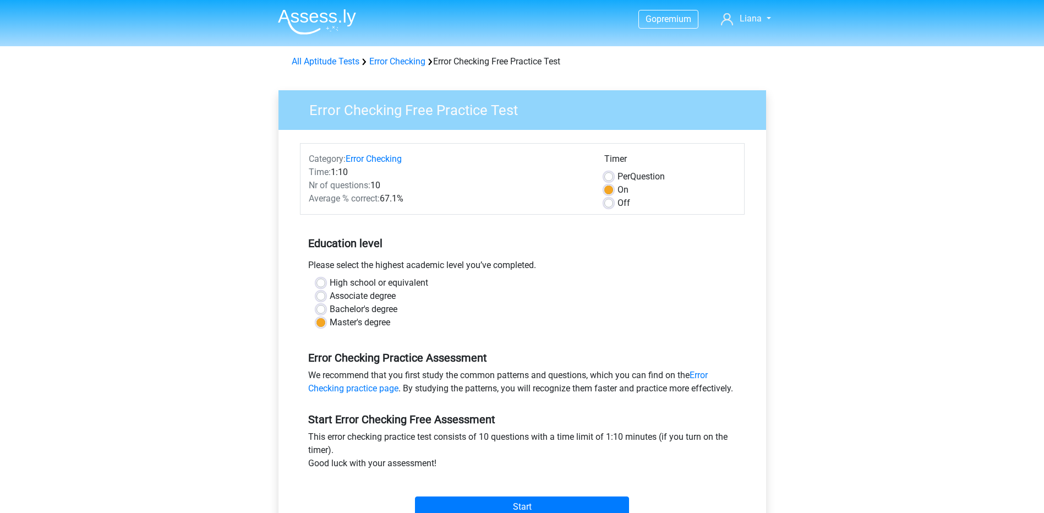
scroll to position [183, 0]
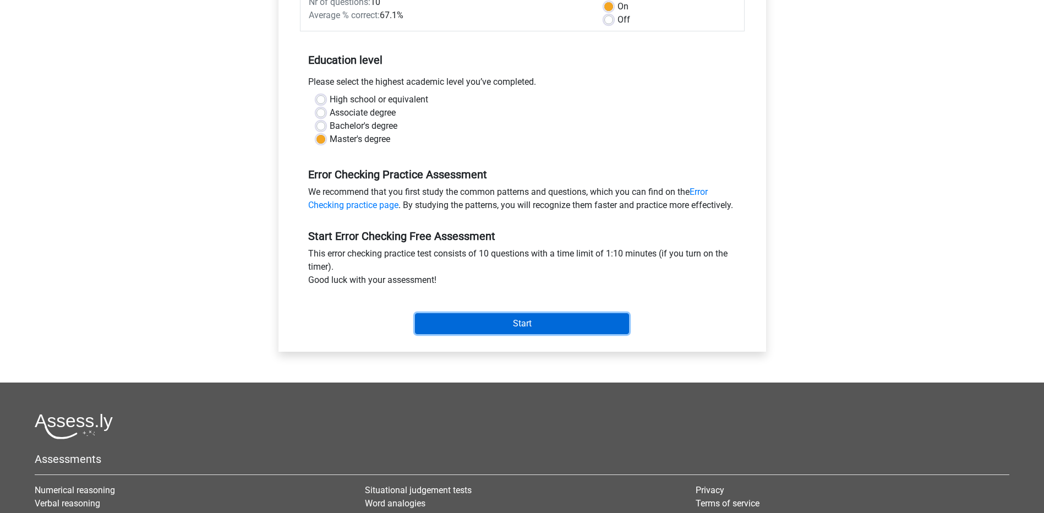
click at [493, 334] on input "Start" at bounding box center [522, 323] width 214 height 21
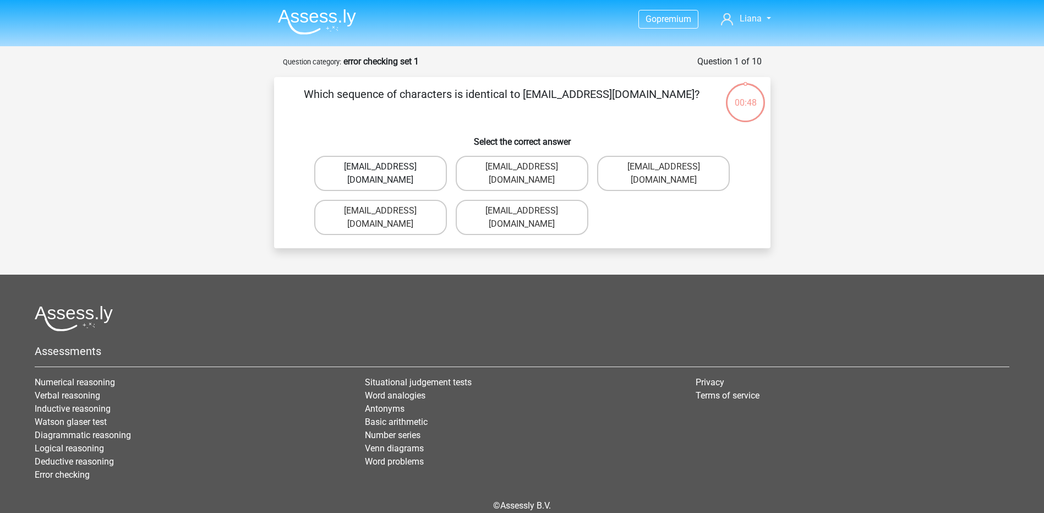
click at [392, 160] on label "[EMAIL_ADDRESS][DOMAIN_NAME]" at bounding box center [380, 173] width 133 height 35
click at [388, 167] on input "[EMAIL_ADDRESS][DOMAIN_NAME]" at bounding box center [383, 170] width 7 height 7
radio input "true"
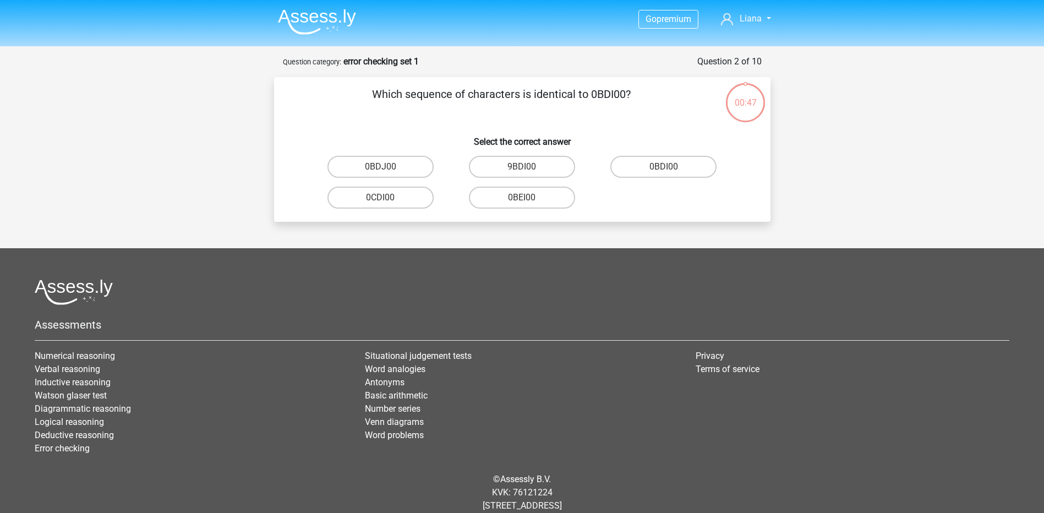
scroll to position [26, 0]
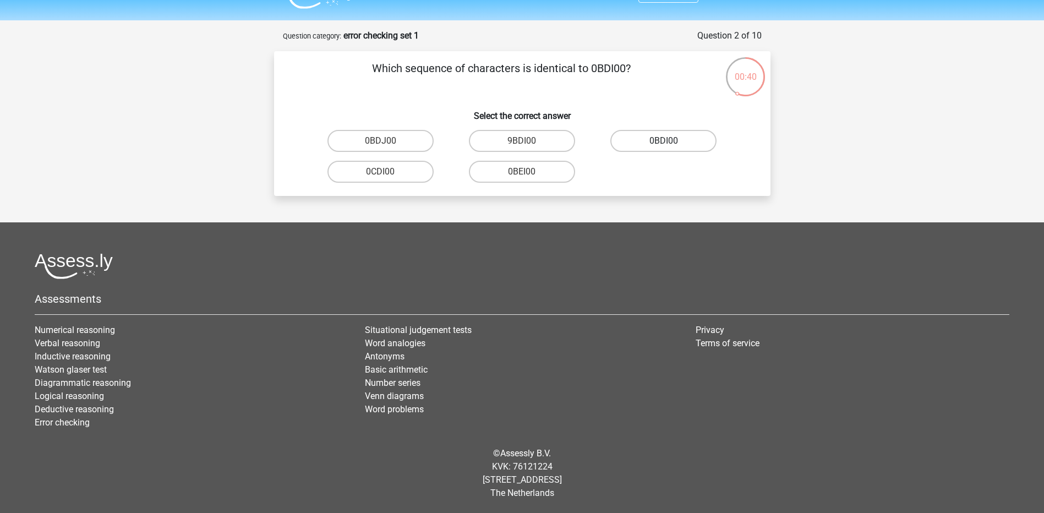
click at [687, 144] on label "0BDI00" at bounding box center [664, 141] width 106 height 22
click at [671, 144] on input "0BDI00" at bounding box center [667, 144] width 7 height 7
radio input "true"
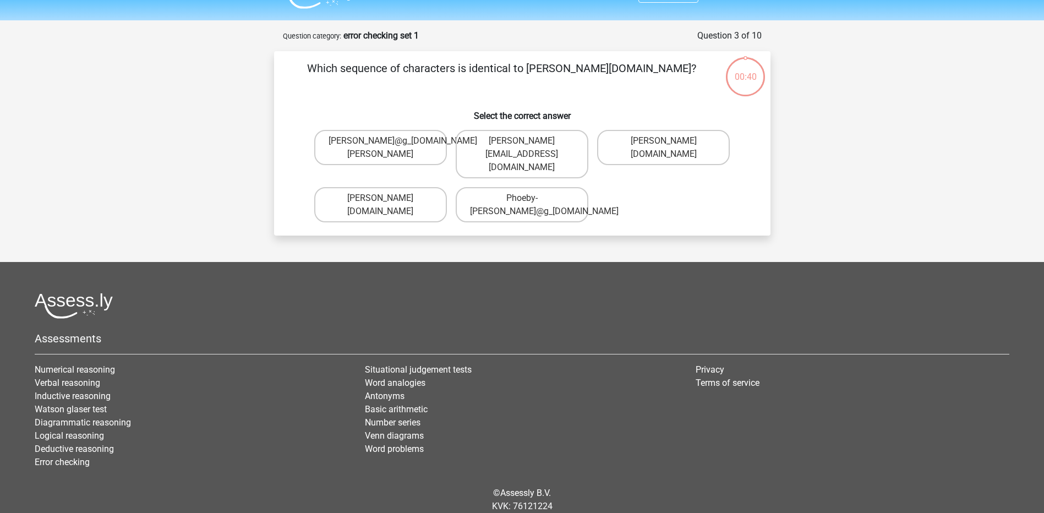
scroll to position [52, 0]
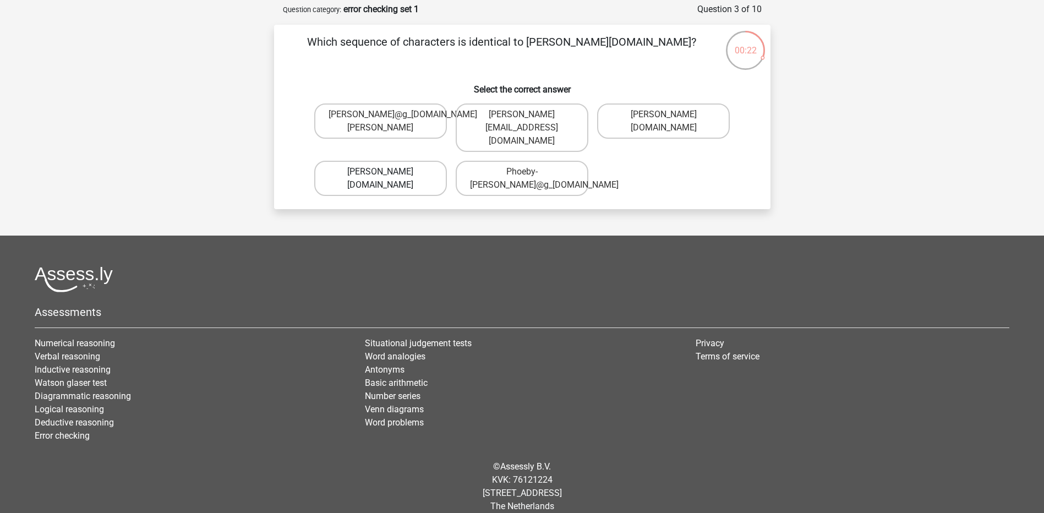
click at [389, 182] on label "Phoebe-Patterson@g_mail.gr" at bounding box center [380, 178] width 133 height 35
click at [388, 179] on input "Phoebe-Patterson@g_mail.gr" at bounding box center [383, 175] width 7 height 7
radio input "true"
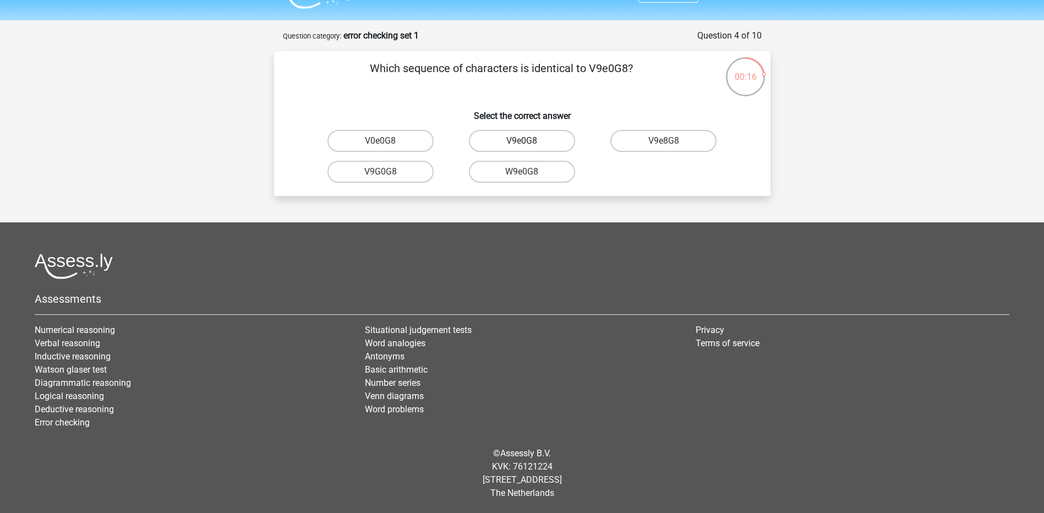
click at [549, 140] on label "V9e0G8" at bounding box center [522, 141] width 106 height 22
click at [529, 141] on input "V9e0G8" at bounding box center [525, 144] width 7 height 7
radio input "true"
click at [549, 170] on label "91051S" at bounding box center [522, 172] width 106 height 22
click at [529, 172] on input "91051S" at bounding box center [525, 175] width 7 height 7
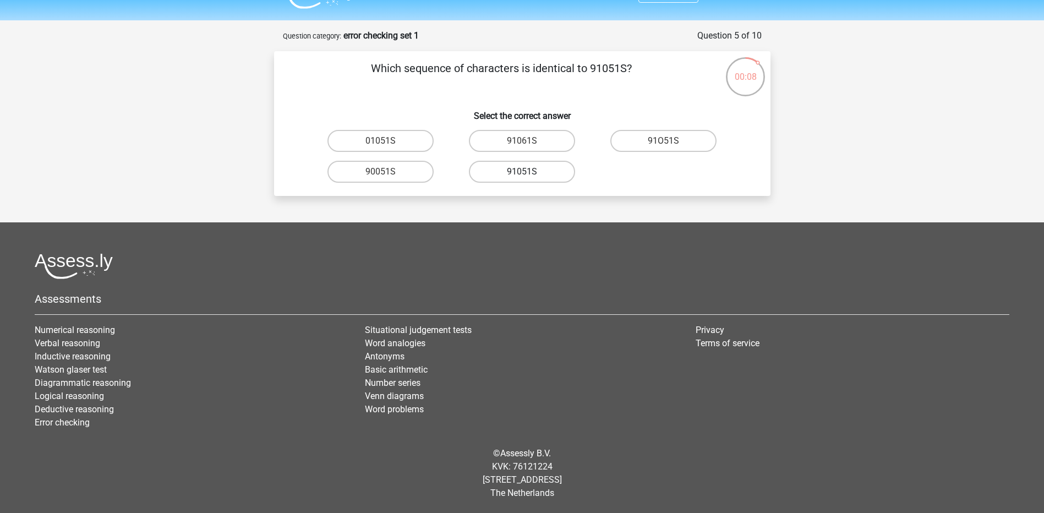
radio input "true"
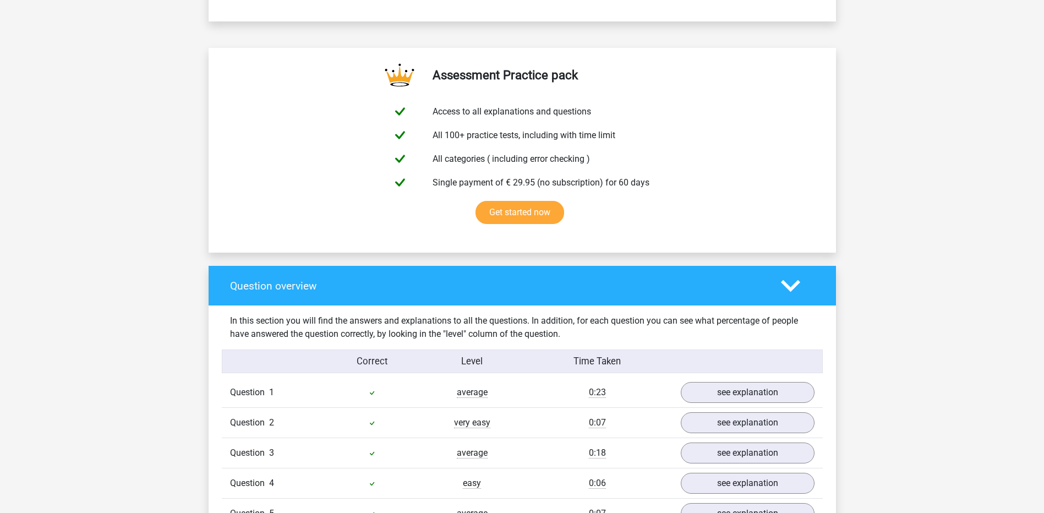
scroll to position [734, 0]
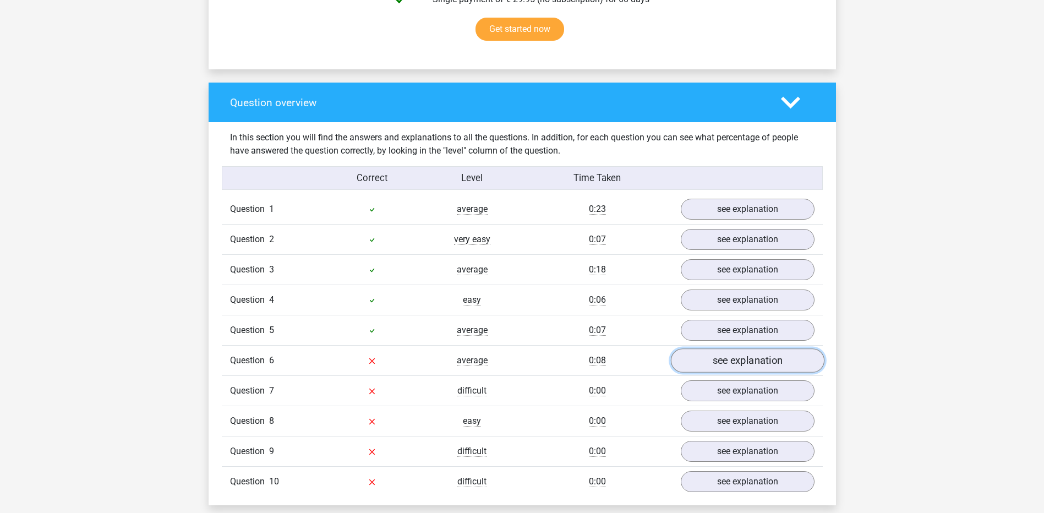
click at [731, 359] on link "see explanation" at bounding box center [748, 361] width 154 height 24
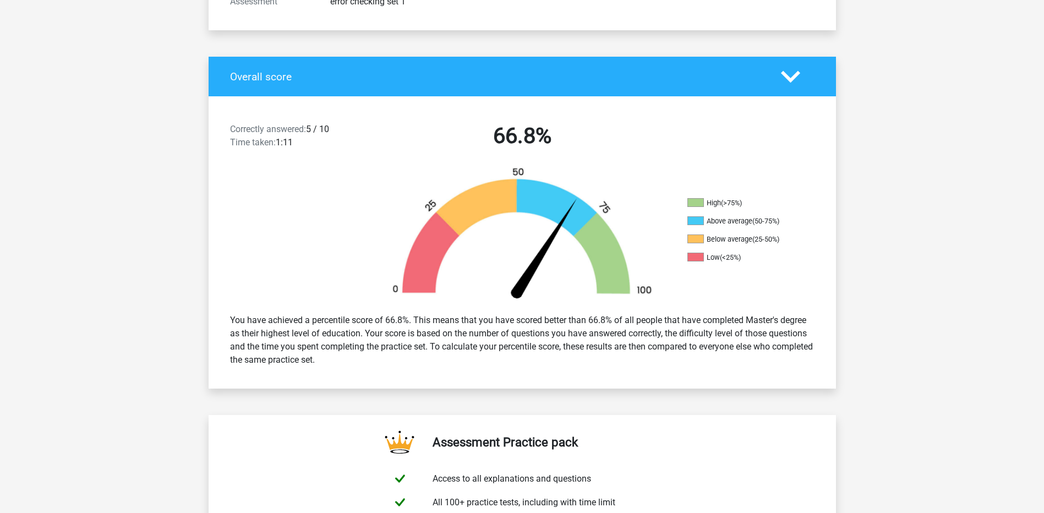
scroll to position [0, 0]
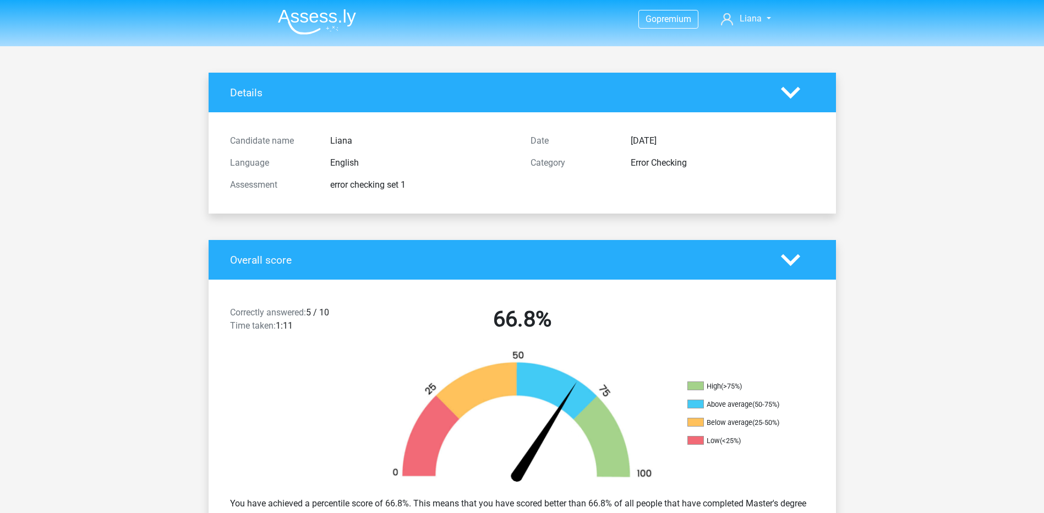
click at [287, 23] on img at bounding box center [317, 22] width 78 height 26
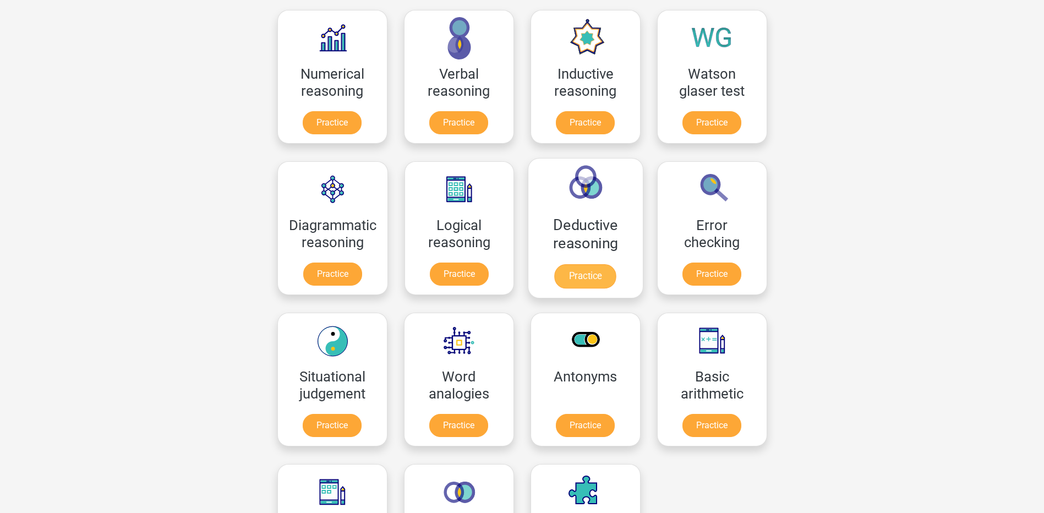
scroll to position [183, 0]
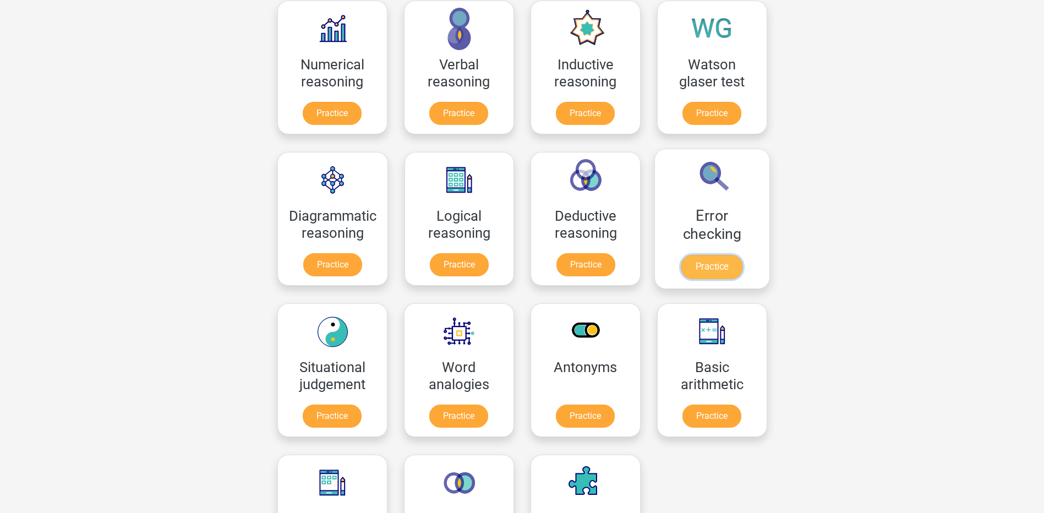
click at [731, 255] on link "Practice" at bounding box center [712, 267] width 62 height 24
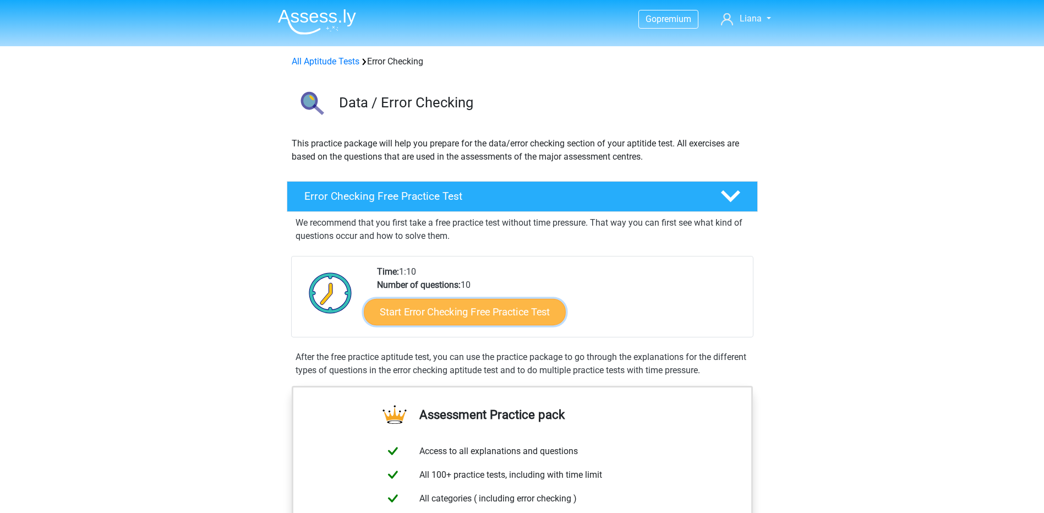
click at [519, 303] on link "Start Error Checking Free Practice Test" at bounding box center [465, 312] width 202 height 26
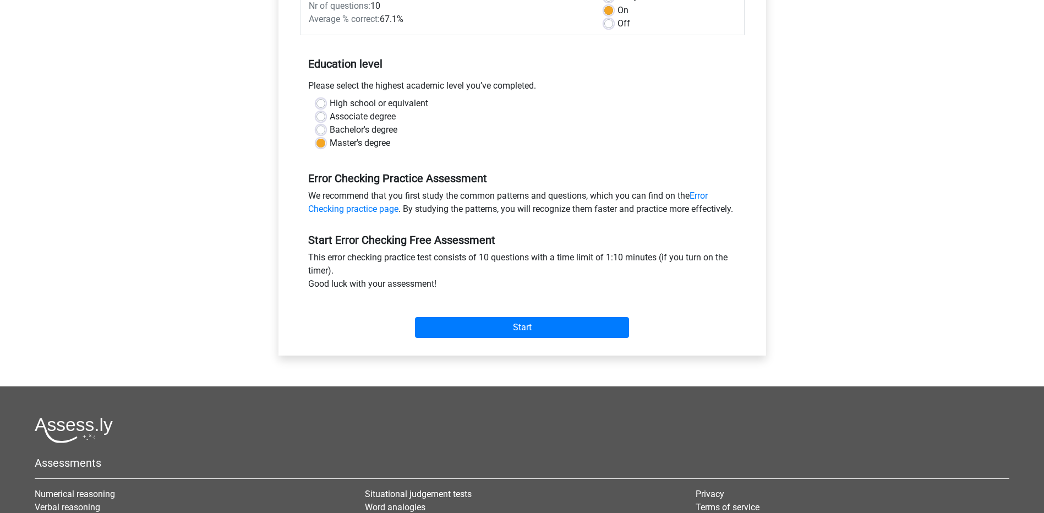
scroll to position [183, 0]
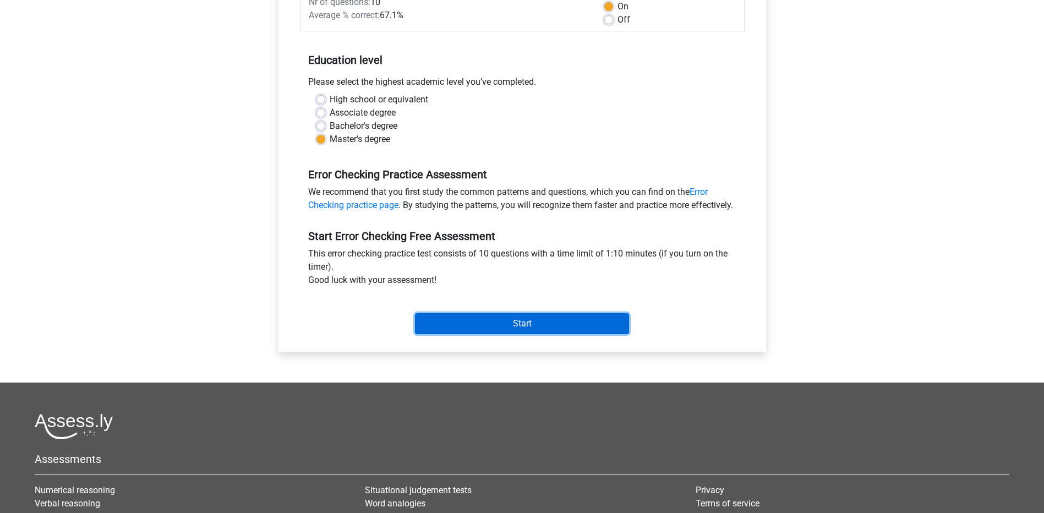
click at [555, 334] on input "Start" at bounding box center [522, 323] width 214 height 21
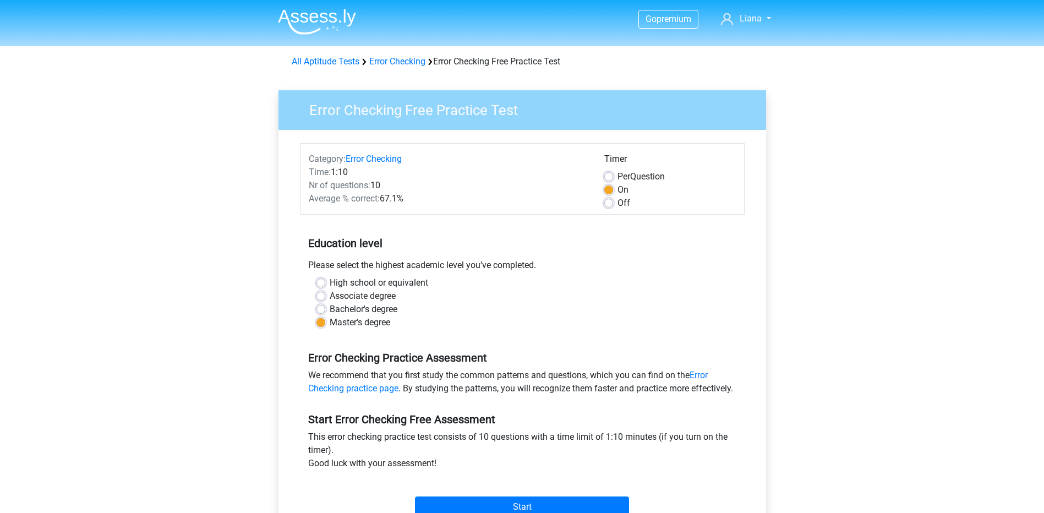
scroll to position [183, 0]
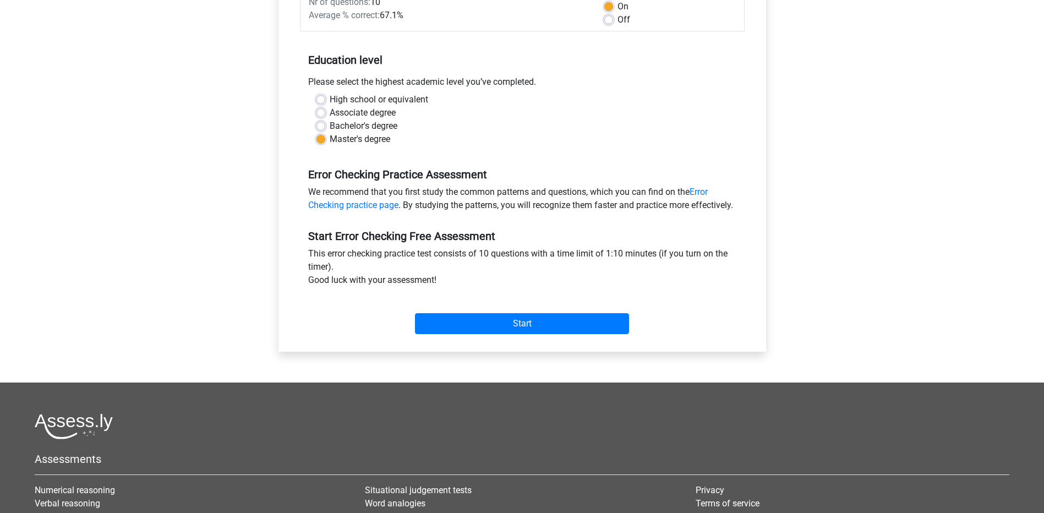
click at [499, 324] on div "Start" at bounding box center [522, 315] width 445 height 39
click at [520, 334] on input "Start" at bounding box center [522, 323] width 214 height 21
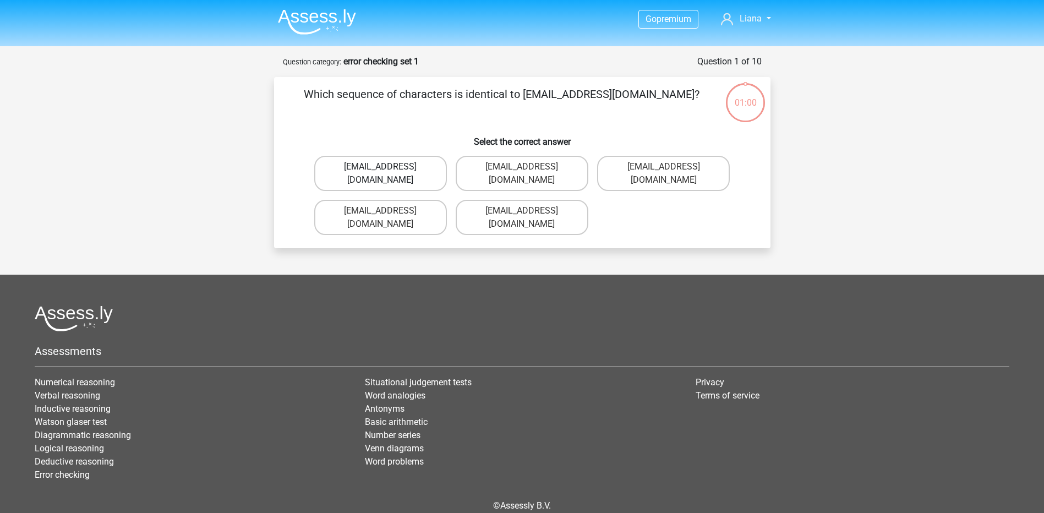
click at [416, 168] on label "Evie_Meade@jointmail.com.uk" at bounding box center [380, 173] width 133 height 35
click at [388, 168] on input "Evie_Meade@jointmail.com.uk" at bounding box center [383, 170] width 7 height 7
radio input "true"
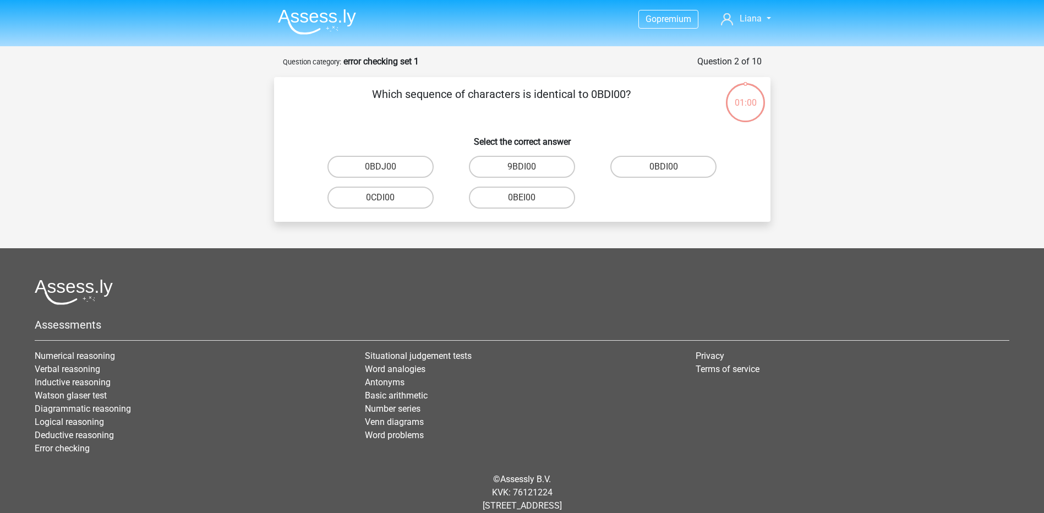
scroll to position [26, 0]
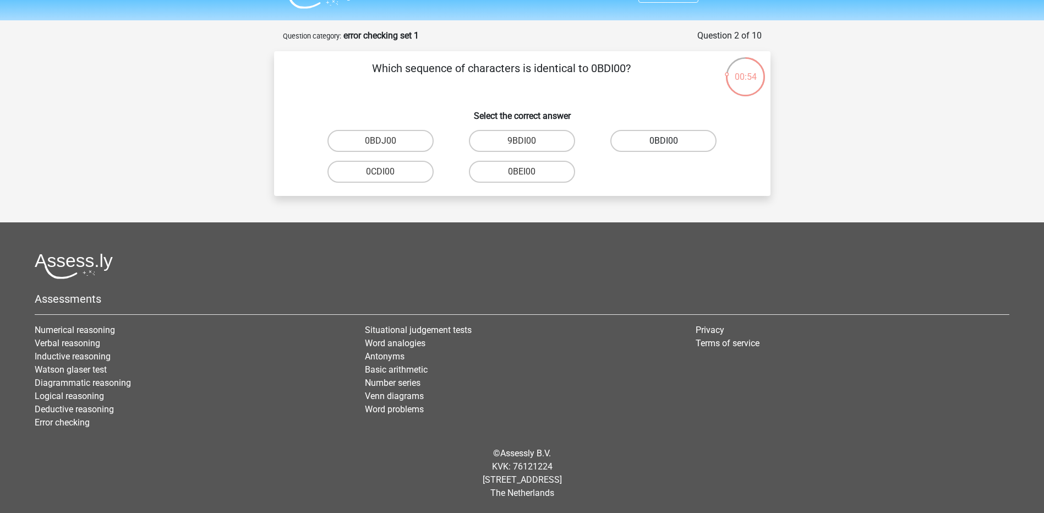
click at [638, 140] on label "0BDI00" at bounding box center [664, 141] width 106 height 22
click at [664, 141] on input "0BDI00" at bounding box center [667, 144] width 7 height 7
radio input "true"
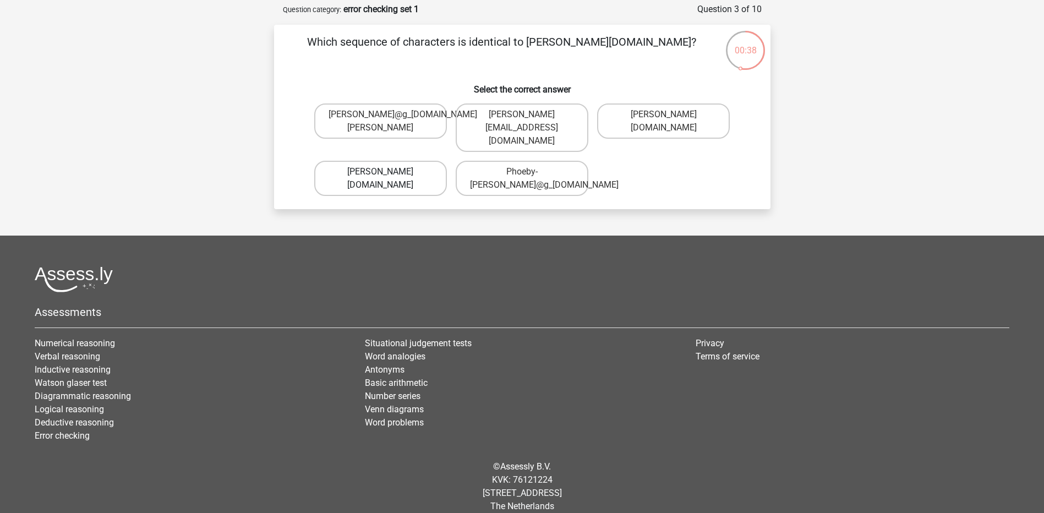
click at [387, 170] on label "Phoebe-Patterson@g_mail.gr" at bounding box center [380, 178] width 133 height 35
click at [387, 172] on input "Phoebe-Patterson@g_mail.gr" at bounding box center [383, 175] width 7 height 7
radio input "true"
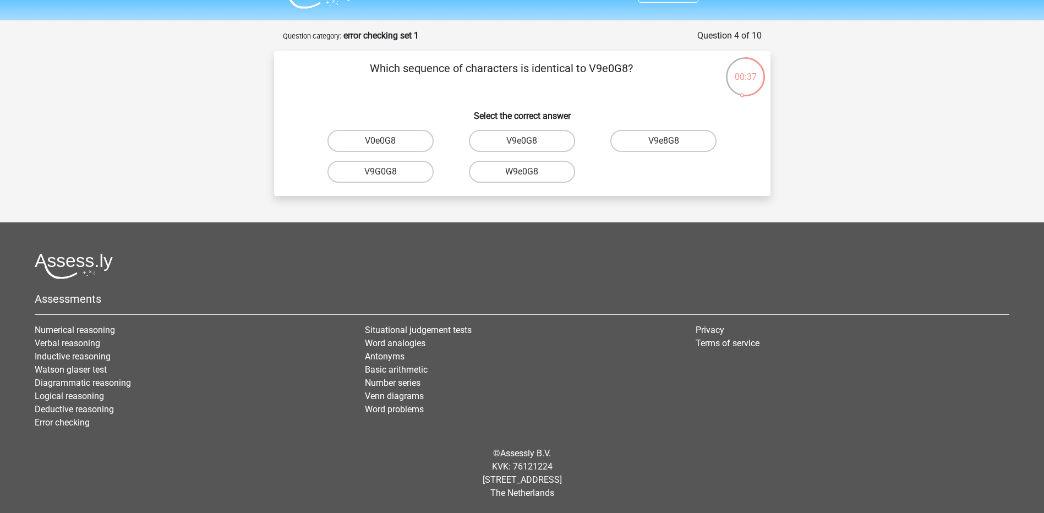
scroll to position [26, 0]
click at [554, 142] on label "V9e0G8" at bounding box center [522, 141] width 106 height 22
click at [529, 142] on input "V9e0G8" at bounding box center [525, 144] width 7 height 7
radio input "true"
click at [532, 173] on label "91051S" at bounding box center [522, 172] width 106 height 22
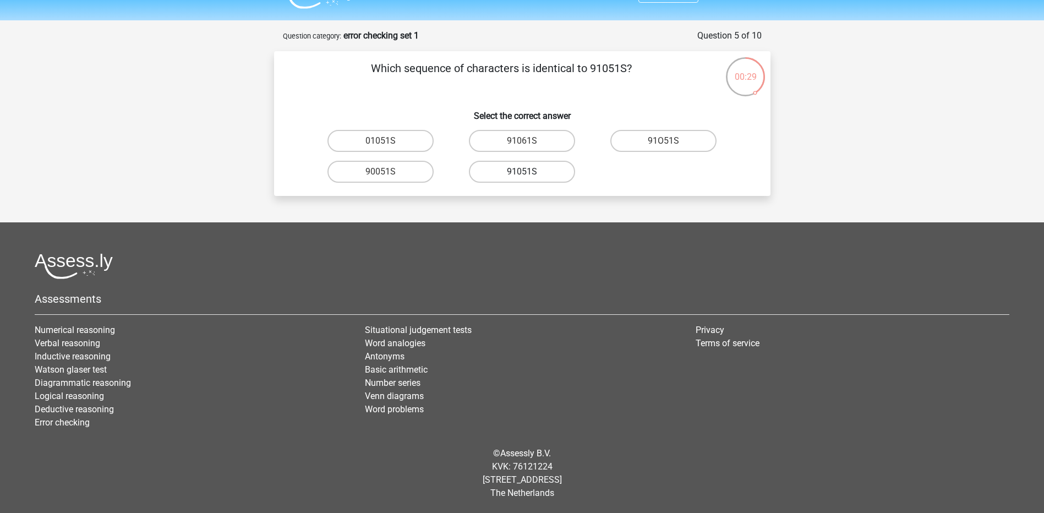
click at [529, 173] on input "91051S" at bounding box center [525, 175] width 7 height 7
radio input "true"
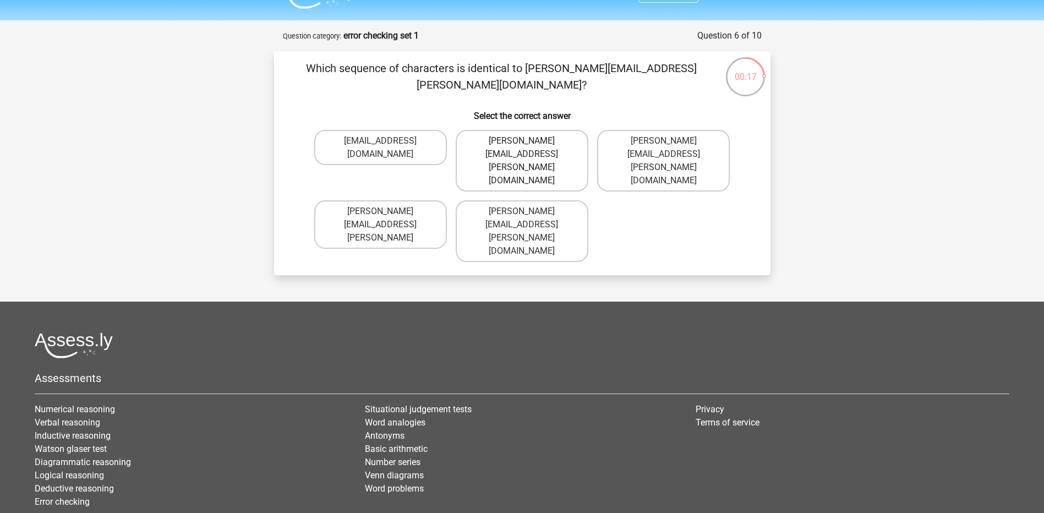
click at [543, 135] on label "Connor.Paterson@mailme.com" at bounding box center [522, 161] width 133 height 62
click at [529, 141] on input "Connor.Paterson@mailme.com" at bounding box center [525, 144] width 7 height 7
radio input "true"
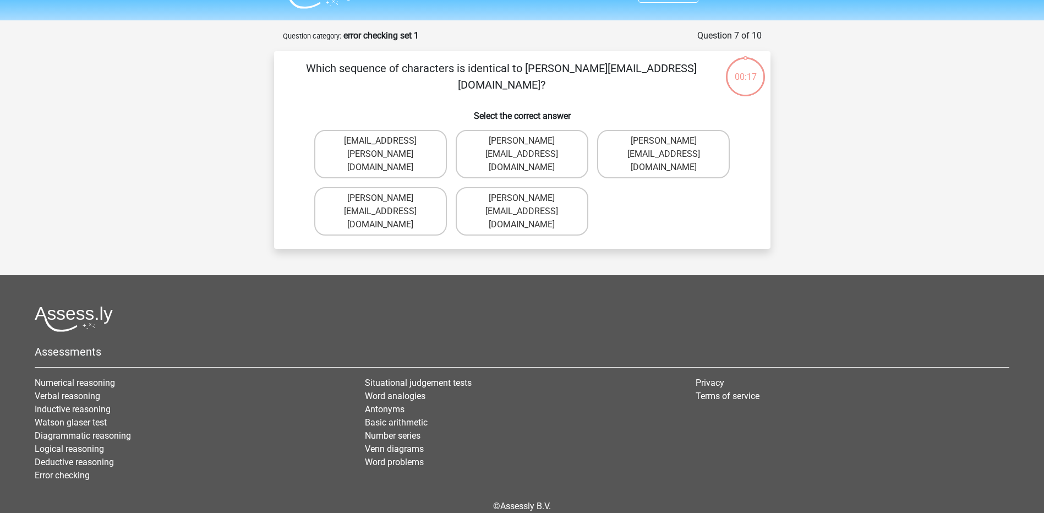
scroll to position [52, 0]
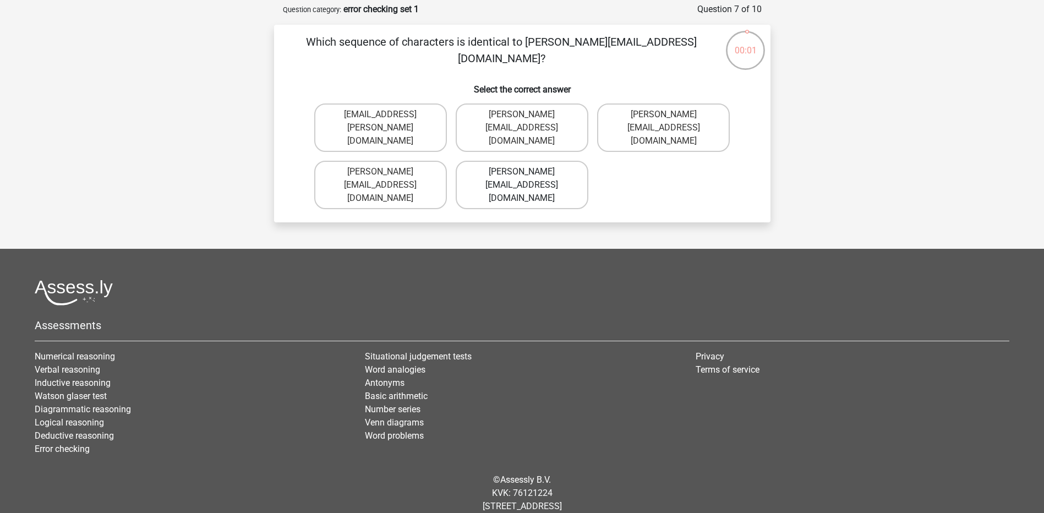
click at [563, 173] on label "Ava-Carroll@mailme.uk.com" at bounding box center [522, 185] width 133 height 48
click at [529, 173] on input "Ava-Carroll@mailme.uk.com" at bounding box center [525, 175] width 7 height 7
radio input "true"
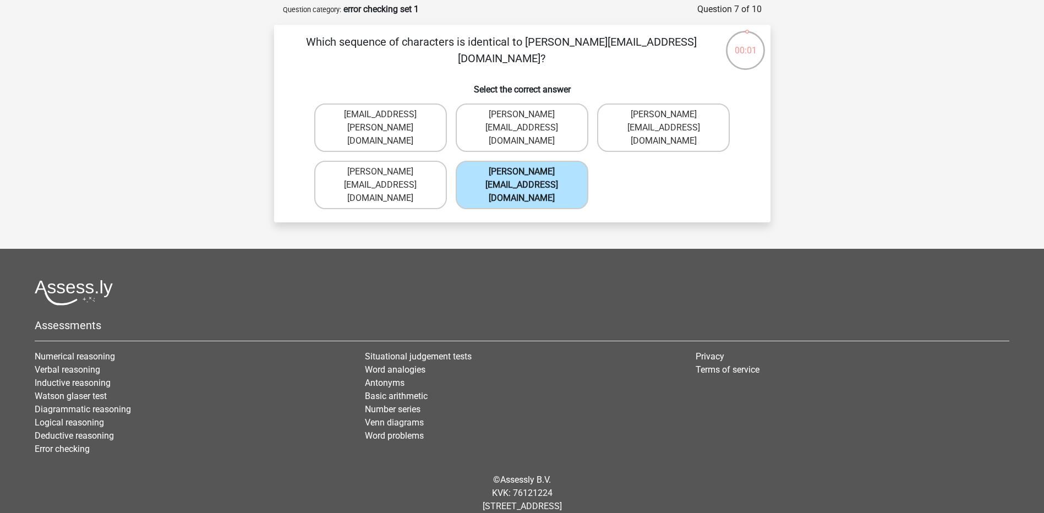
scroll to position [26, 0]
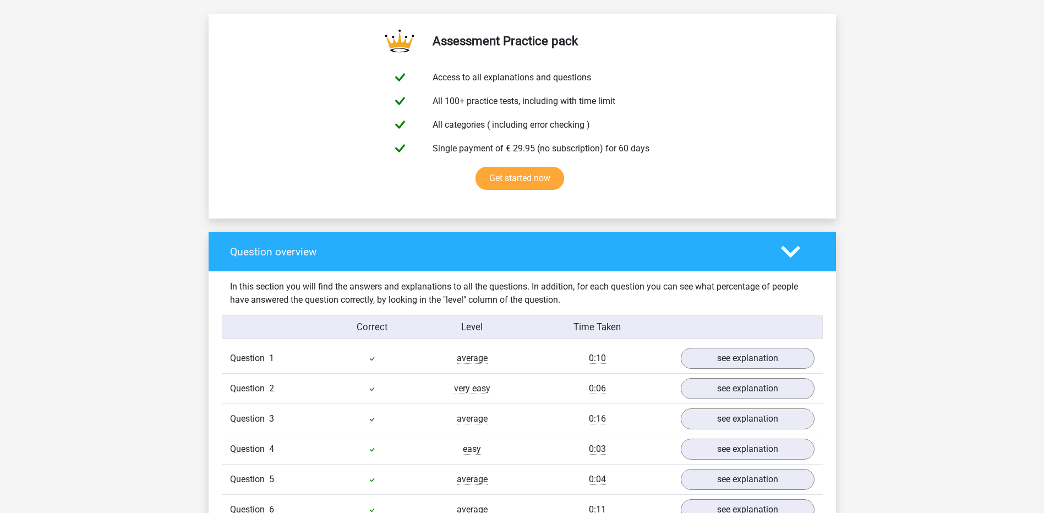
scroll to position [918, 0]
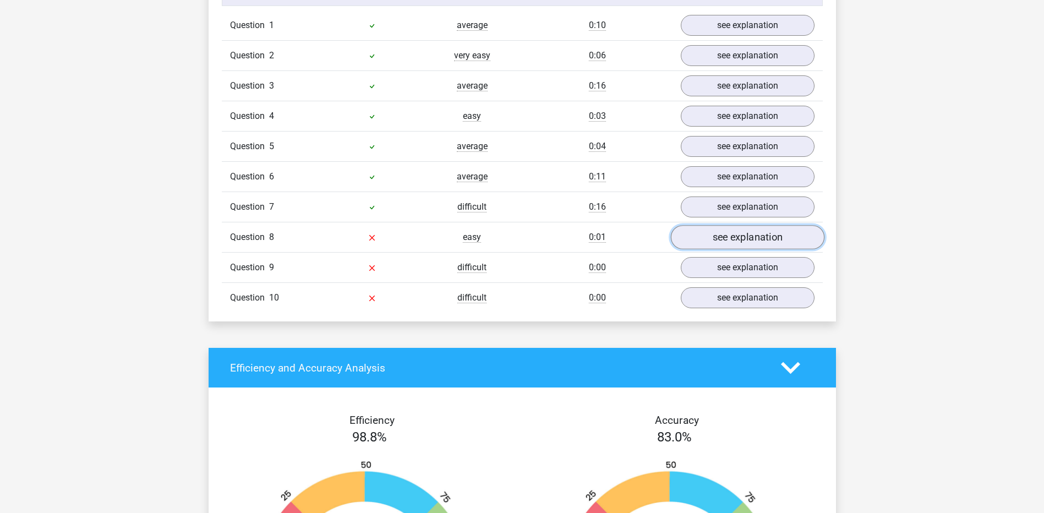
click at [701, 235] on link "see explanation" at bounding box center [748, 238] width 154 height 24
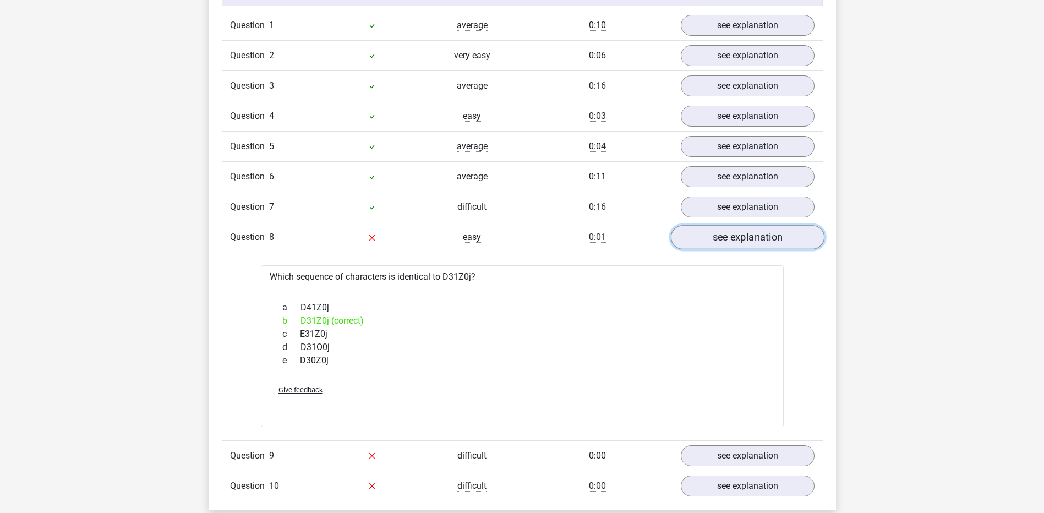
click at [701, 235] on link "see explanation" at bounding box center [748, 238] width 154 height 24
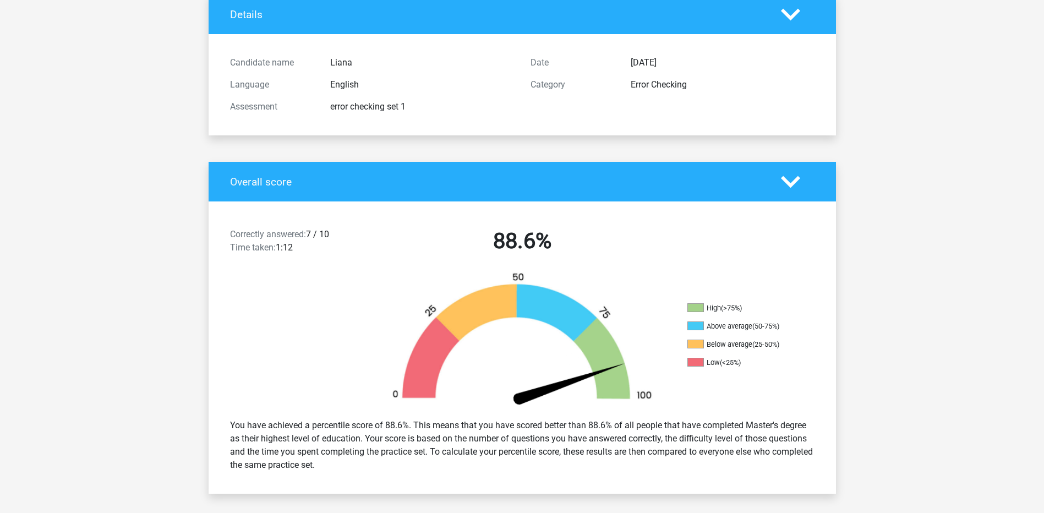
scroll to position [0, 0]
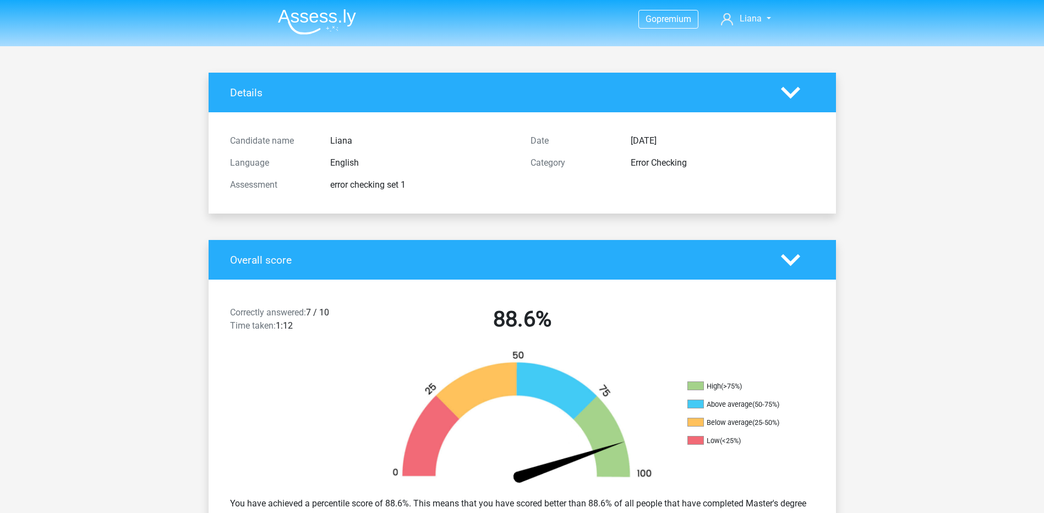
click at [335, 31] on img at bounding box center [317, 22] width 78 height 26
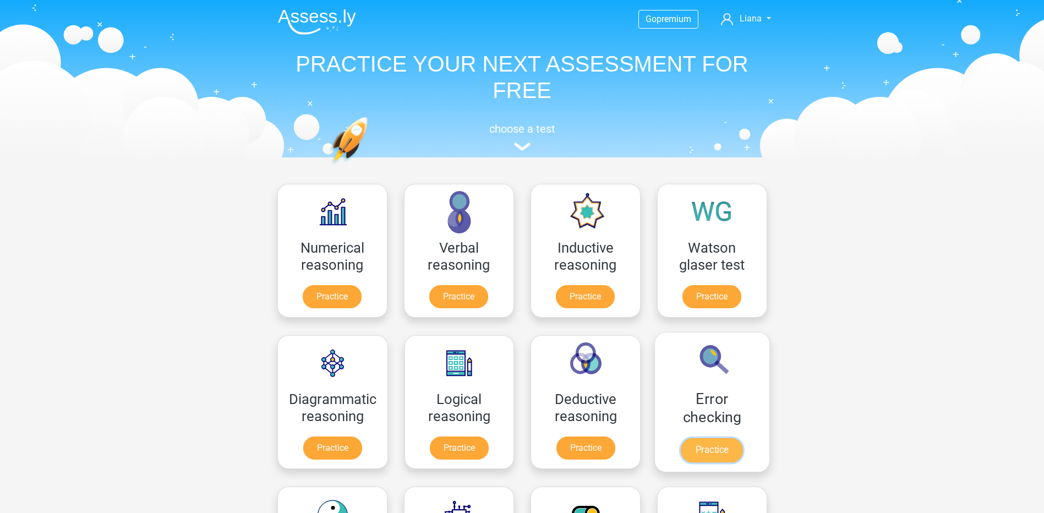
click at [724, 448] on link "Practice" at bounding box center [712, 450] width 62 height 24
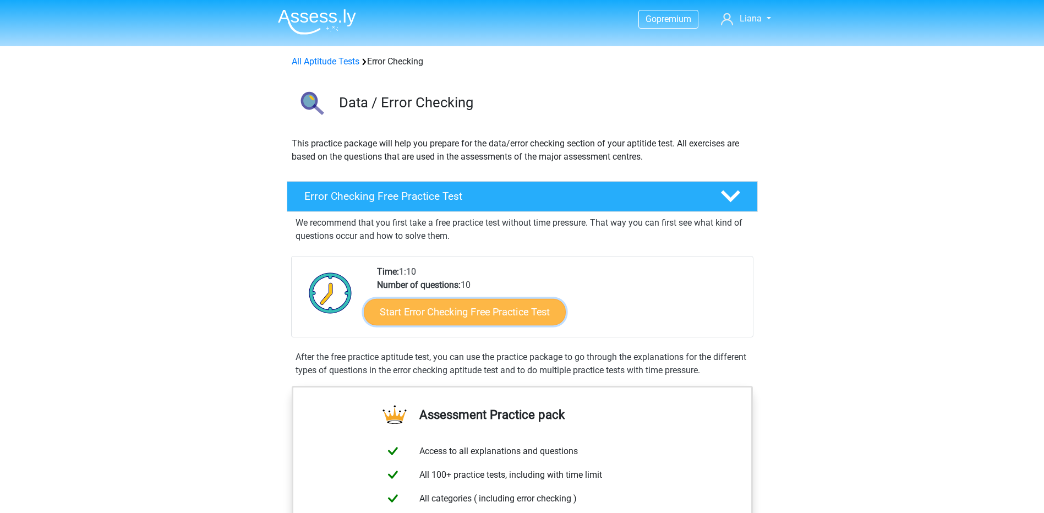
click at [533, 313] on link "Start Error Checking Free Practice Test" at bounding box center [465, 312] width 202 height 26
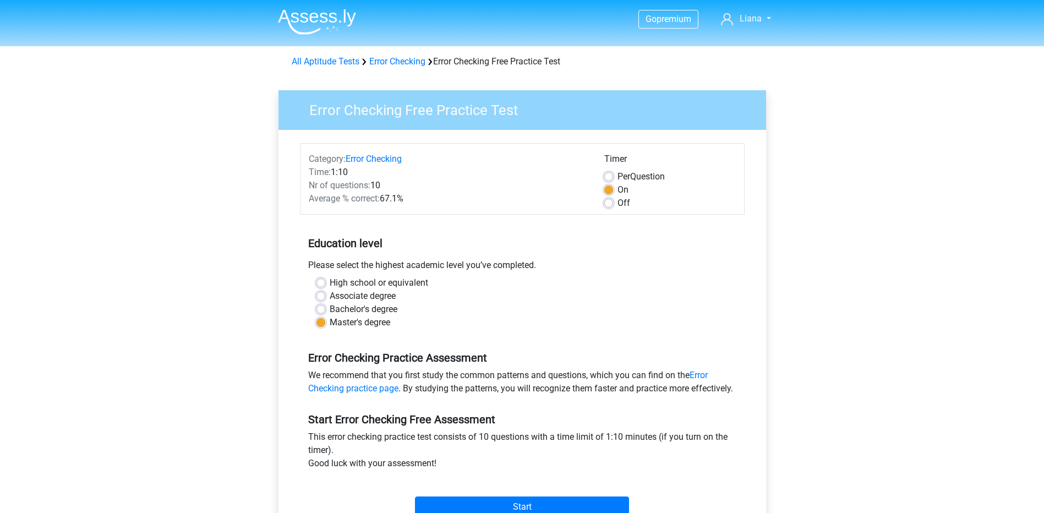
click at [618, 201] on label "Off" at bounding box center [624, 203] width 13 height 13
click at [611, 201] on input "Off" at bounding box center [608, 202] width 9 height 11
radio input "true"
click at [618, 170] on label "Per Question" at bounding box center [641, 176] width 47 height 13
click at [613, 170] on input "Per Question" at bounding box center [608, 175] width 9 height 11
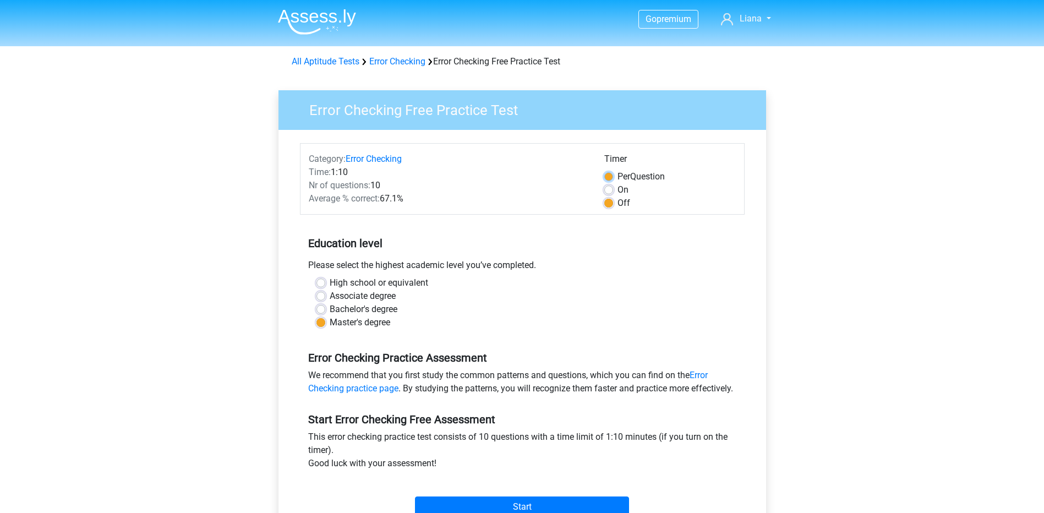
radio input "true"
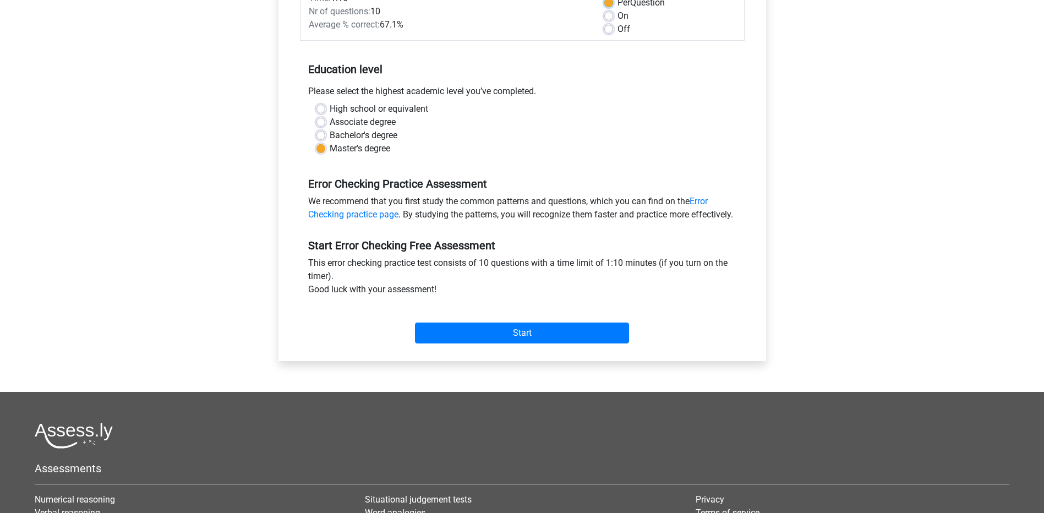
scroll to position [183, 0]
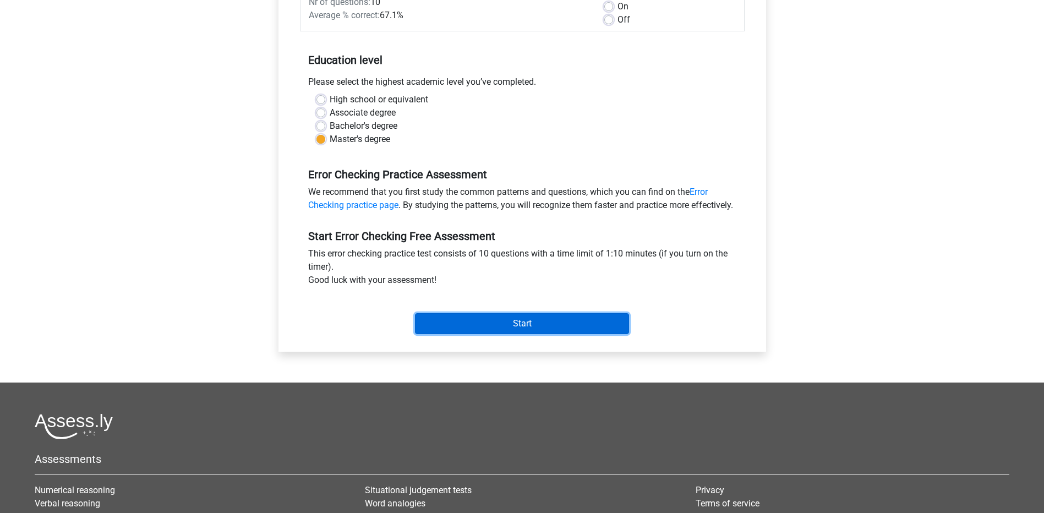
click at [563, 334] on input "Start" at bounding box center [522, 323] width 214 height 21
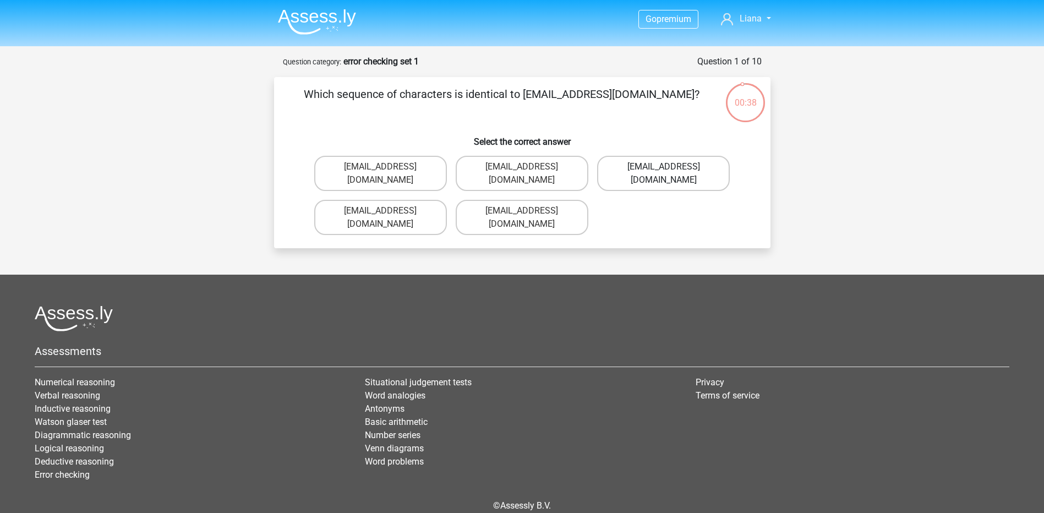
click at [637, 168] on label "[EMAIL_ADDRESS][DOMAIN_NAME]" at bounding box center [663, 173] width 133 height 35
click at [664, 168] on input "[EMAIL_ADDRESS][DOMAIN_NAME]" at bounding box center [667, 170] width 7 height 7
radio input "true"
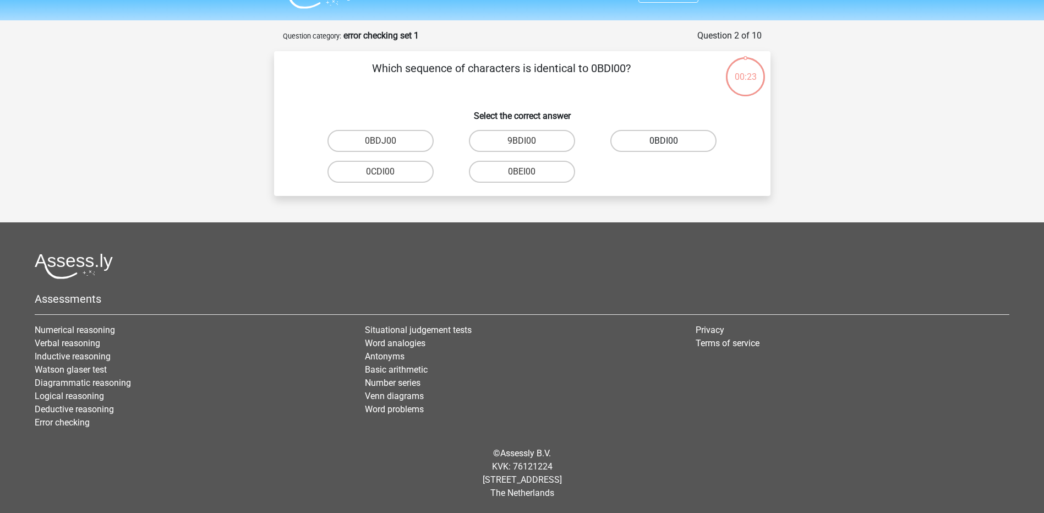
click at [644, 139] on label "0BDI00" at bounding box center [664, 141] width 106 height 22
click at [664, 141] on input "0BDI00" at bounding box center [667, 144] width 7 height 7
radio input "true"
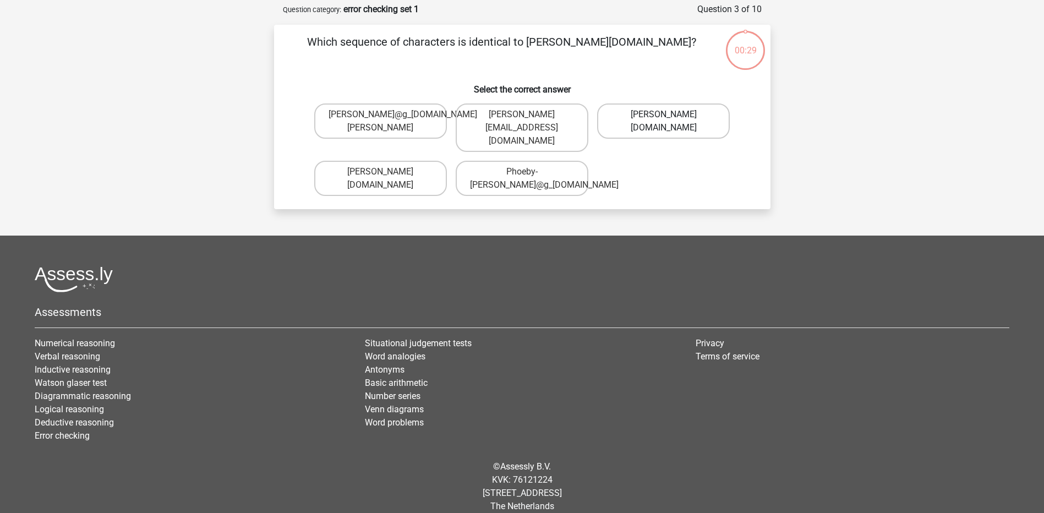
click at [651, 122] on label "[PERSON_NAME][DOMAIN_NAME]" at bounding box center [663, 120] width 133 height 35
click at [664, 122] on input "[PERSON_NAME][DOMAIN_NAME]" at bounding box center [667, 118] width 7 height 7
radio input "true"
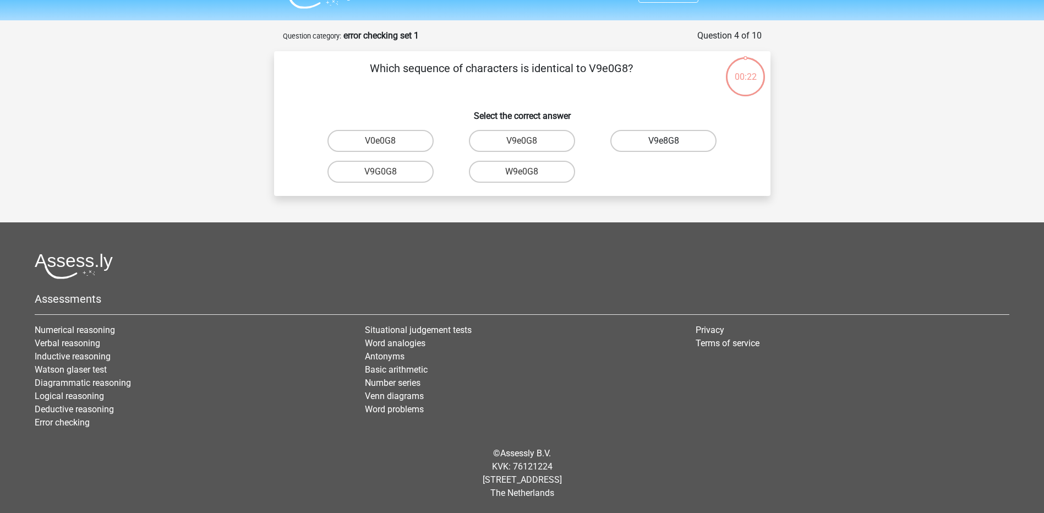
click at [649, 147] on label "V9e8G8" at bounding box center [664, 141] width 106 height 22
click at [664, 147] on input "V9e8G8" at bounding box center [667, 144] width 7 height 7
radio input "true"
click at [649, 147] on label "91O51S" at bounding box center [664, 141] width 106 height 22
click at [664, 147] on input "91O51S" at bounding box center [667, 144] width 7 height 7
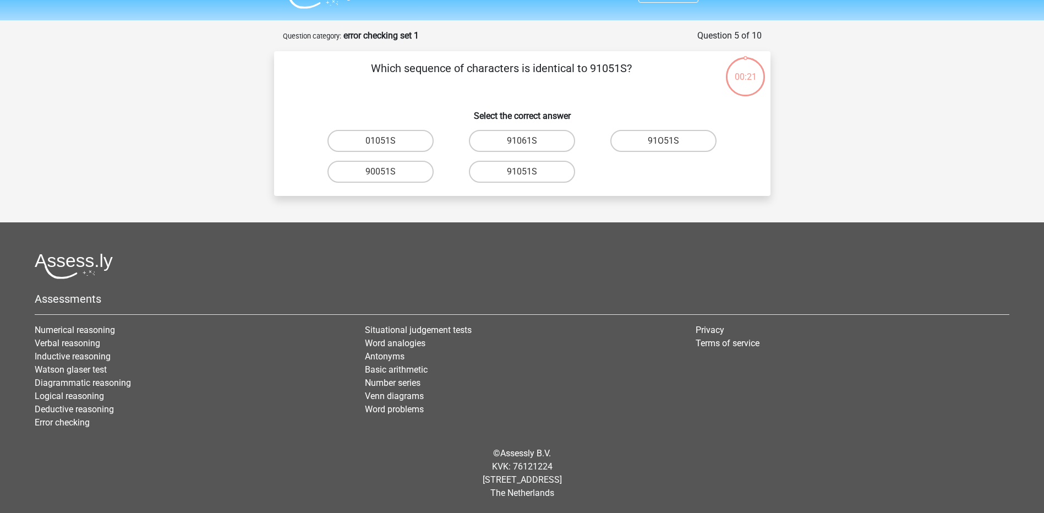
radio input "true"
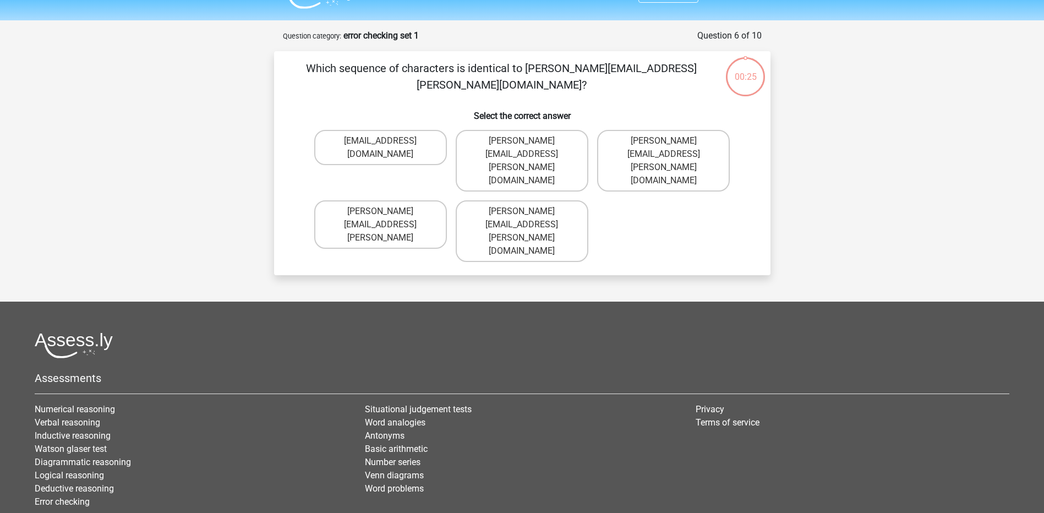
click at [649, 147] on label "Connor.Paterson@memail.com" at bounding box center [663, 161] width 133 height 62
click at [664, 147] on input "Connor.Paterson@memail.com" at bounding box center [667, 144] width 7 height 7
radio input "true"
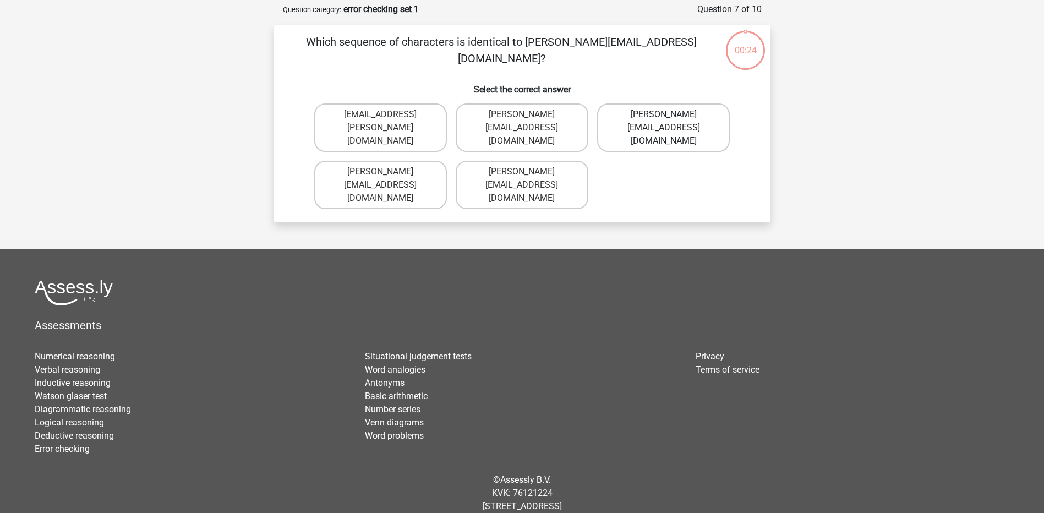
click at [652, 120] on label "Ava-Caroll@mailme.uk.com" at bounding box center [663, 127] width 133 height 48
click at [664, 120] on input "Ava-Caroll@mailme.uk.com" at bounding box center [667, 118] width 7 height 7
radio input "true"
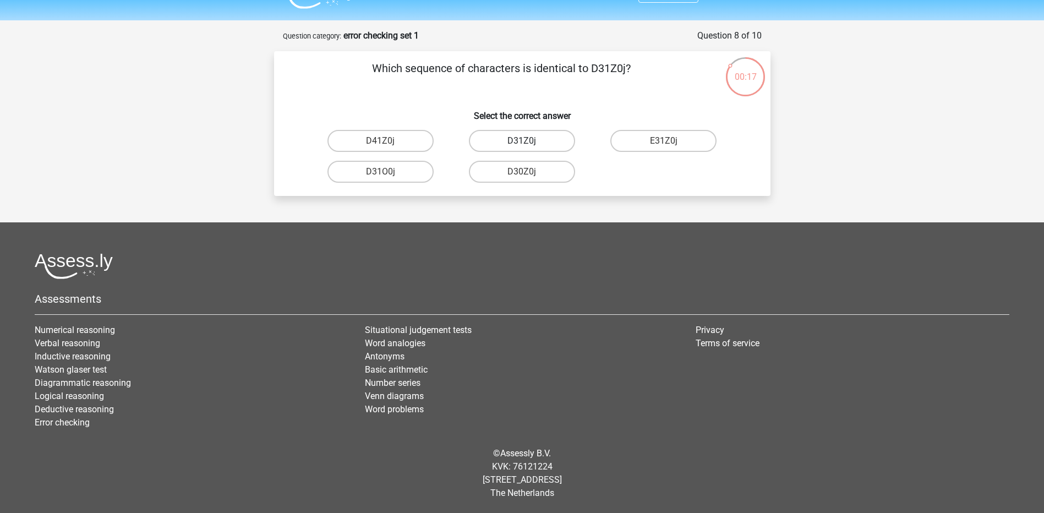
click at [515, 139] on label "D31Z0j" at bounding box center [522, 141] width 106 height 22
click at [522, 141] on input "D31Z0j" at bounding box center [525, 144] width 7 height 7
radio input "true"
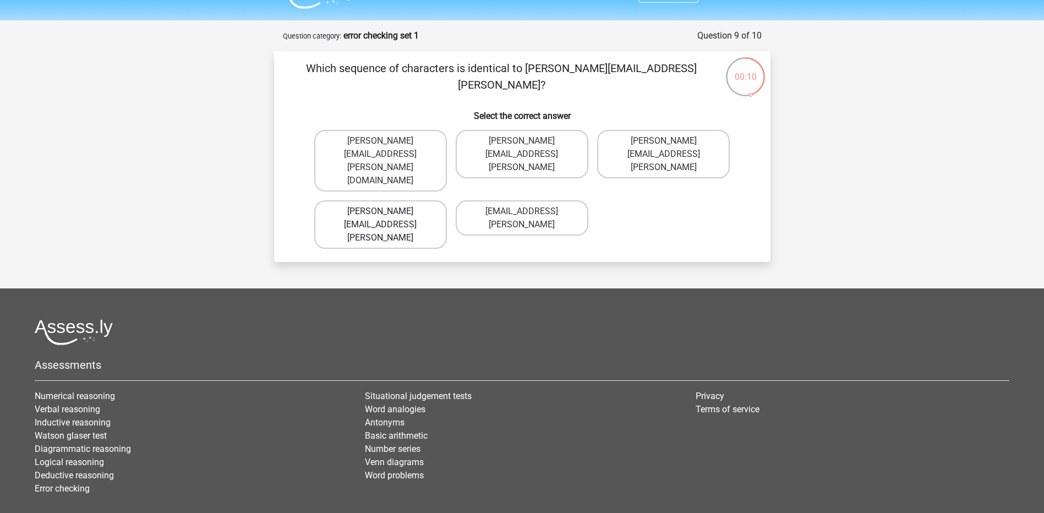
click at [418, 200] on label "Arthur.Bradley@mailme.coo" at bounding box center [380, 224] width 133 height 48
click at [388, 211] on input "Arthur.Bradley@mailme.coo" at bounding box center [383, 214] width 7 height 7
radio input "true"
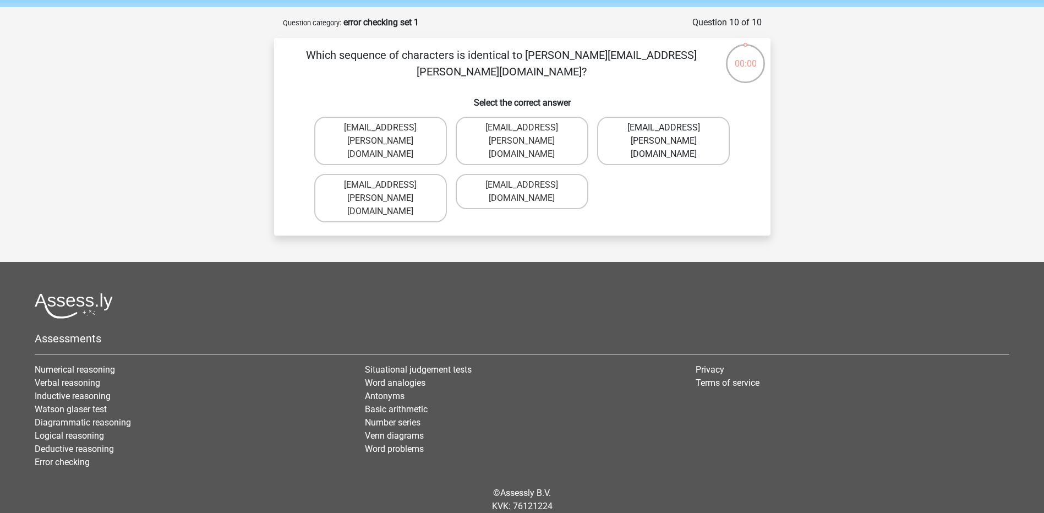
click at [622, 133] on label "Theo+Sadler@Gmail.uk.com" at bounding box center [663, 141] width 133 height 48
click at [664, 133] on input "Theo+Sadler@Gmail.uk.com" at bounding box center [667, 131] width 7 height 7
radio input "true"
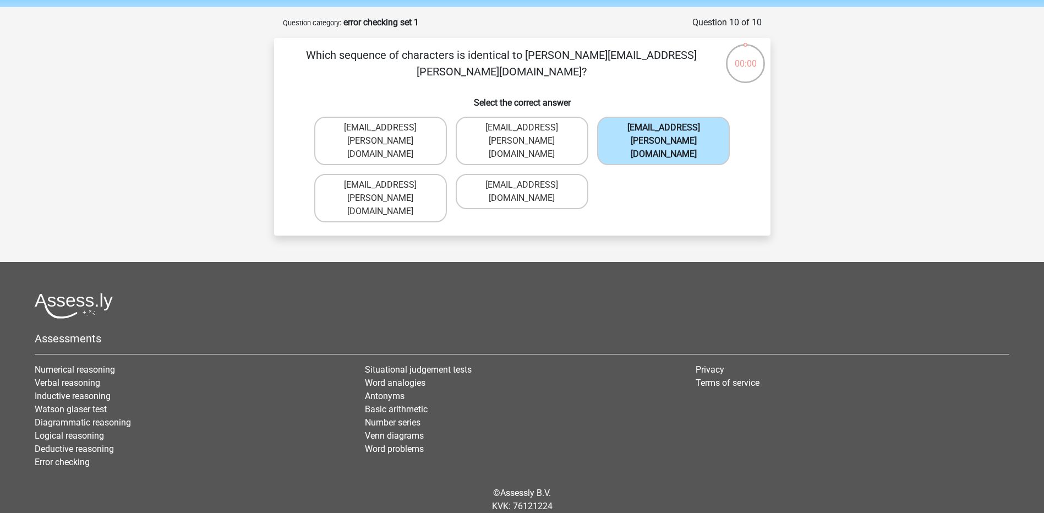
scroll to position [9, 0]
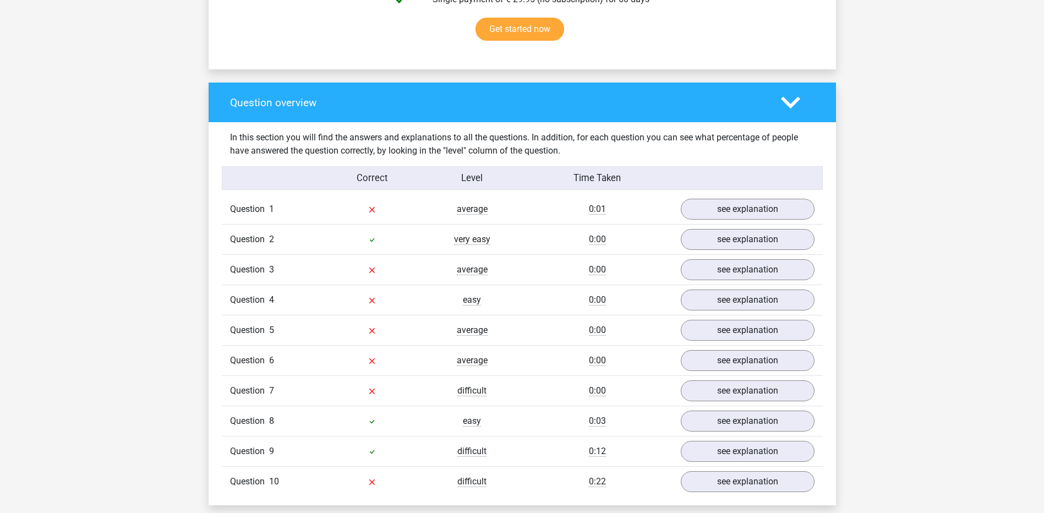
scroll to position [1101, 0]
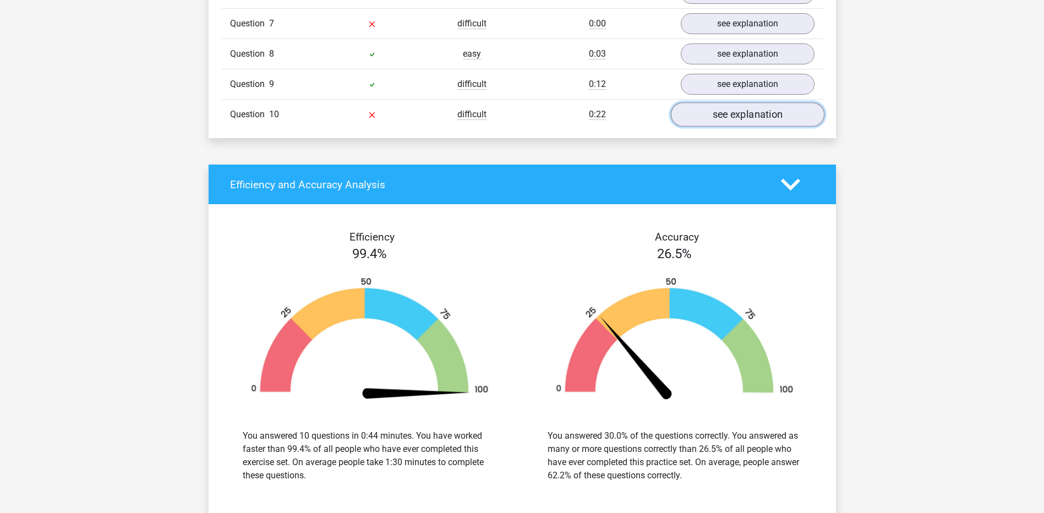
click at [722, 114] on link "see explanation" at bounding box center [748, 115] width 154 height 24
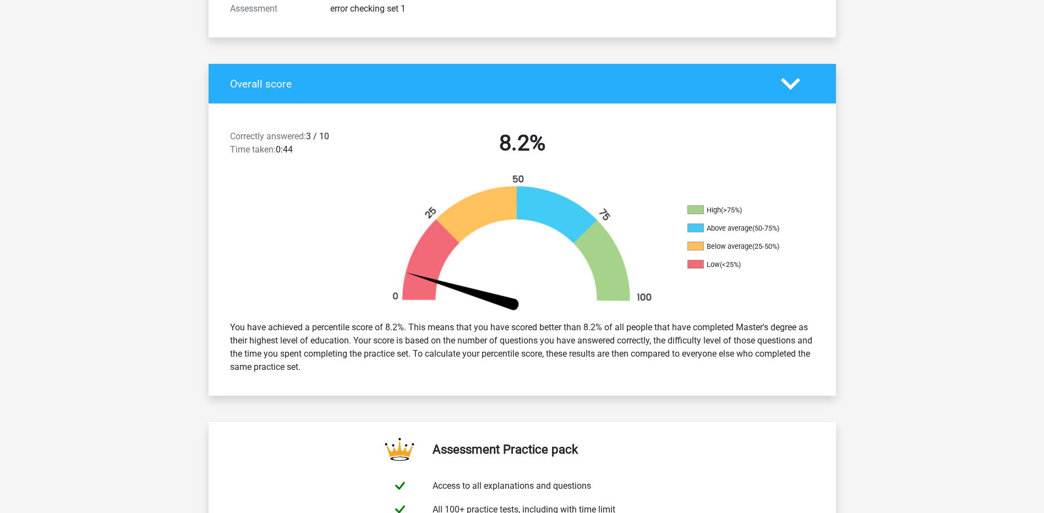
scroll to position [0, 0]
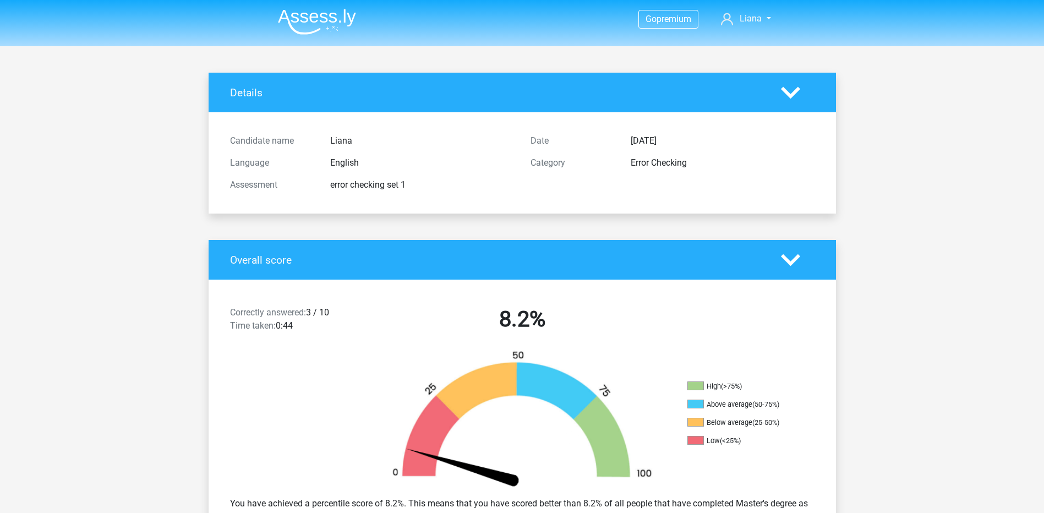
click at [326, 37] on nav "Go premium Liana liana_vanderhagen@hotmail.com" at bounding box center [522, 20] width 506 height 36
click at [331, 28] on img at bounding box center [317, 22] width 78 height 26
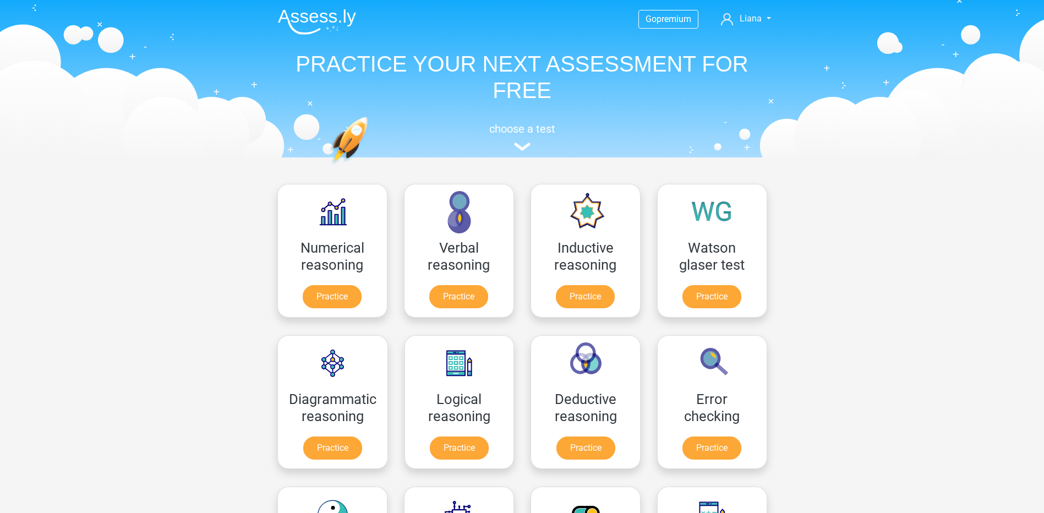
scroll to position [183, 0]
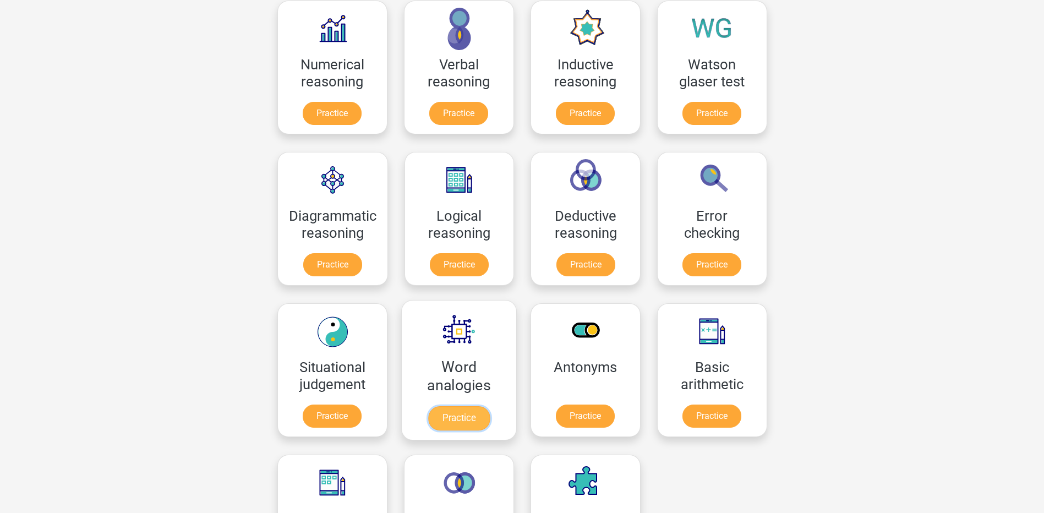
click at [476, 425] on link "Practice" at bounding box center [459, 418] width 62 height 24
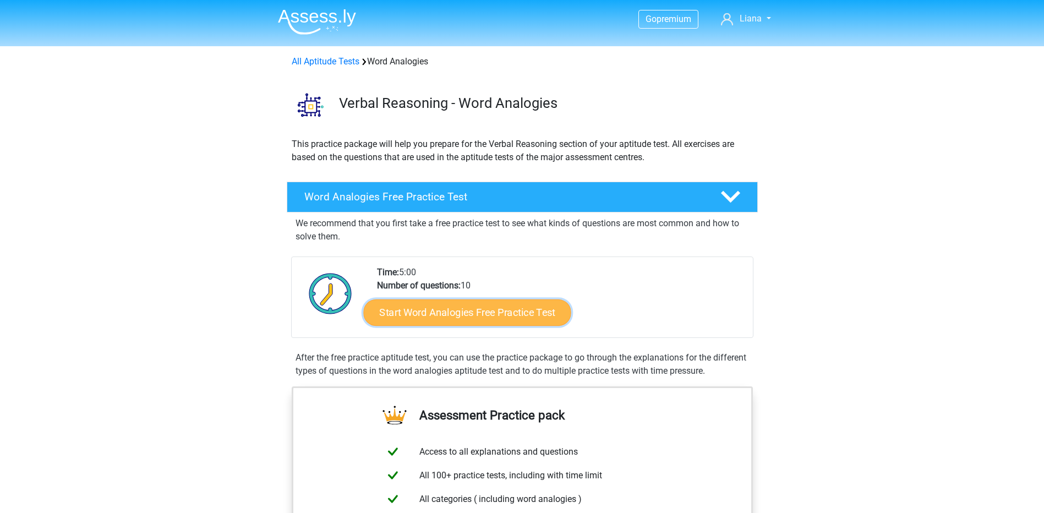
click at [517, 308] on link "Start Word Analogies Free Practice Test" at bounding box center [467, 312] width 208 height 26
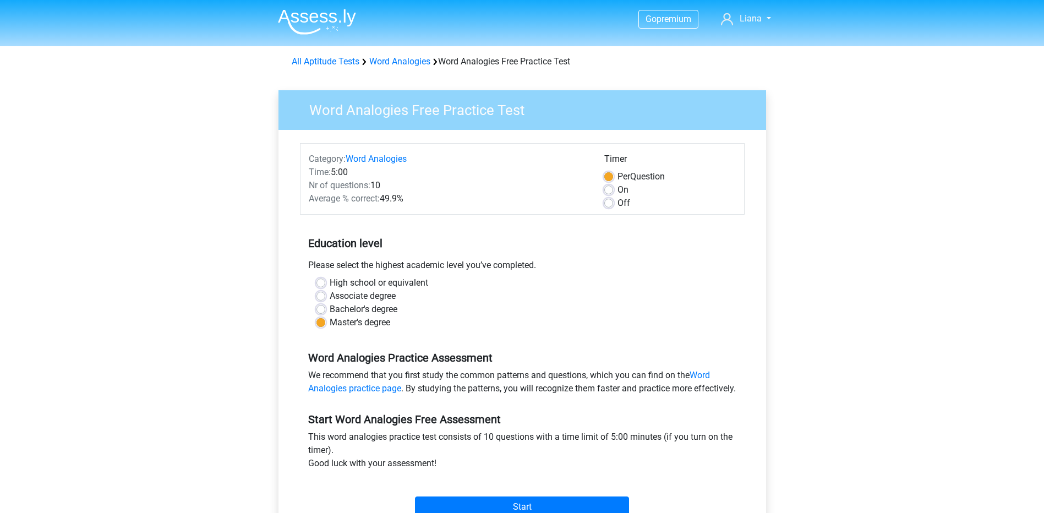
click at [610, 184] on div "On" at bounding box center [670, 189] width 132 height 13
click at [618, 189] on label "On" at bounding box center [623, 189] width 11 height 13
click at [611, 189] on input "On" at bounding box center [608, 188] width 9 height 11
radio input "true"
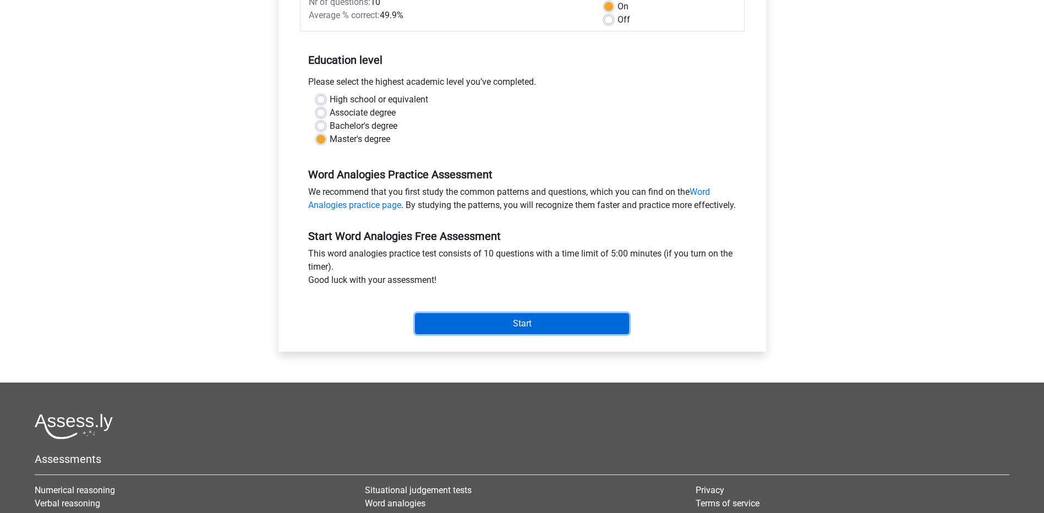
click at [570, 334] on input "Start" at bounding box center [522, 323] width 214 height 21
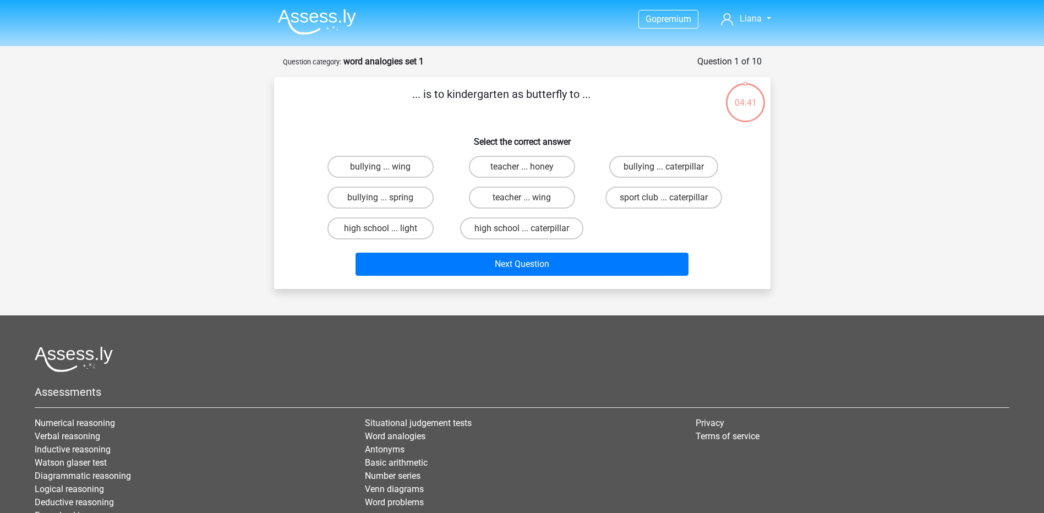
drag, startPoint x: 562, startPoint y: 203, endPoint x: 372, endPoint y: 111, distance: 210.5
click at [372, 111] on div "... is to kindergarten as butterfly to ... Select the correct answer bullying .…" at bounding box center [523, 183] width 488 height 194
click at [352, 106] on p "... is to kindergarten as butterfly to ..." at bounding box center [502, 102] width 420 height 33
drag, startPoint x: 348, startPoint y: 61, endPoint x: 506, endPoint y: 87, distance: 160.2
click at [506, 87] on form "Question 1 of 10 Question category: word analogies set 1 ... is to kindergarten…" at bounding box center [522, 172] width 497 height 234
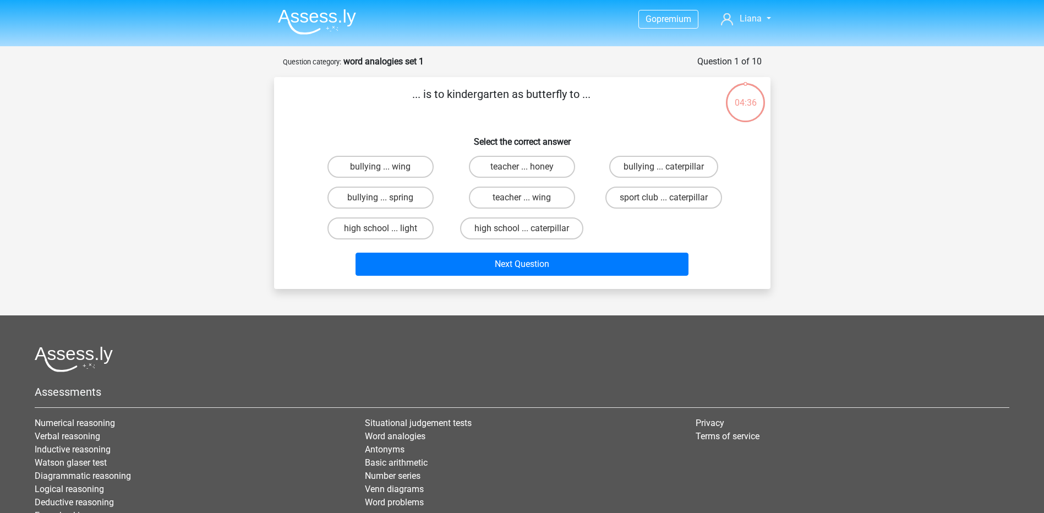
click at [679, 233] on div "bullying ... wing teacher ... honey bullying ... caterpillar bullying ... sprin…" at bounding box center [522, 197] width 425 height 92
click at [532, 233] on label "high school ... caterpillar" at bounding box center [521, 228] width 123 height 22
click at [529, 233] on input "high school ... caterpillar" at bounding box center [525, 231] width 7 height 7
radio input "true"
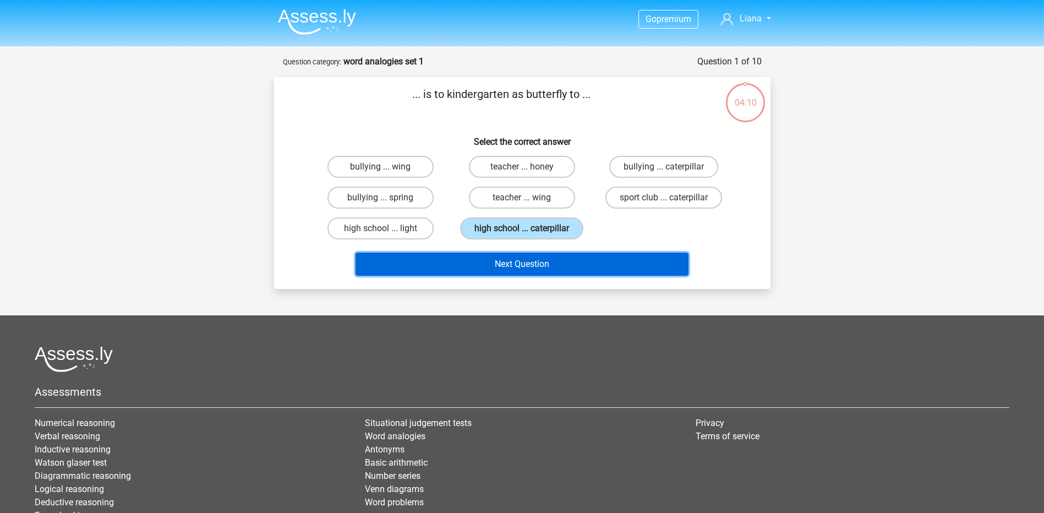
click at [540, 272] on button "Next Question" at bounding box center [522, 264] width 333 height 23
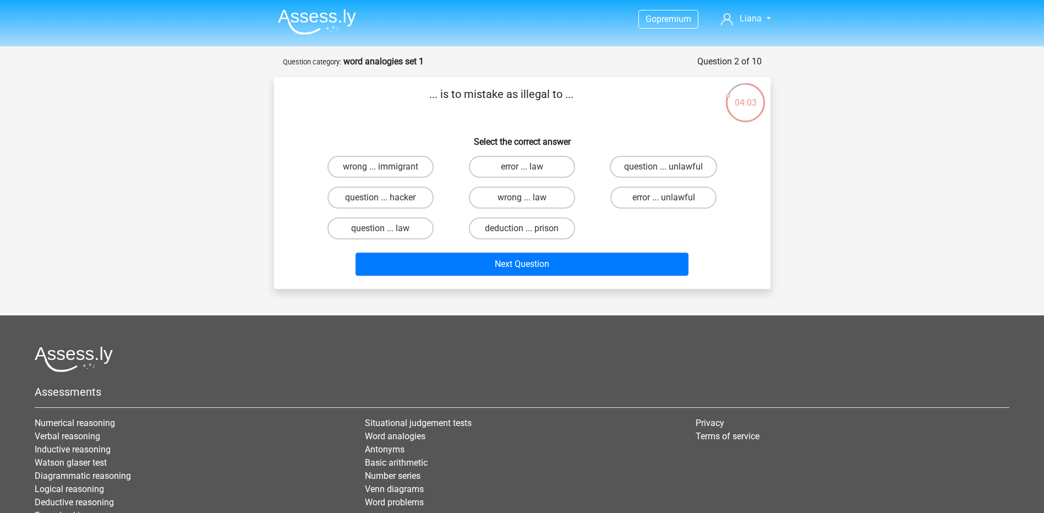
drag, startPoint x: 344, startPoint y: 58, endPoint x: 630, endPoint y: 106, distance: 290.2
click at [630, 106] on form "Question 2 of 10 Question category: word analogies set 1 ... is to mistake as i…" at bounding box center [522, 172] width 497 height 234
copy form "word analogies set 1 ... is to mistake as illegal to ..."
click at [421, 145] on h6 "Select the correct answer" at bounding box center [522, 137] width 461 height 19
click at [693, 203] on label "error ... unlawful" at bounding box center [664, 198] width 106 height 22
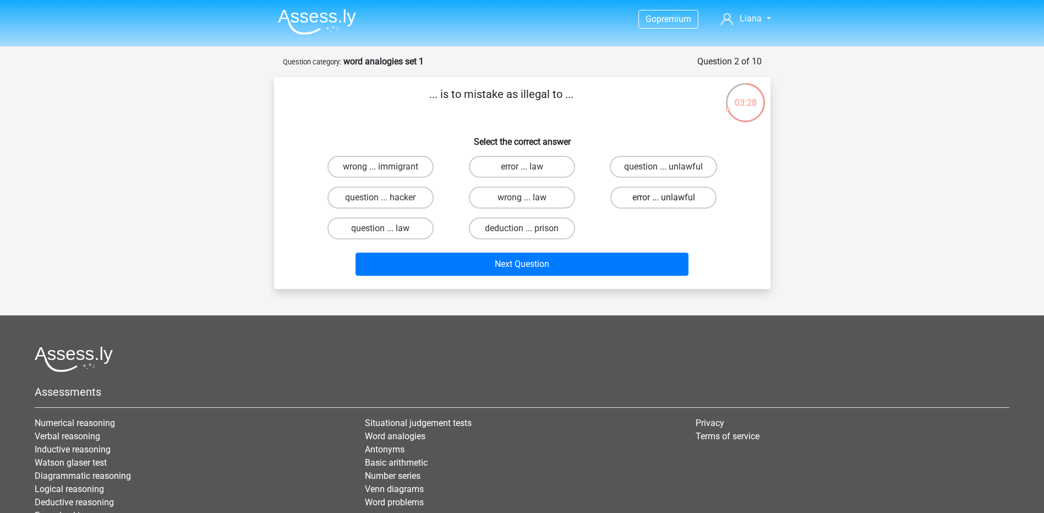
click at [671, 203] on input "error ... unlawful" at bounding box center [667, 201] width 7 height 7
radio input "true"
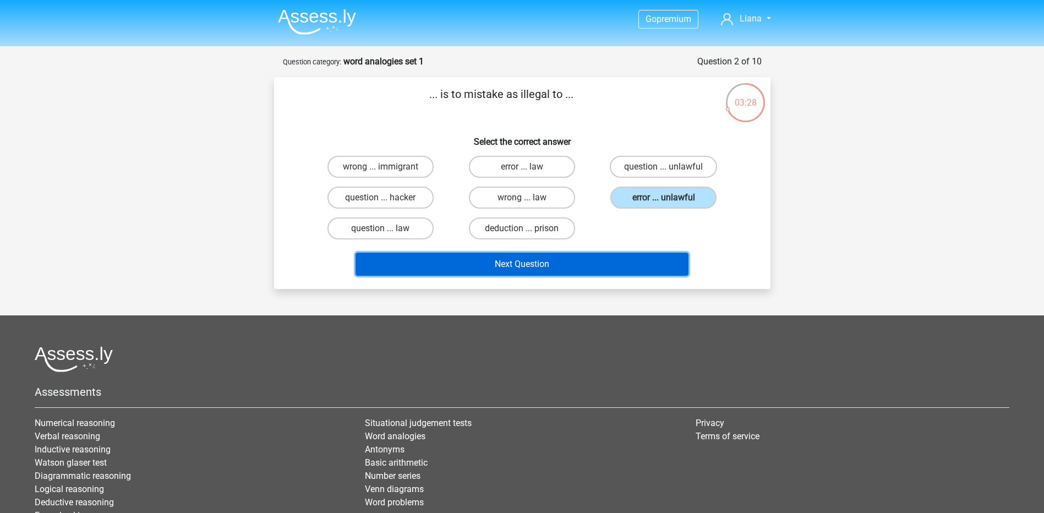
click at [646, 260] on button "Next Question" at bounding box center [522, 264] width 333 height 23
click at [526, 264] on button "Next Question" at bounding box center [522, 264] width 333 height 23
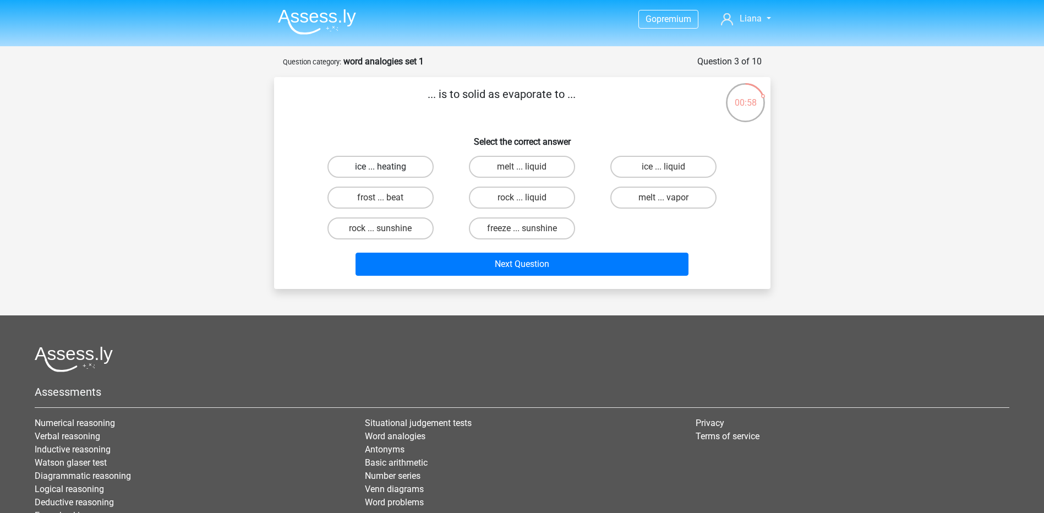
click at [379, 165] on label "ice ... heating" at bounding box center [381, 167] width 106 height 22
click at [380, 167] on input "ice ... heating" at bounding box center [383, 170] width 7 height 7
radio input "true"
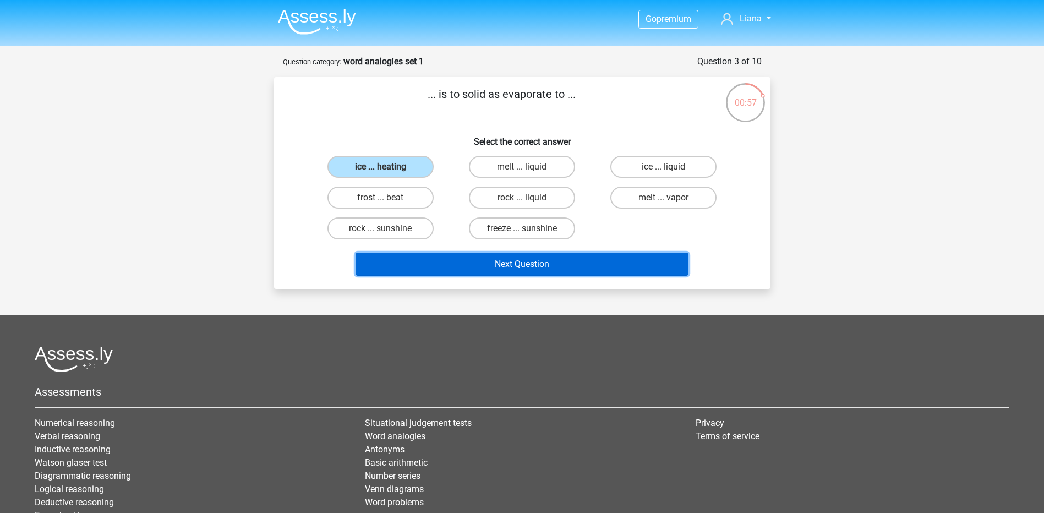
click at [436, 264] on button "Next Question" at bounding box center [522, 264] width 333 height 23
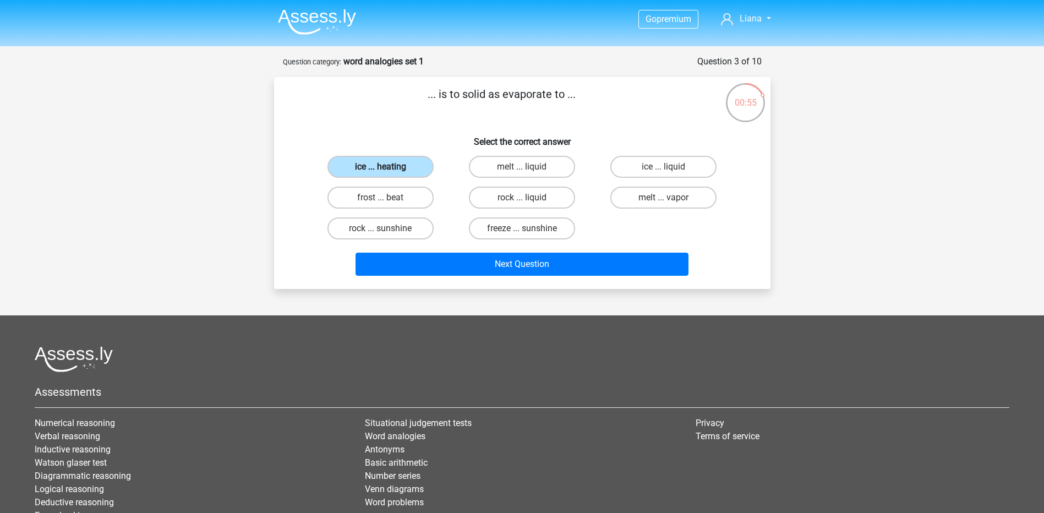
click at [420, 159] on label "ice ... heating" at bounding box center [381, 167] width 106 height 22
click at [388, 167] on input "ice ... heating" at bounding box center [383, 170] width 7 height 7
click at [407, 198] on label "frost ... beat" at bounding box center [381, 198] width 106 height 22
click at [388, 198] on input "frost ... beat" at bounding box center [383, 201] width 7 height 7
radio input "true"
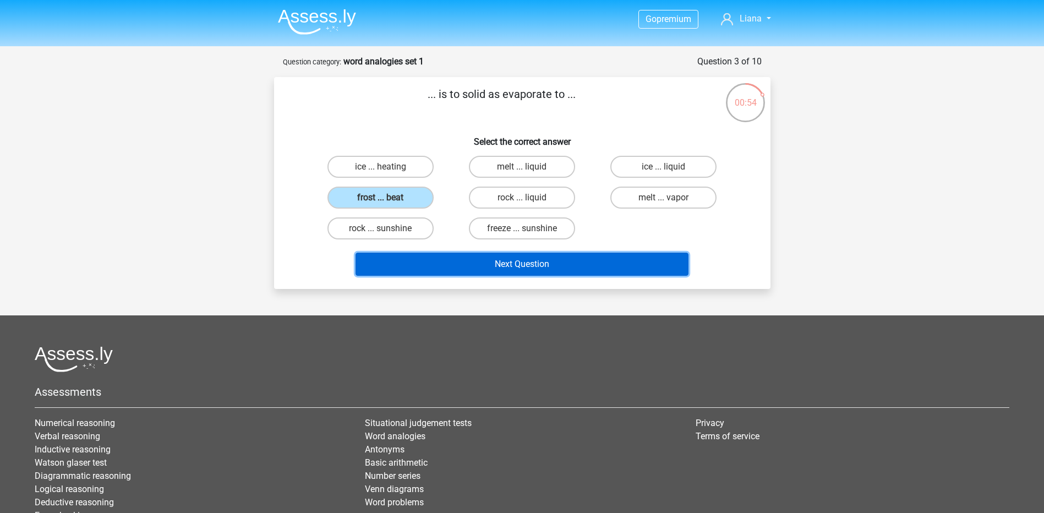
click at [423, 267] on button "Next Question" at bounding box center [522, 264] width 333 height 23
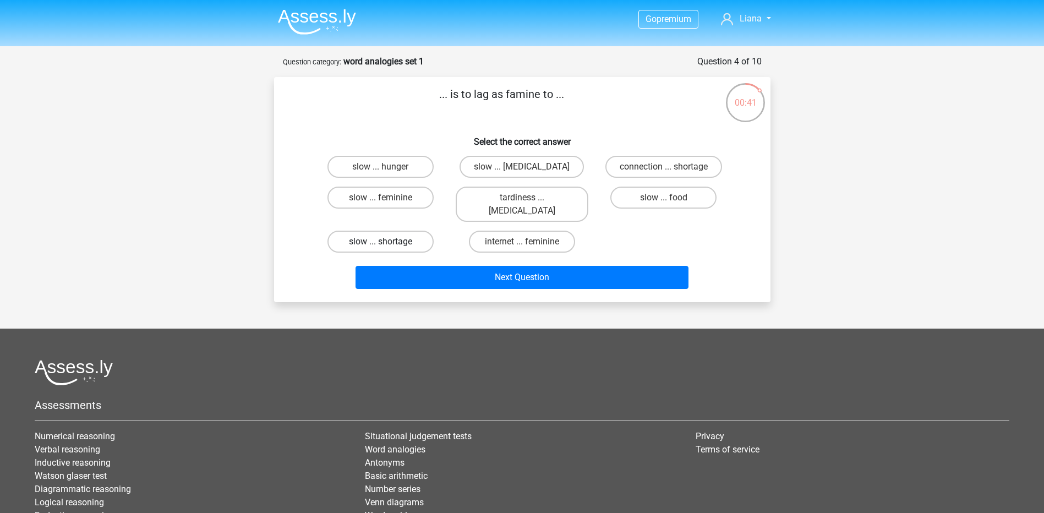
click at [411, 231] on label "slow ... shortage" at bounding box center [381, 242] width 106 height 22
click at [388, 242] on input "slow ... shortage" at bounding box center [383, 245] width 7 height 7
radio input "true"
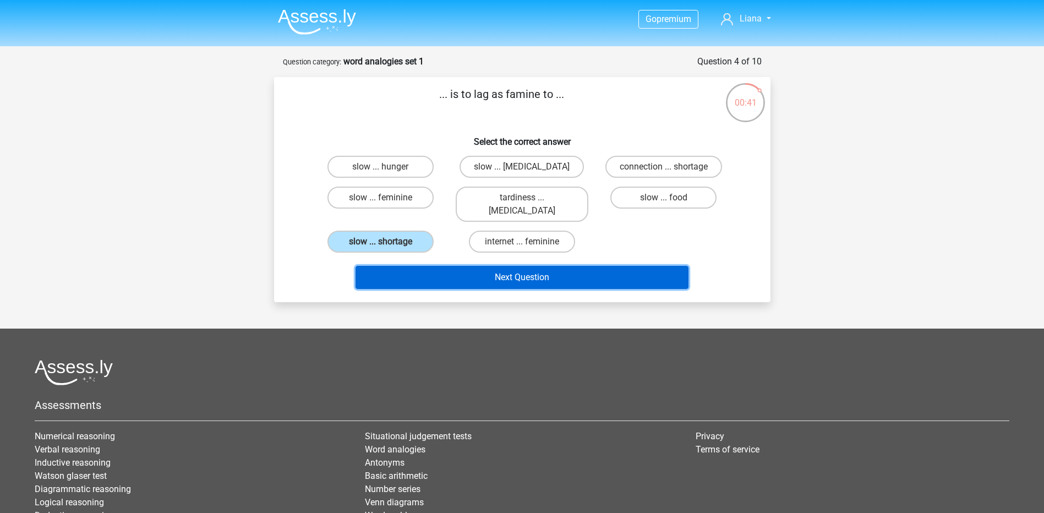
click at [429, 257] on div "Next Question" at bounding box center [522, 275] width 461 height 36
click at [429, 269] on button "Next Question" at bounding box center [522, 277] width 333 height 23
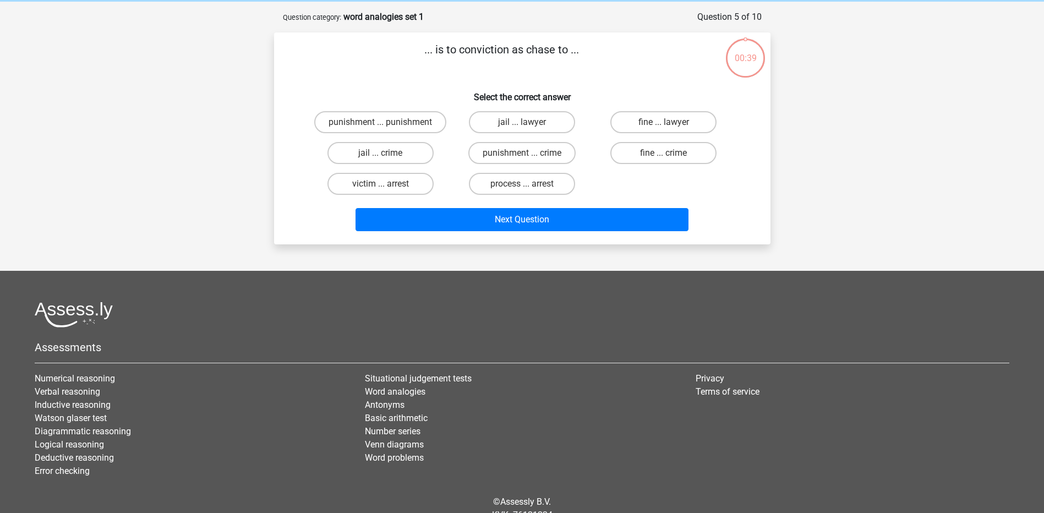
scroll to position [55, 0]
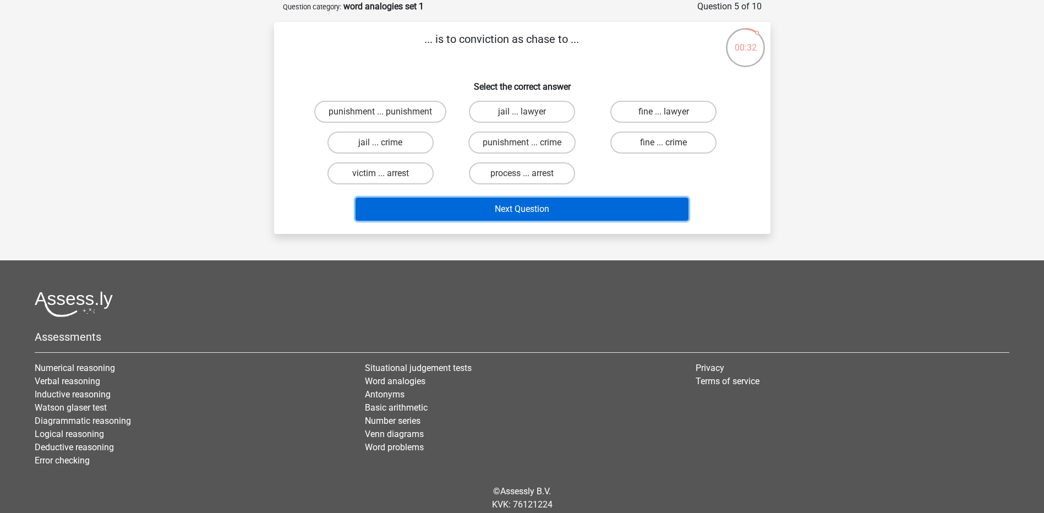
drag, startPoint x: 466, startPoint y: 205, endPoint x: 462, endPoint y: -53, distance: 258.8
click at [462, 0] on html "Go premium Liana liana_vanderhagen@hotmail.com" at bounding box center [522, 248] width 1044 height 606
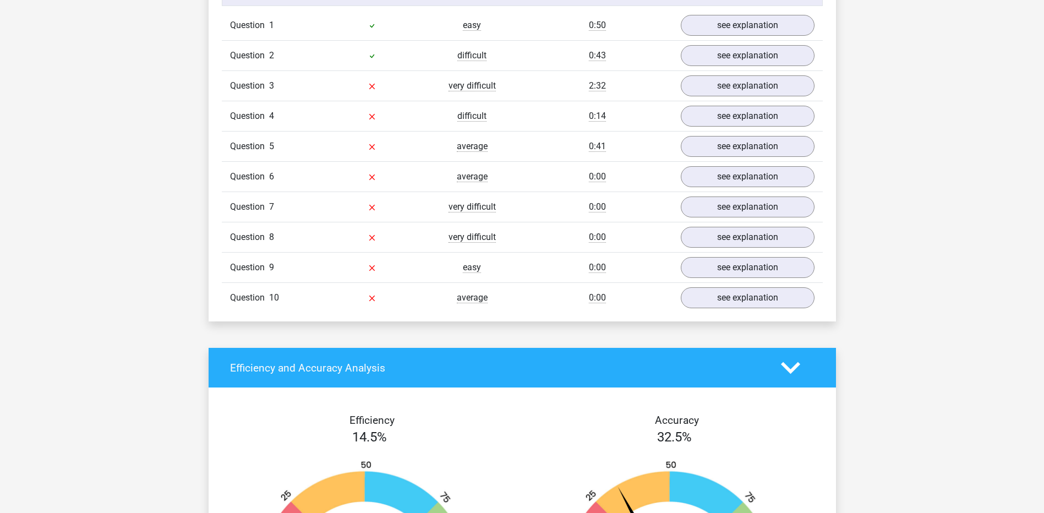
scroll to position [734, 0]
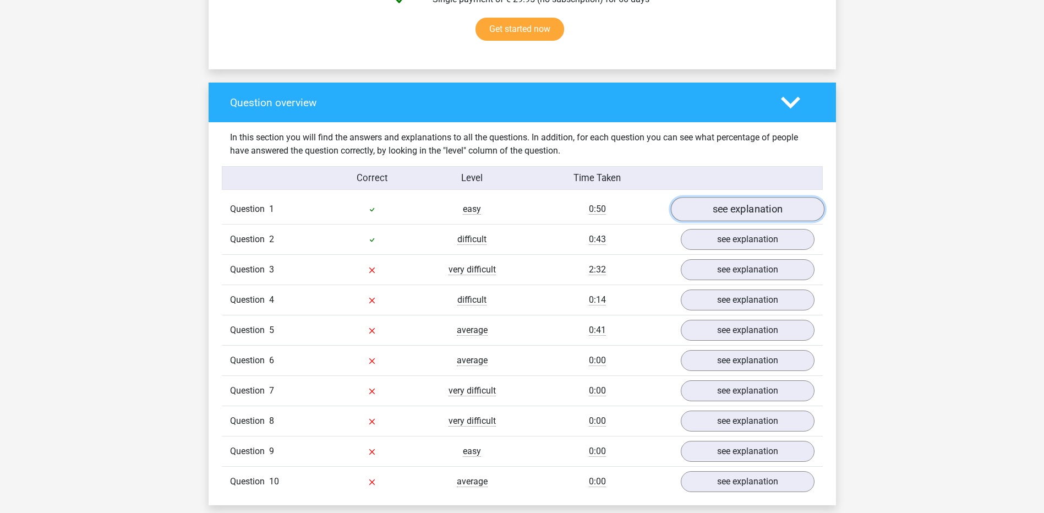
click at [755, 221] on link "see explanation" at bounding box center [748, 210] width 154 height 24
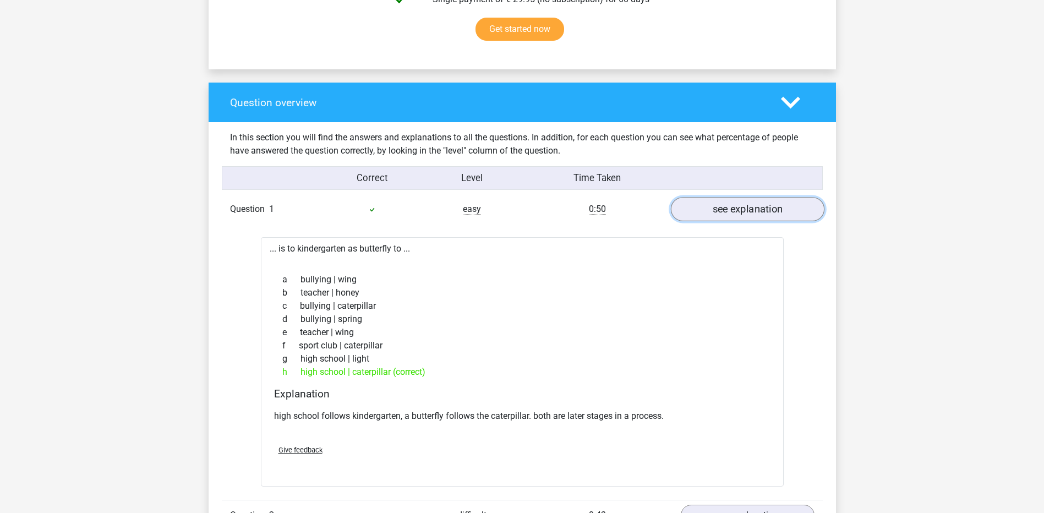
scroll to position [918, 0]
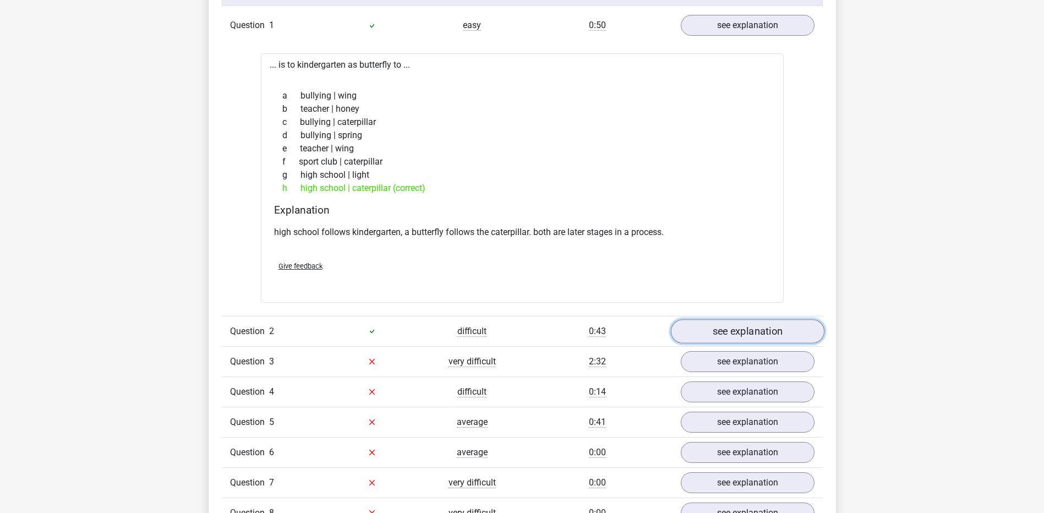
click at [682, 341] on link "see explanation" at bounding box center [748, 331] width 154 height 24
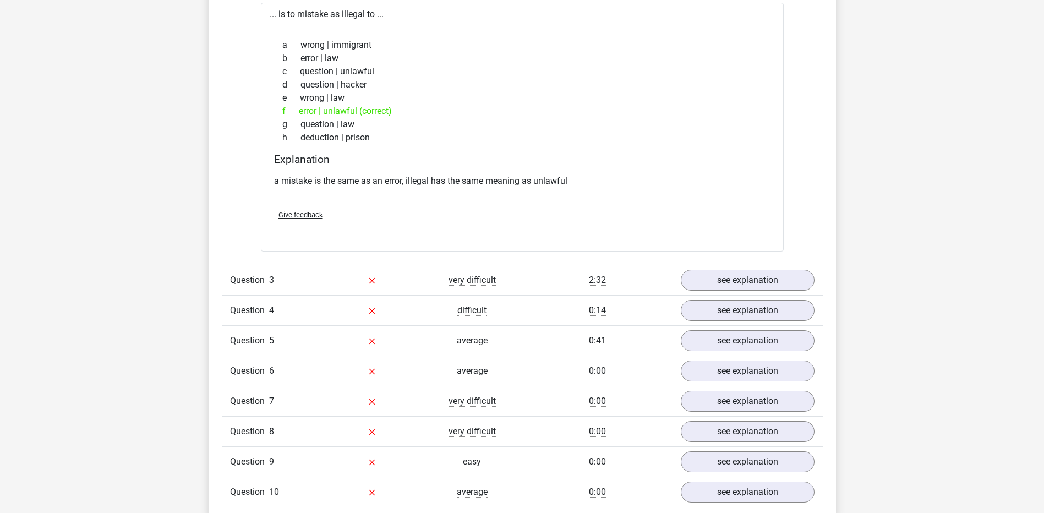
scroll to position [1284, 0]
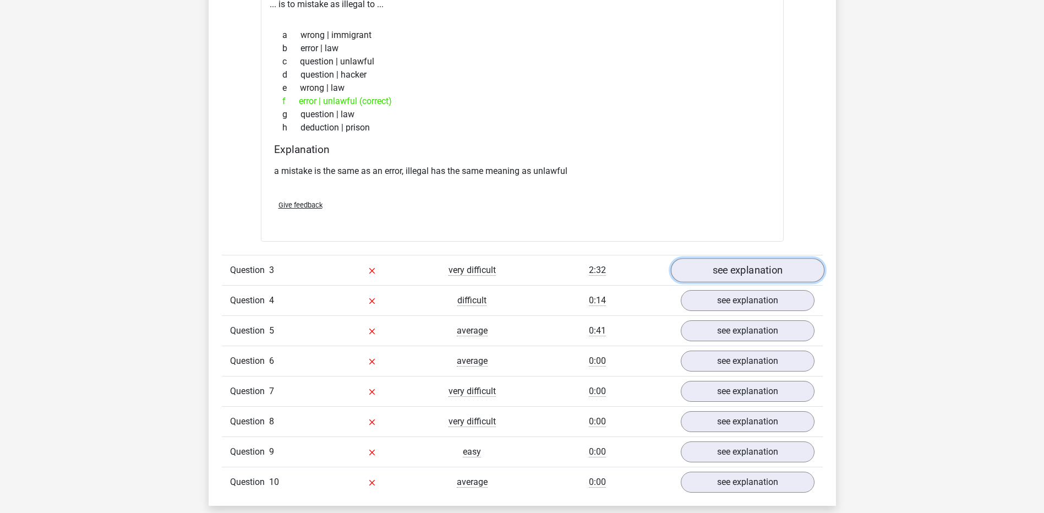
click at [703, 265] on link "see explanation" at bounding box center [748, 270] width 154 height 24
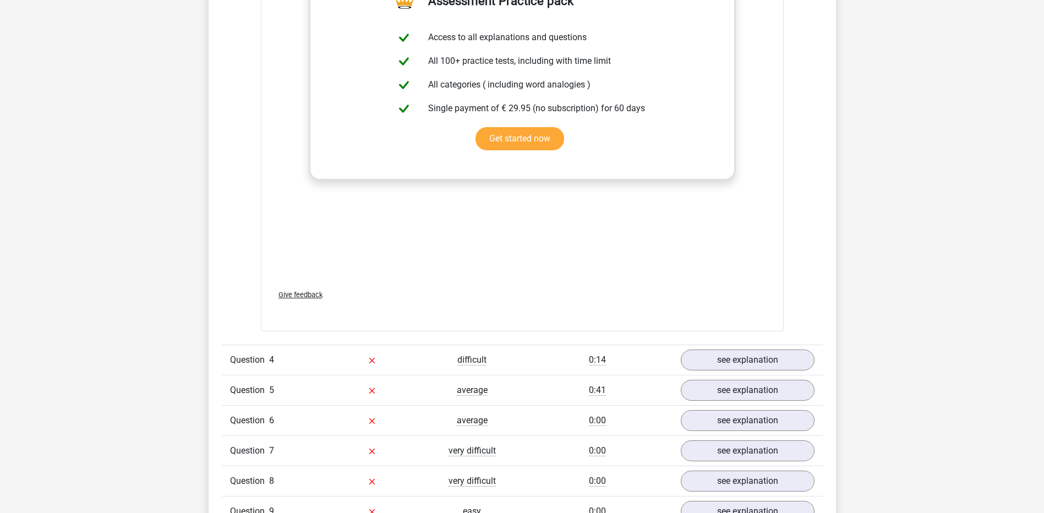
scroll to position [1835, 0]
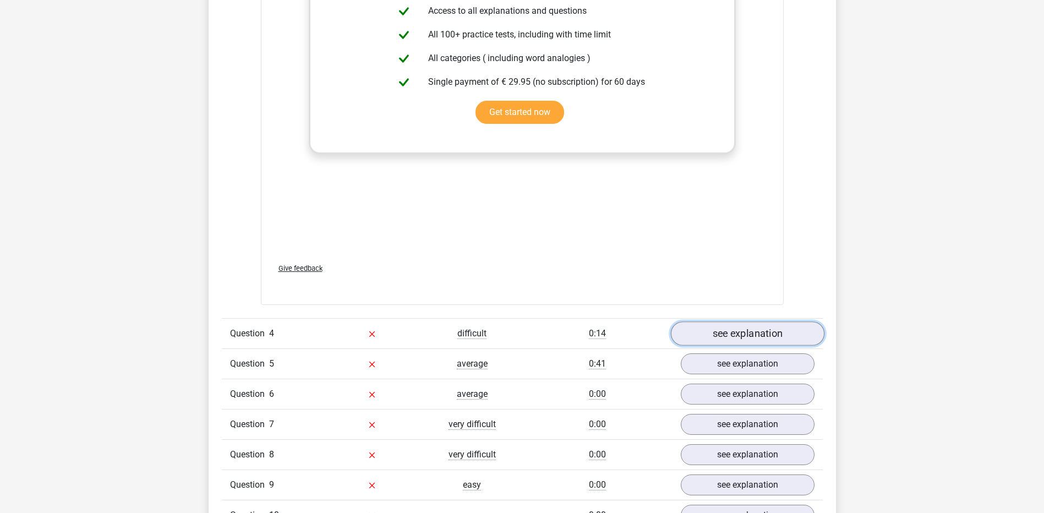
click at [731, 329] on link "see explanation" at bounding box center [748, 334] width 154 height 24
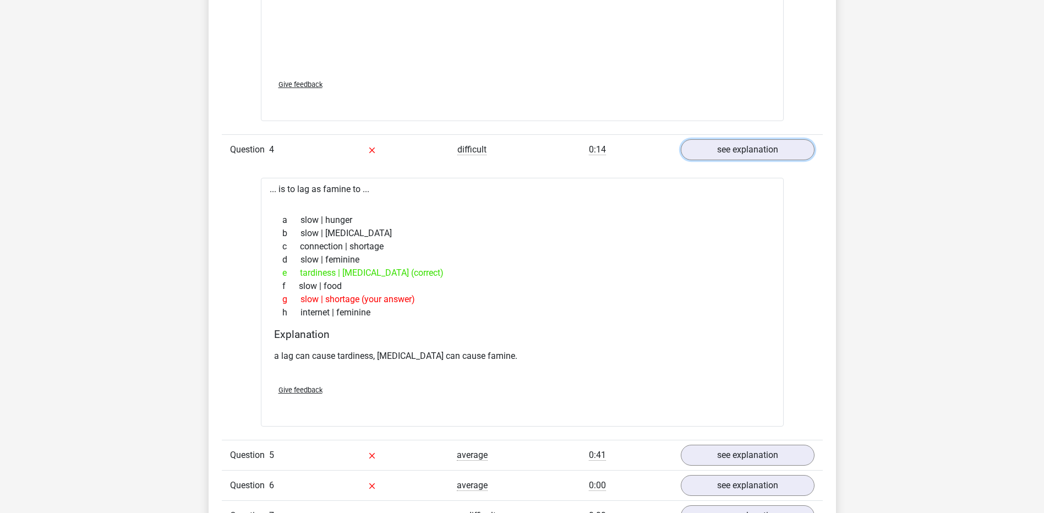
scroll to position [2202, 0]
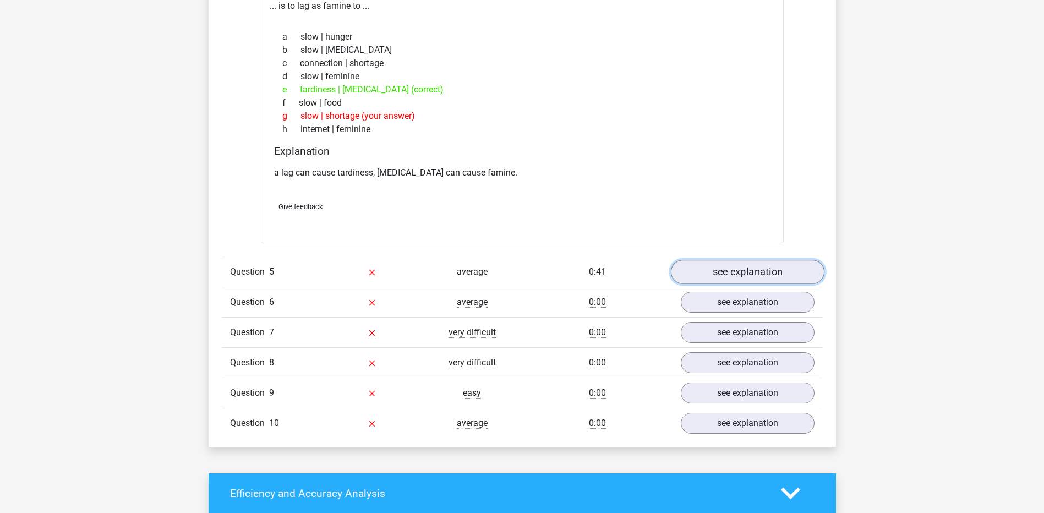
click at [714, 269] on link "see explanation" at bounding box center [748, 272] width 154 height 24
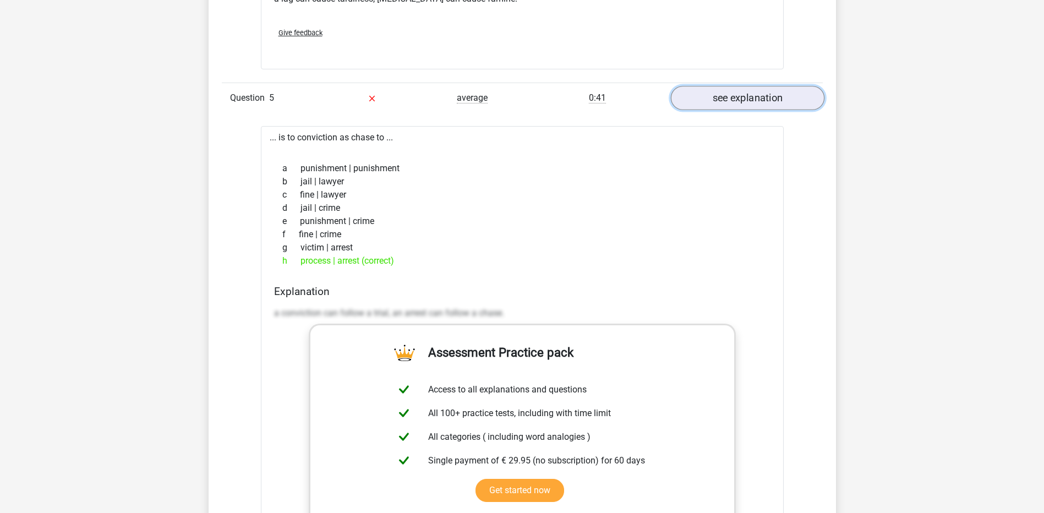
scroll to position [2385, 0]
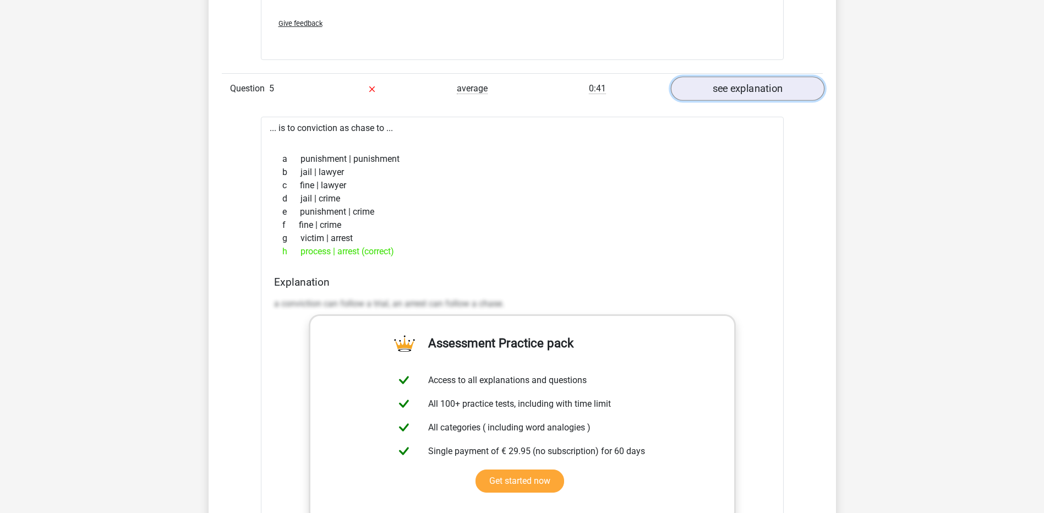
click at [736, 89] on link "see explanation" at bounding box center [748, 89] width 154 height 24
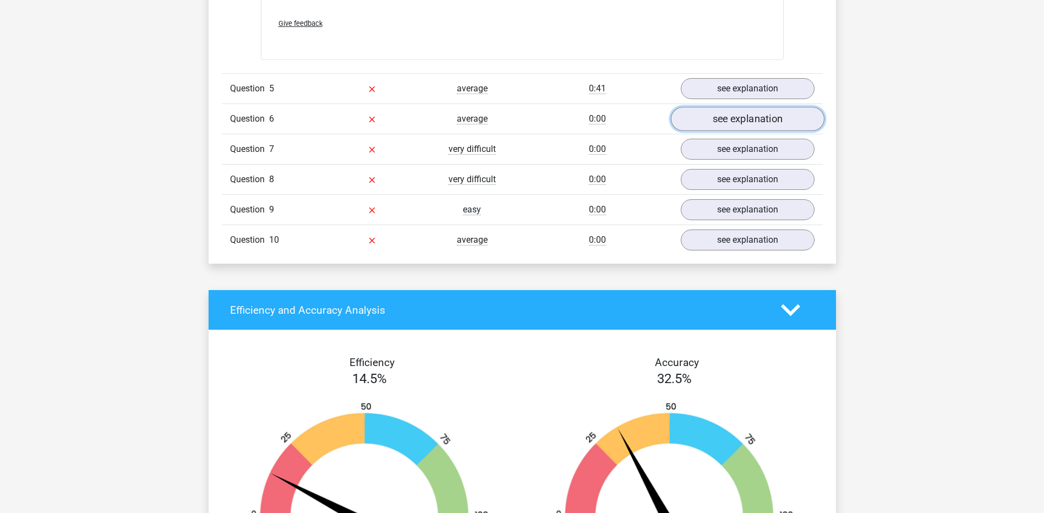
click at [734, 121] on link "see explanation" at bounding box center [748, 119] width 154 height 24
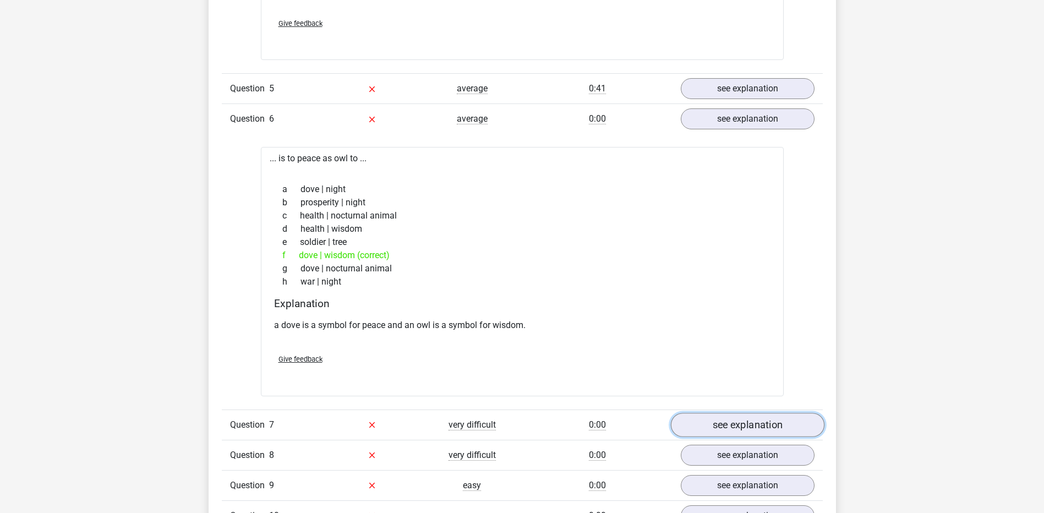
click at [715, 426] on link "see explanation" at bounding box center [748, 425] width 154 height 24
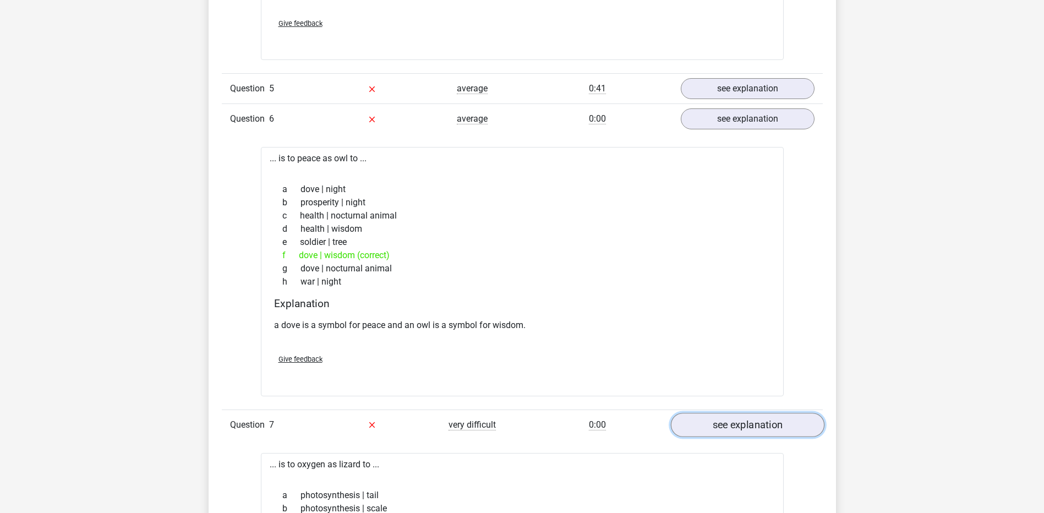
scroll to position [2569, 0]
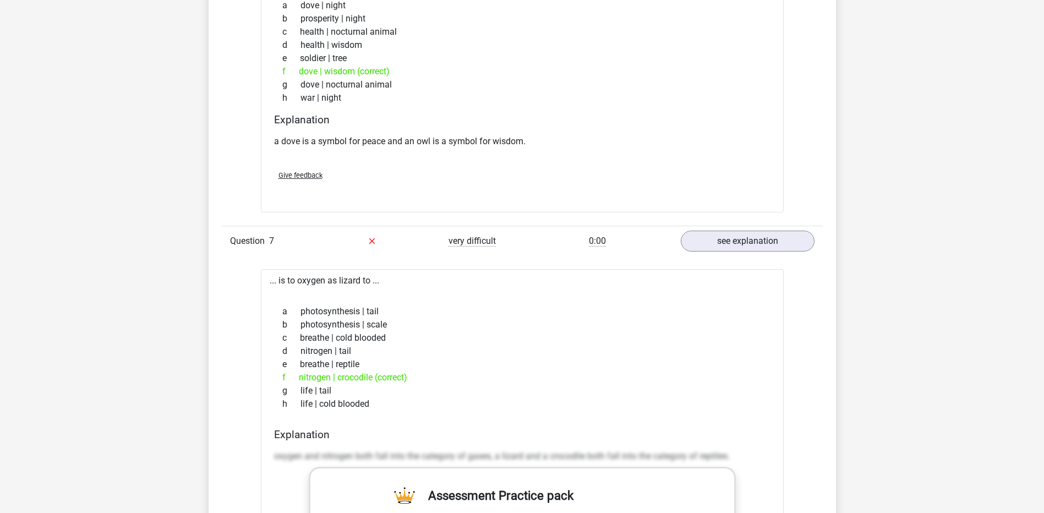
drag, startPoint x: 383, startPoint y: 414, endPoint x: 264, endPoint y: 285, distance: 175.3
copy div "... is to oxygen as lizard to ... a photosynthesis | tail b photosynthesis | sc…"
